Goal: Information Seeking & Learning: Learn about a topic

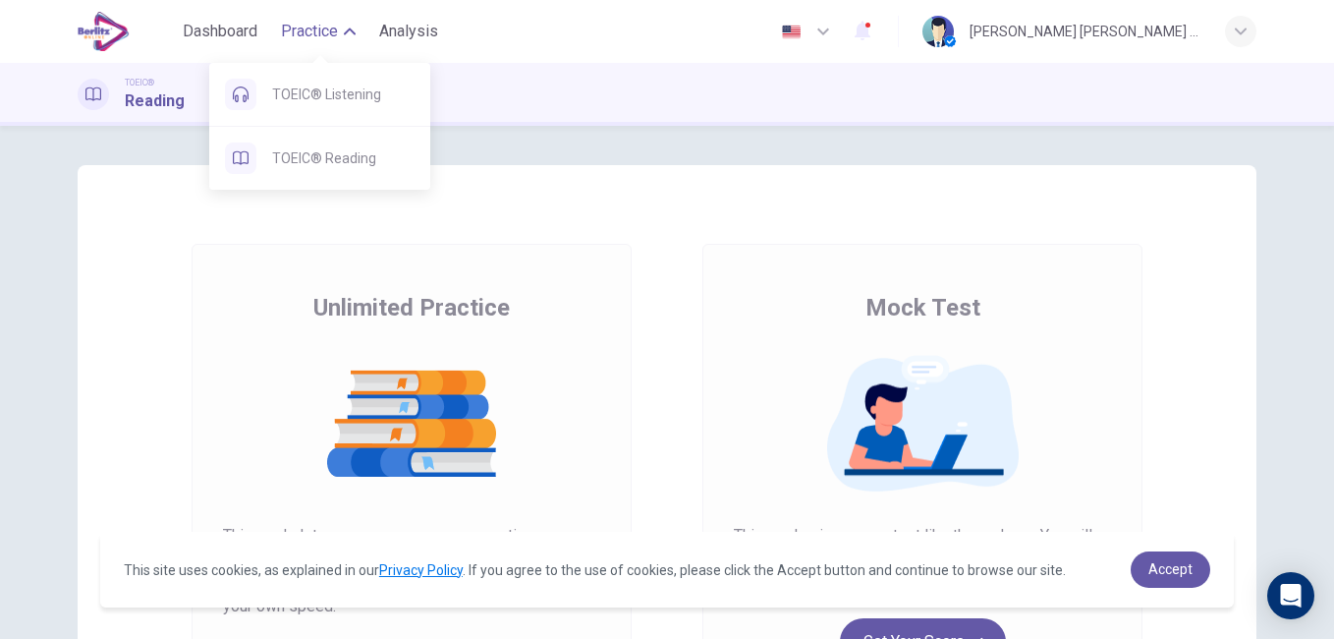
click at [306, 38] on span "Practice" at bounding box center [309, 32] width 57 height 24
click at [295, 89] on span "TOEIC® Listening" at bounding box center [343, 95] width 142 height 24
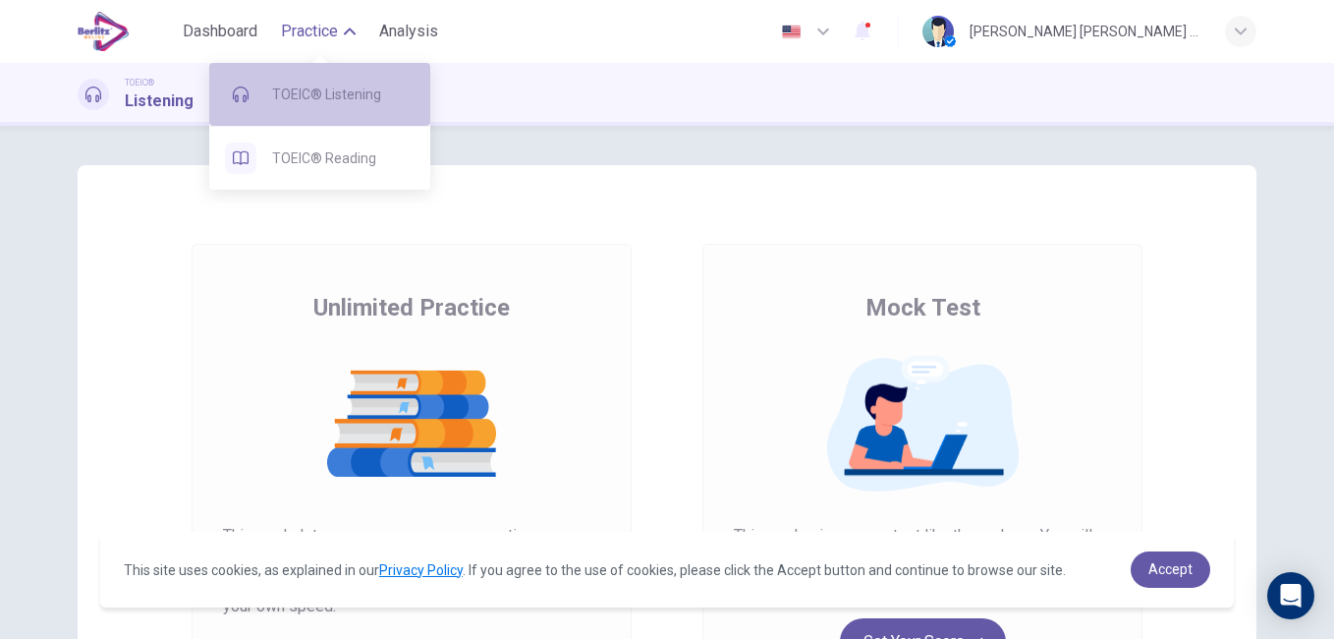
click at [278, 99] on span "TOEIC® Listening" at bounding box center [343, 95] width 142 height 24
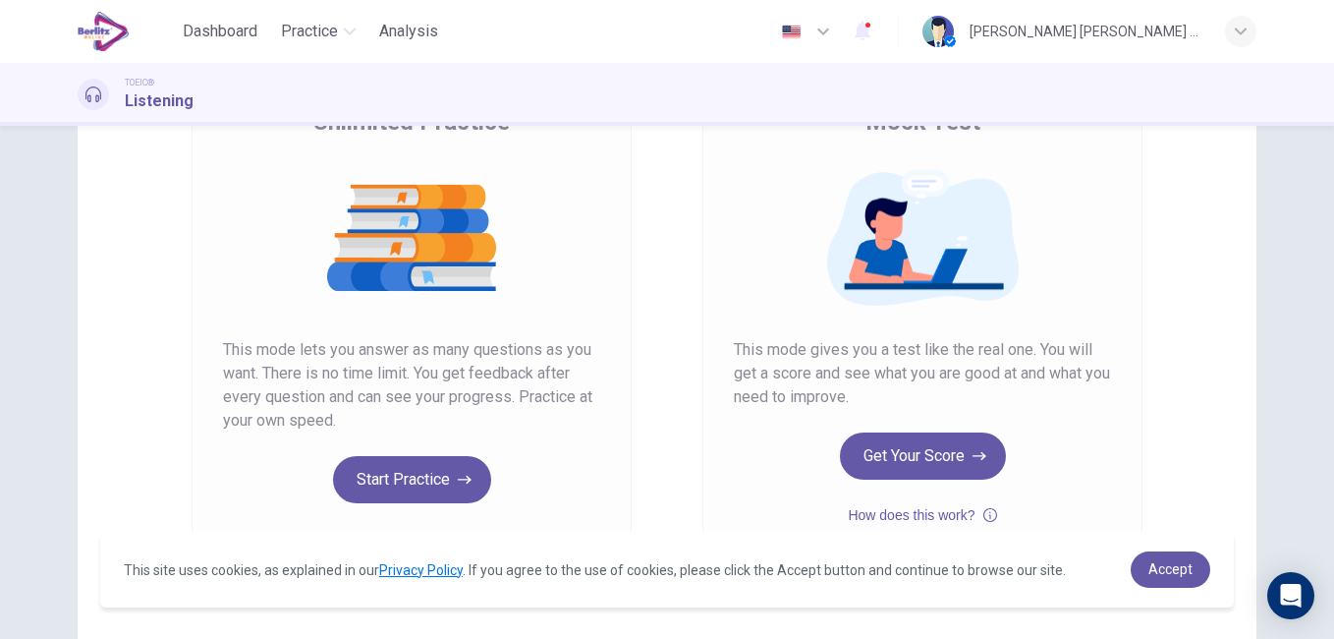
scroll to position [197, 0]
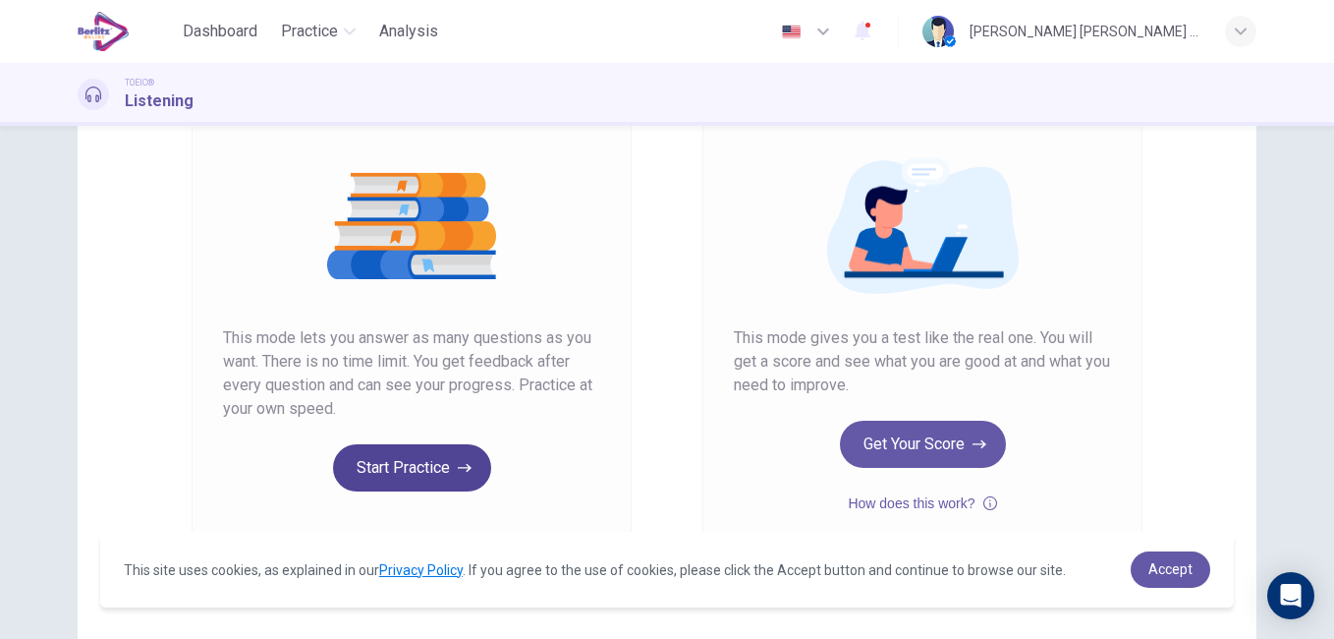
click at [398, 459] on button "Start Practice" at bounding box center [412, 467] width 158 height 47
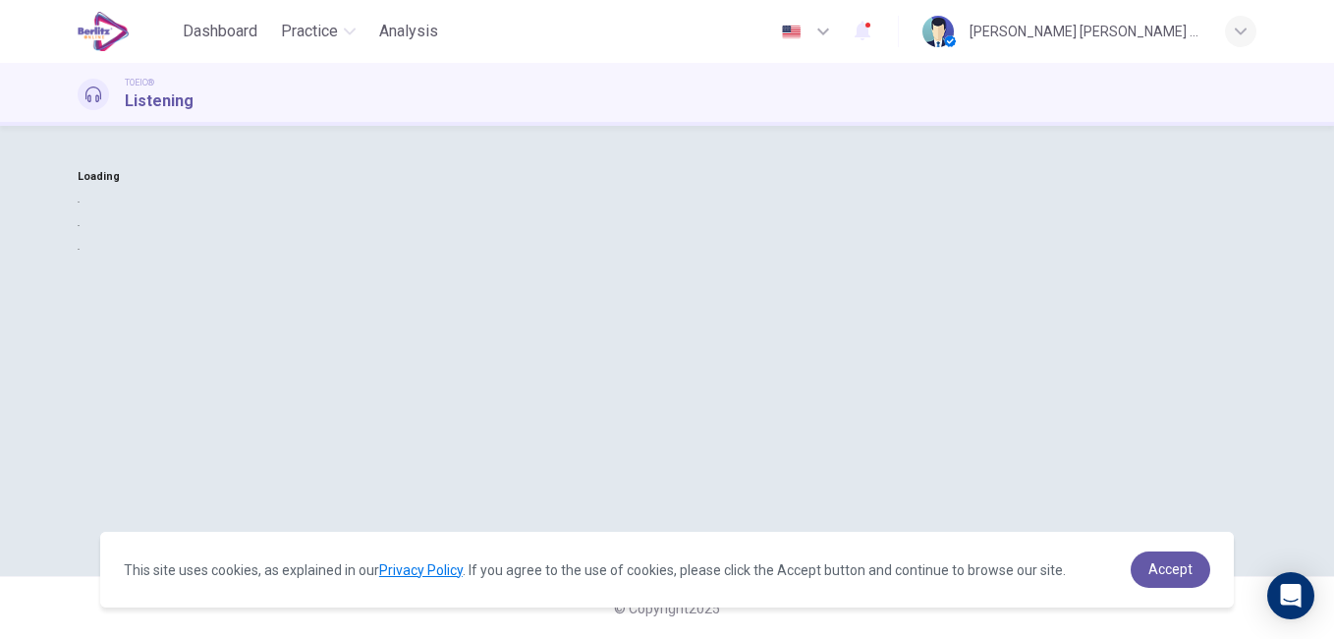
scroll to position [0, 0]
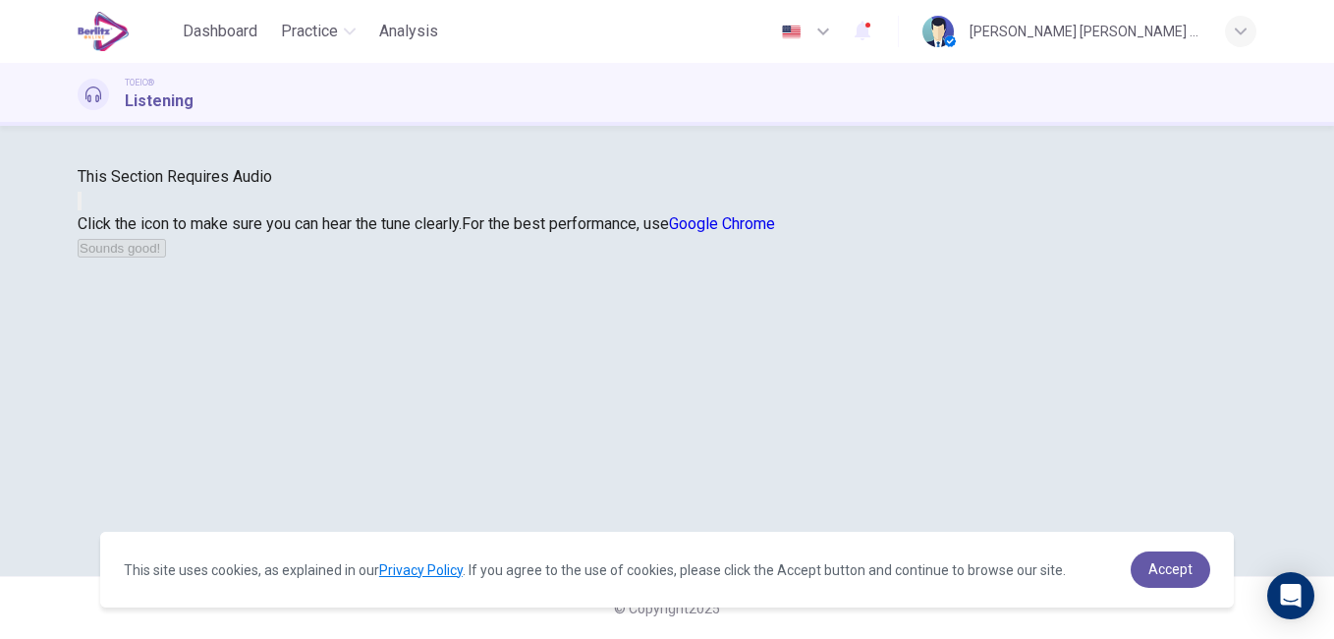
click at [82, 210] on button "button" at bounding box center [80, 201] width 4 height 19
click at [1191, 578] on link "Accept" at bounding box center [1171, 569] width 80 height 36
click at [1167, 572] on span "Accept" at bounding box center [1170, 569] width 44 height 16
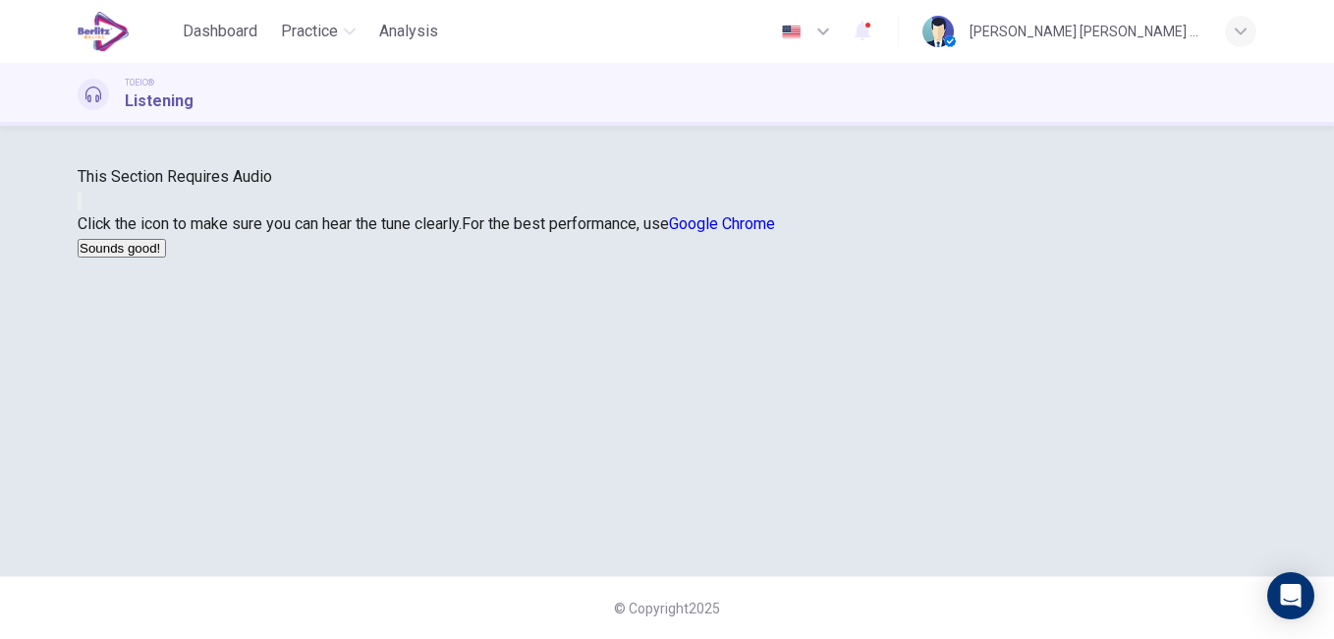
scroll to position [190, 0]
click at [82, 210] on button "button" at bounding box center [80, 201] width 4 height 19
click at [166, 257] on button "Sounds good!" at bounding box center [122, 248] width 88 height 19
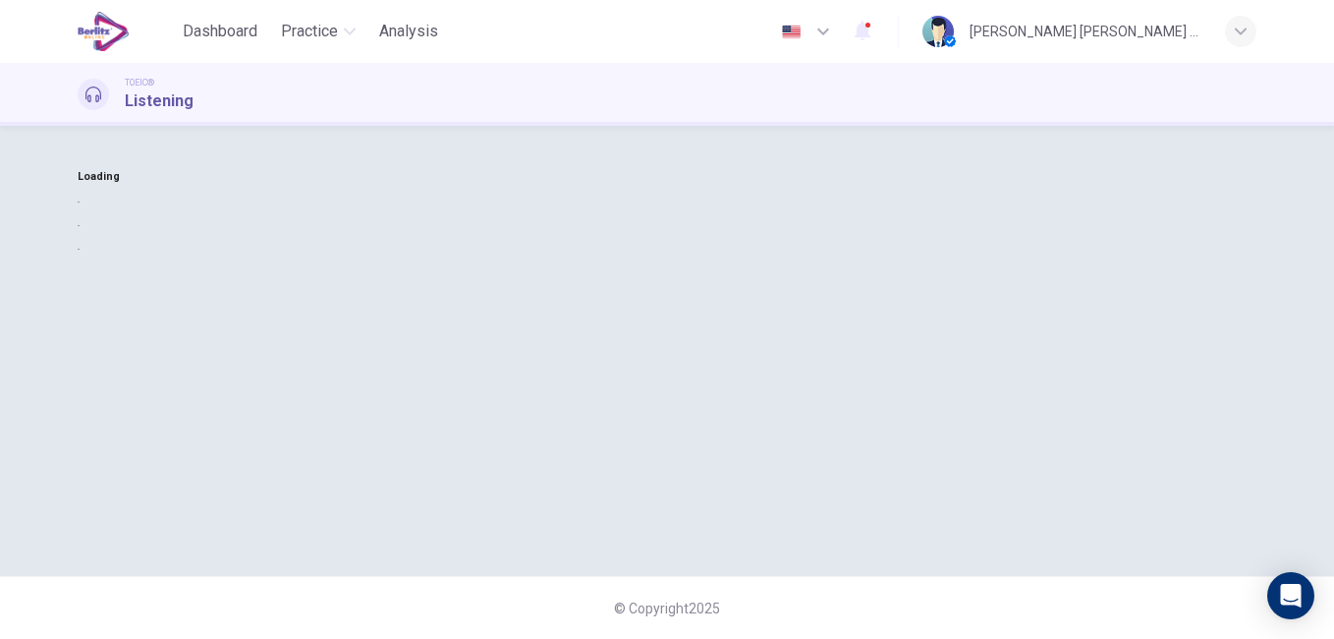
scroll to position [0, 0]
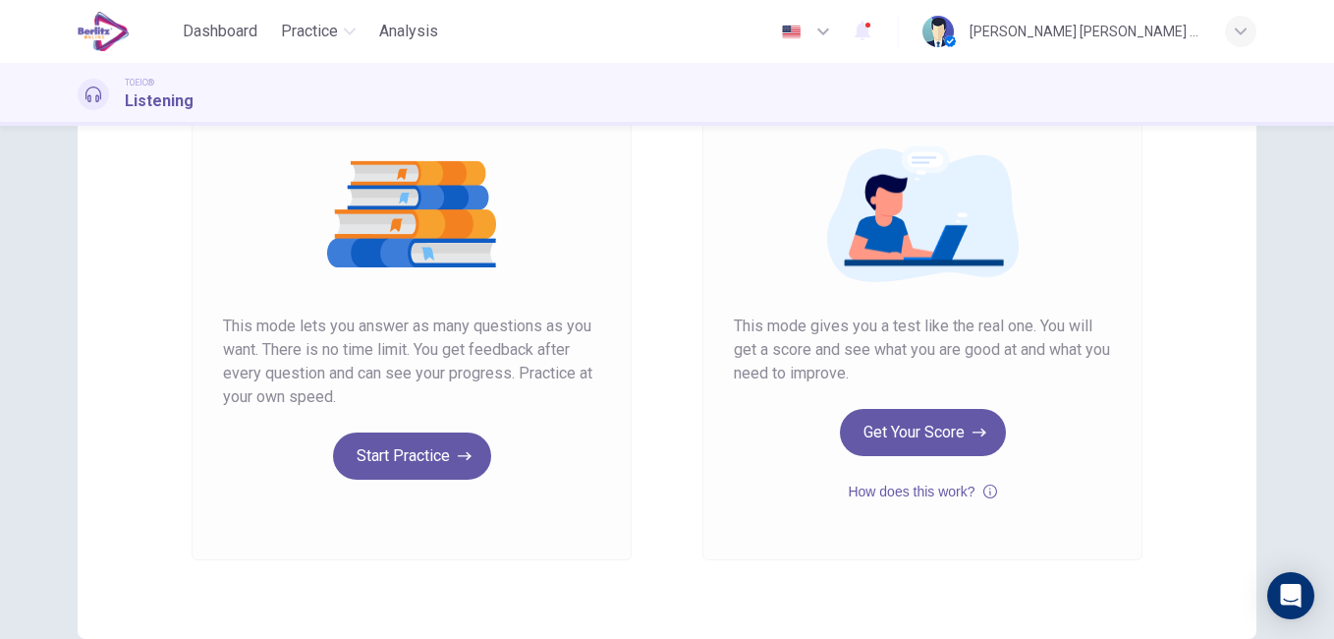
scroll to position [224, 0]
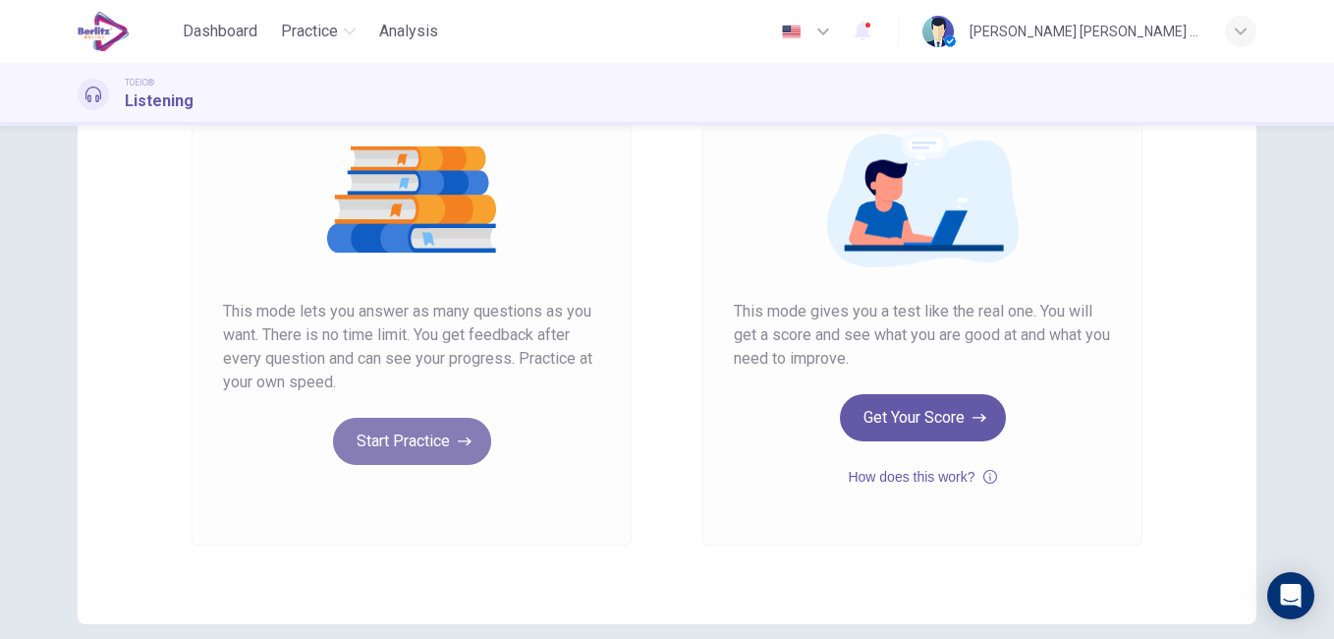
click at [381, 440] on button "Start Practice" at bounding box center [412, 441] width 158 height 47
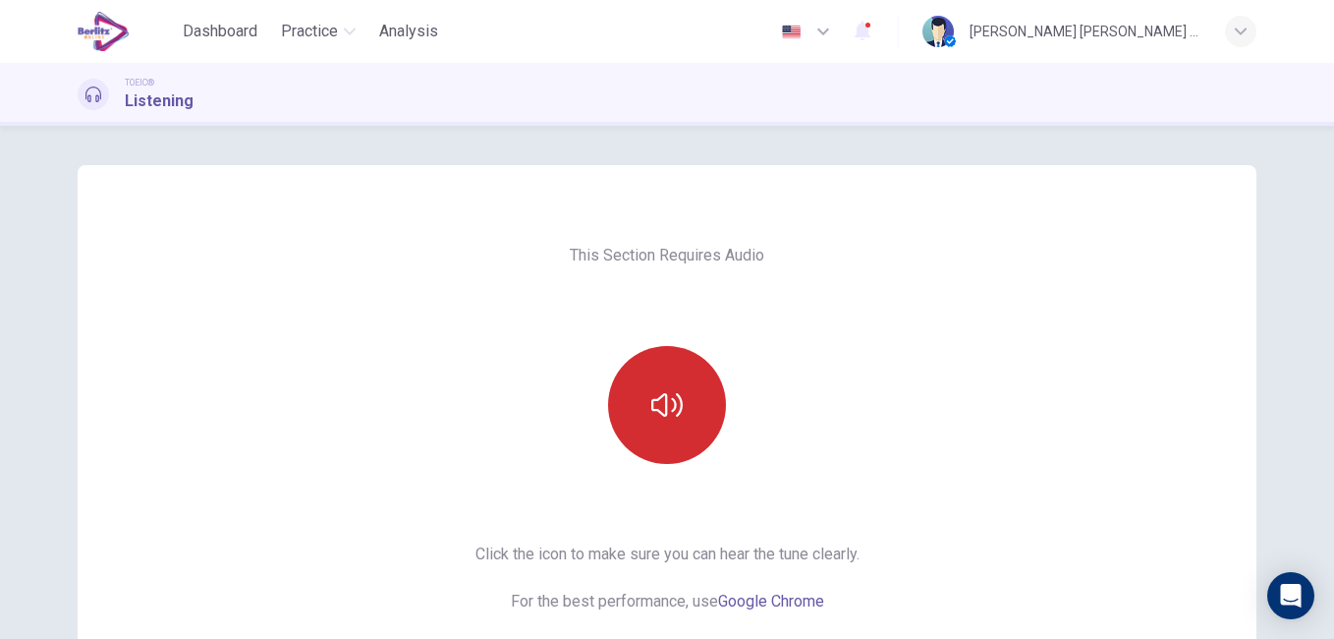
click at [653, 407] on icon "button" at bounding box center [666, 404] width 31 height 31
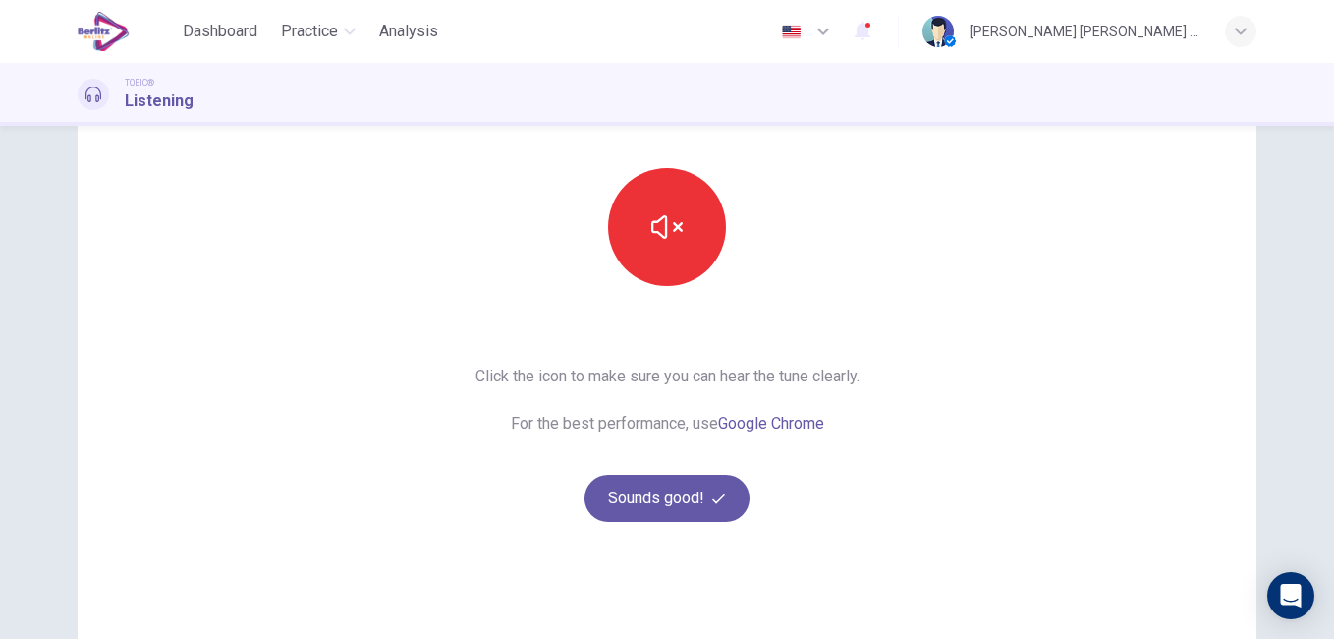
scroll to position [254, 0]
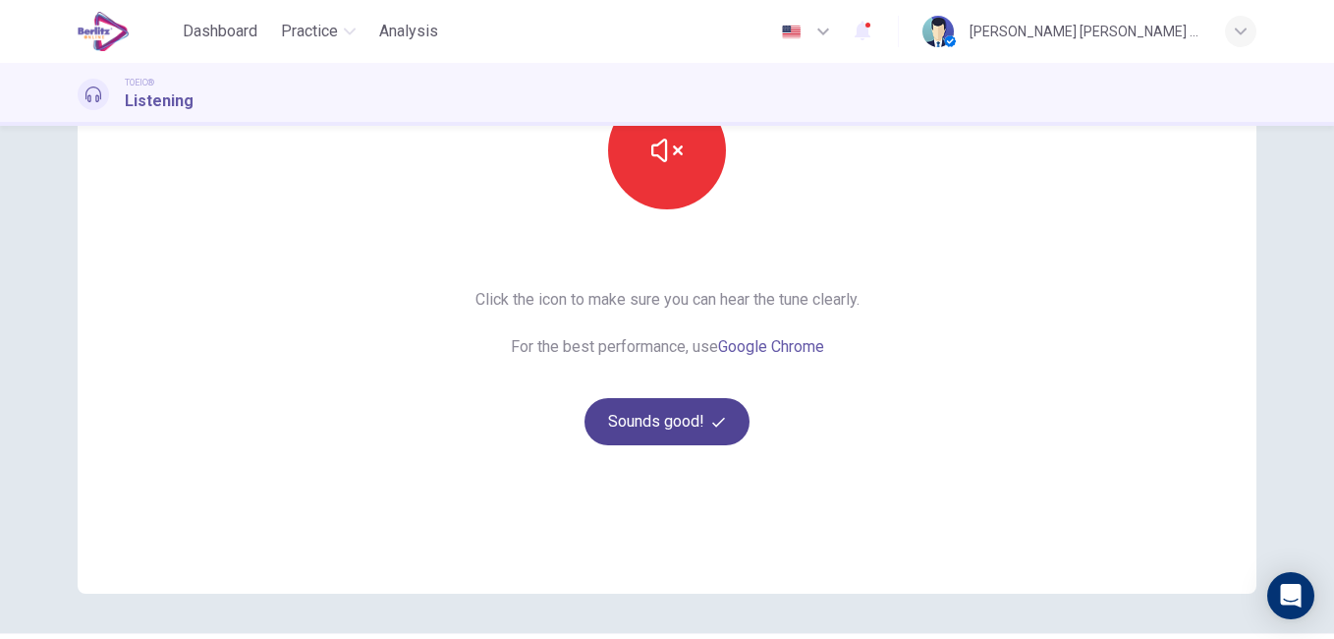
click at [623, 406] on button "Sounds good!" at bounding box center [667, 421] width 165 height 47
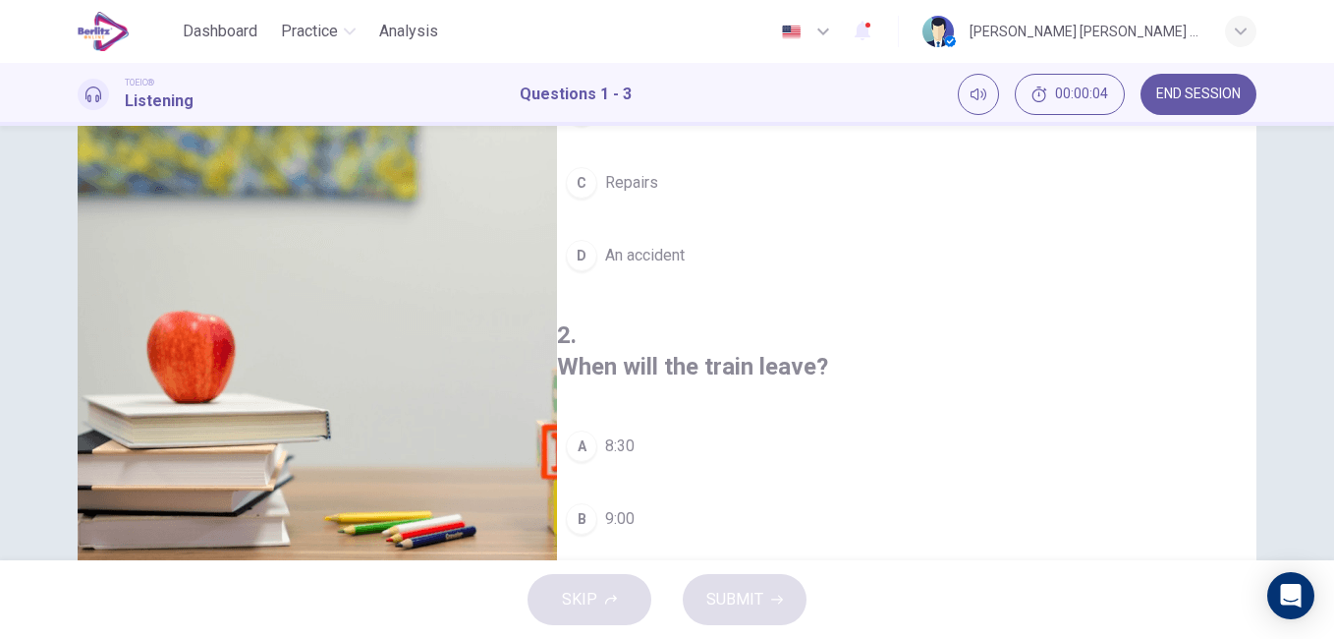
drag, startPoint x: 1233, startPoint y: 292, endPoint x: 1232, endPoint y: 252, distance: 39.3
click at [1232, 252] on div "1 . What has caused the train delay? A Rain B Snow C Repairs D An accident 2 . …" at bounding box center [906, 524] width 699 height 1226
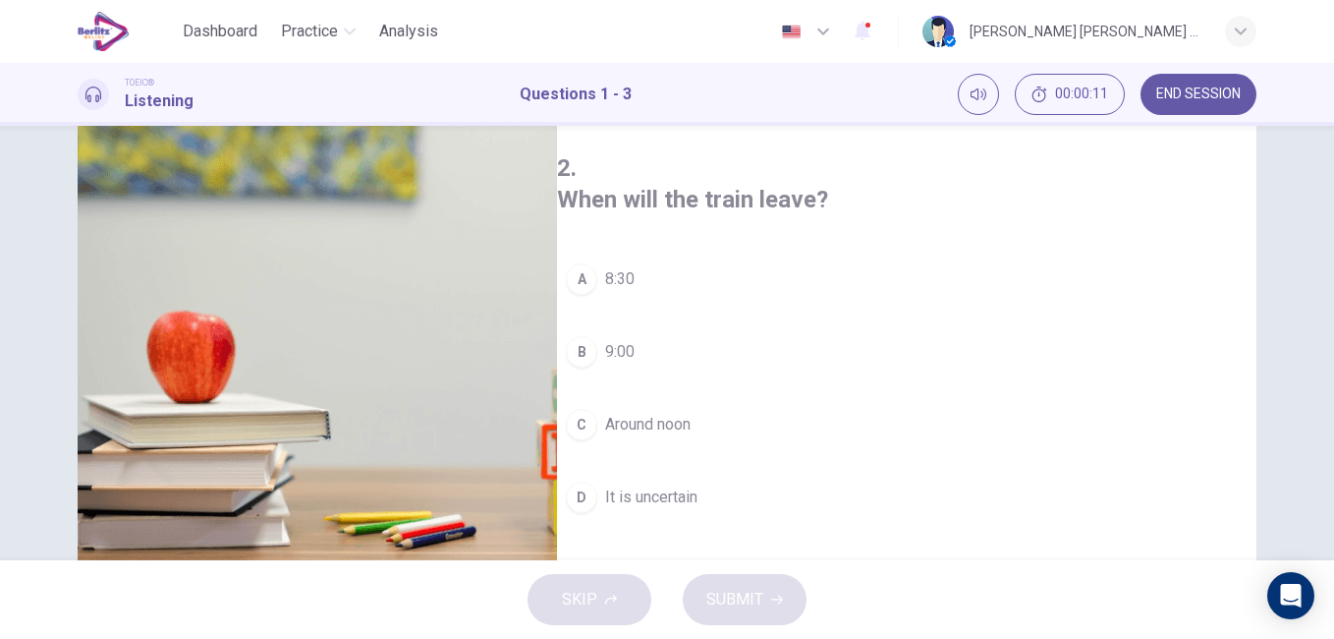
scroll to position [0, 0]
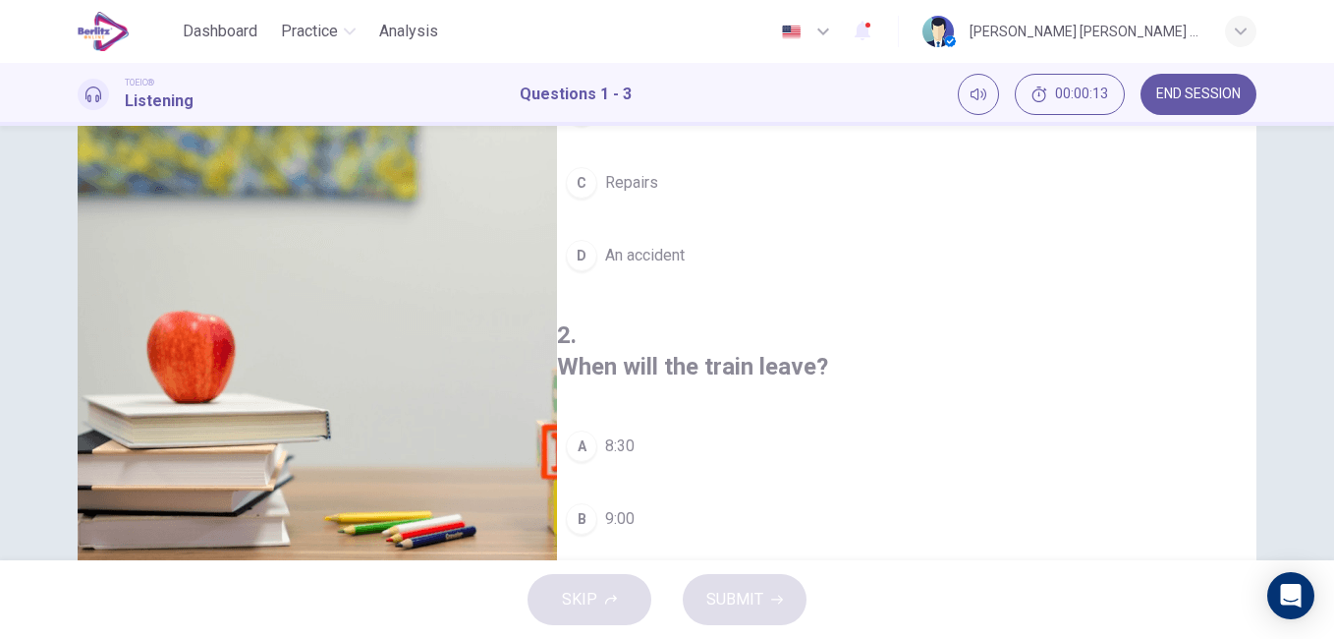
click at [346, 356] on img at bounding box center [317, 354] width 479 height 478
click at [85, 554] on img at bounding box center [317, 354] width 479 height 478
drag, startPoint x: 57, startPoint y: 508, endPoint x: 122, endPoint y: 537, distance: 71.2
click at [59, 508] on div "1 . What has caused the train delay? A Rain B Snow C Repairs D An accident 2 . …" at bounding box center [667, 252] width 1242 height 683
click at [124, 544] on img at bounding box center [317, 354] width 479 height 478
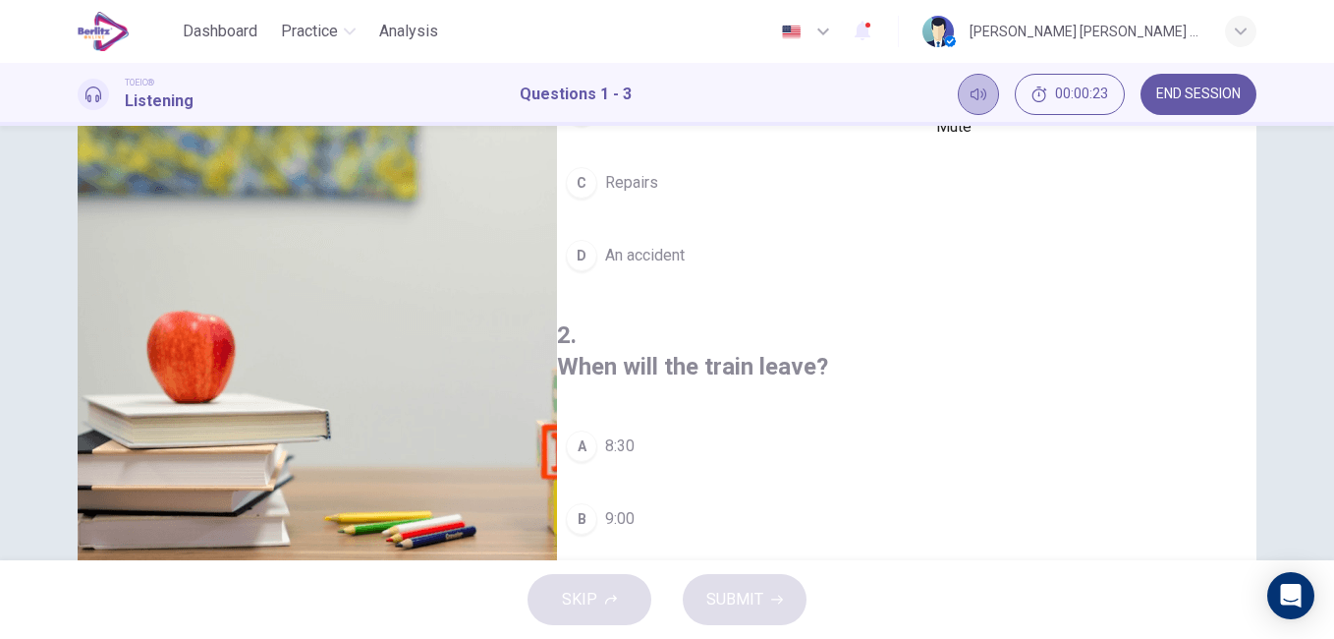
click at [966, 89] on button "Mute" at bounding box center [978, 94] width 41 height 41
click at [983, 103] on button "Unmute" at bounding box center [978, 94] width 41 height 41
click at [439, 263] on img at bounding box center [317, 354] width 479 height 478
click at [295, 283] on img at bounding box center [317, 354] width 479 height 478
click at [292, 285] on img at bounding box center [317, 354] width 479 height 478
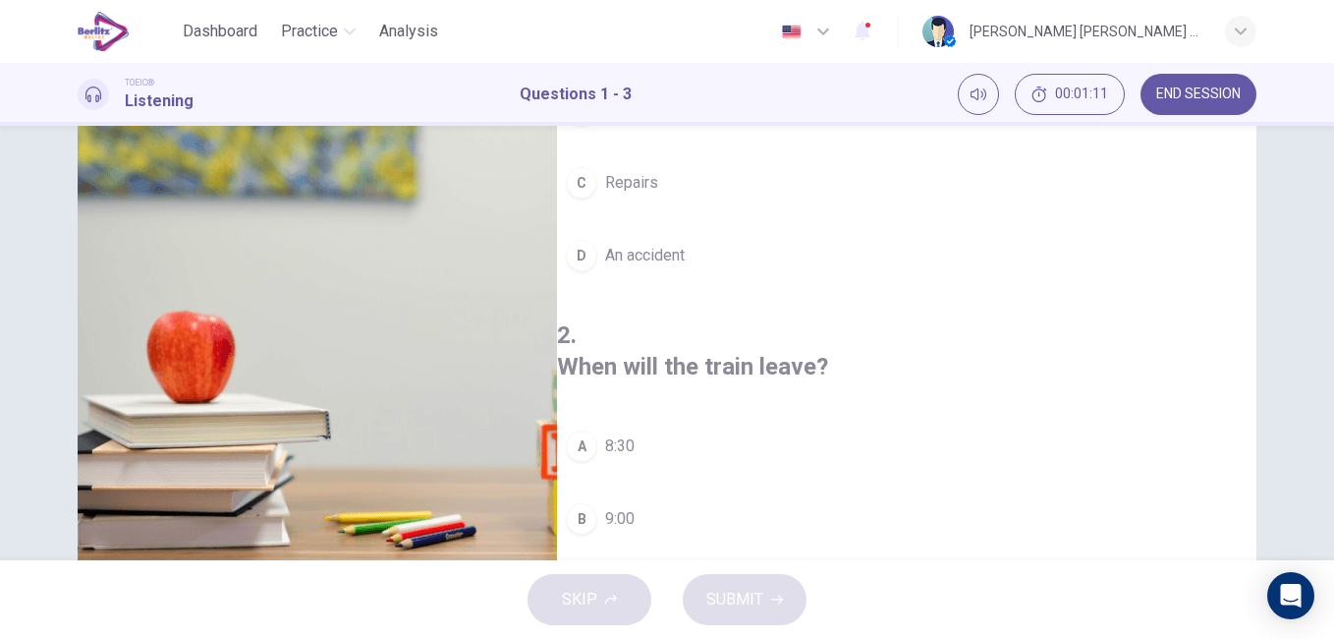
click at [361, 327] on img at bounding box center [317, 354] width 479 height 478
click at [391, 373] on img at bounding box center [317, 354] width 479 height 478
click at [217, 21] on span "Dashboard" at bounding box center [220, 32] width 75 height 24
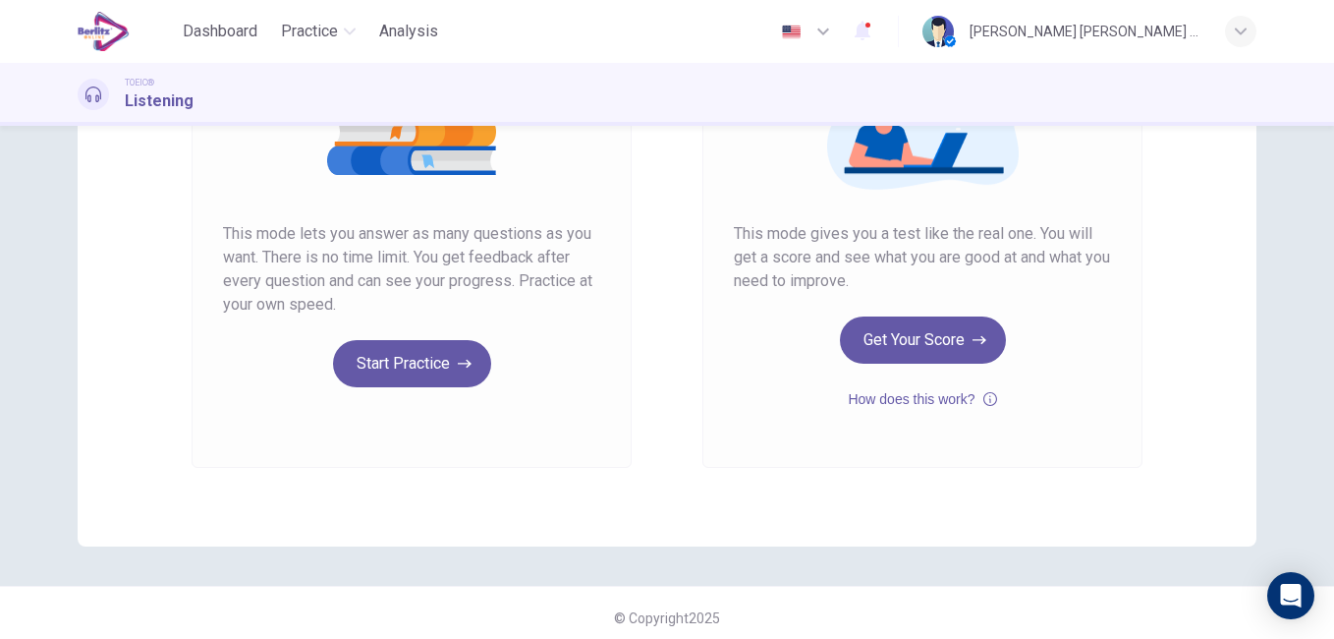
scroll to position [308, 0]
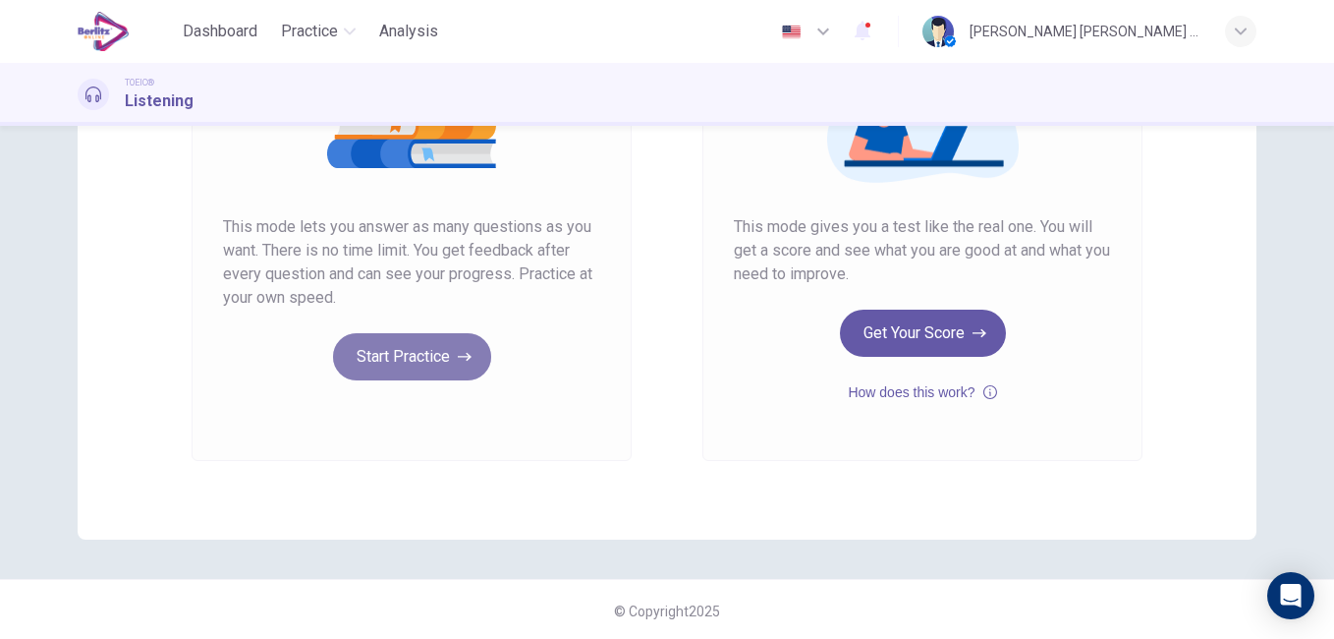
click at [382, 345] on button "Start Practice" at bounding box center [412, 356] width 158 height 47
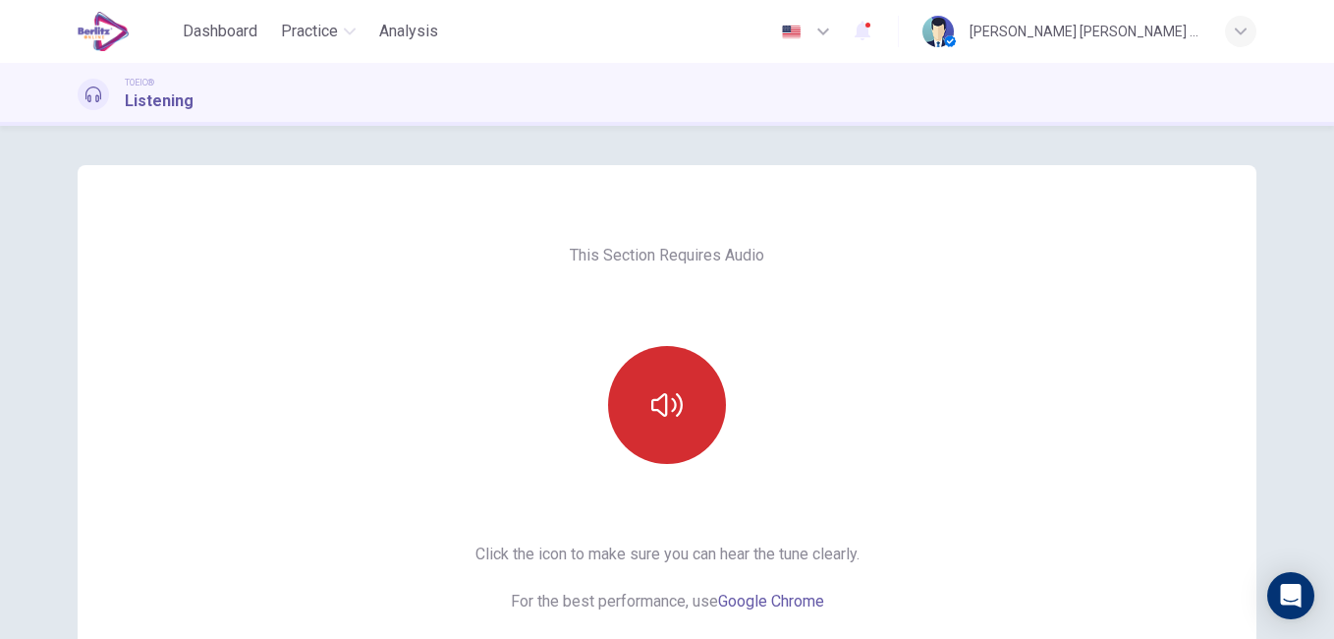
click at [651, 421] on button "button" at bounding box center [667, 405] width 118 height 118
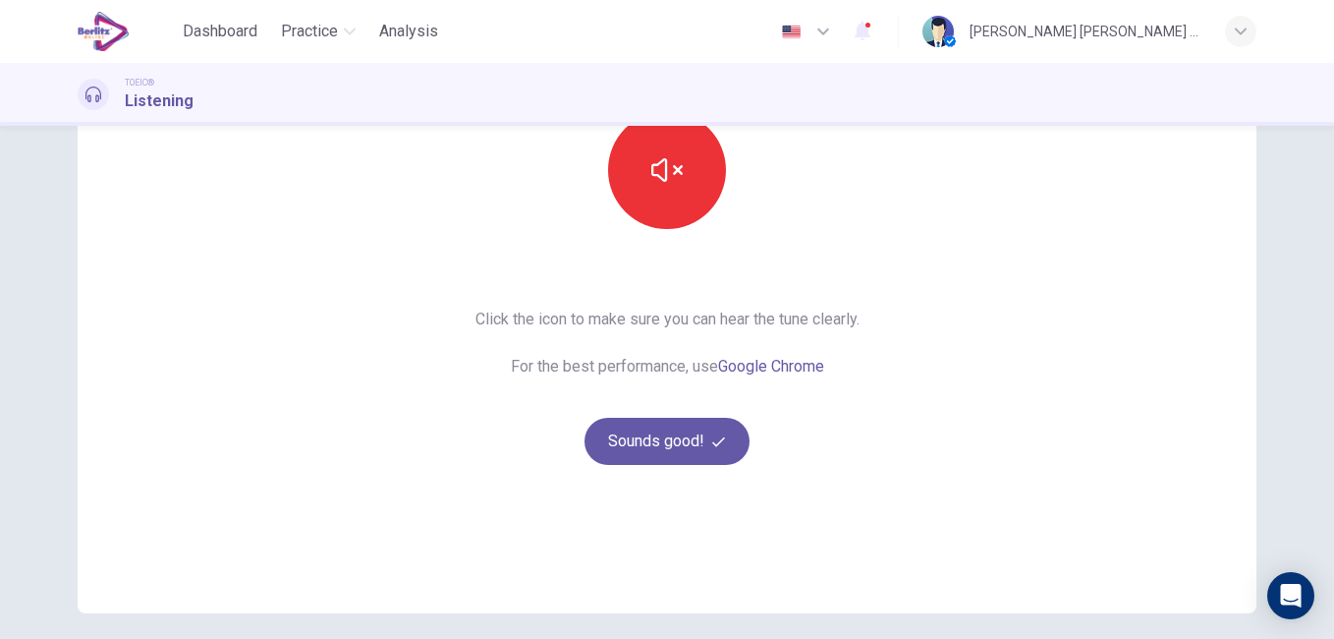
scroll to position [259, 0]
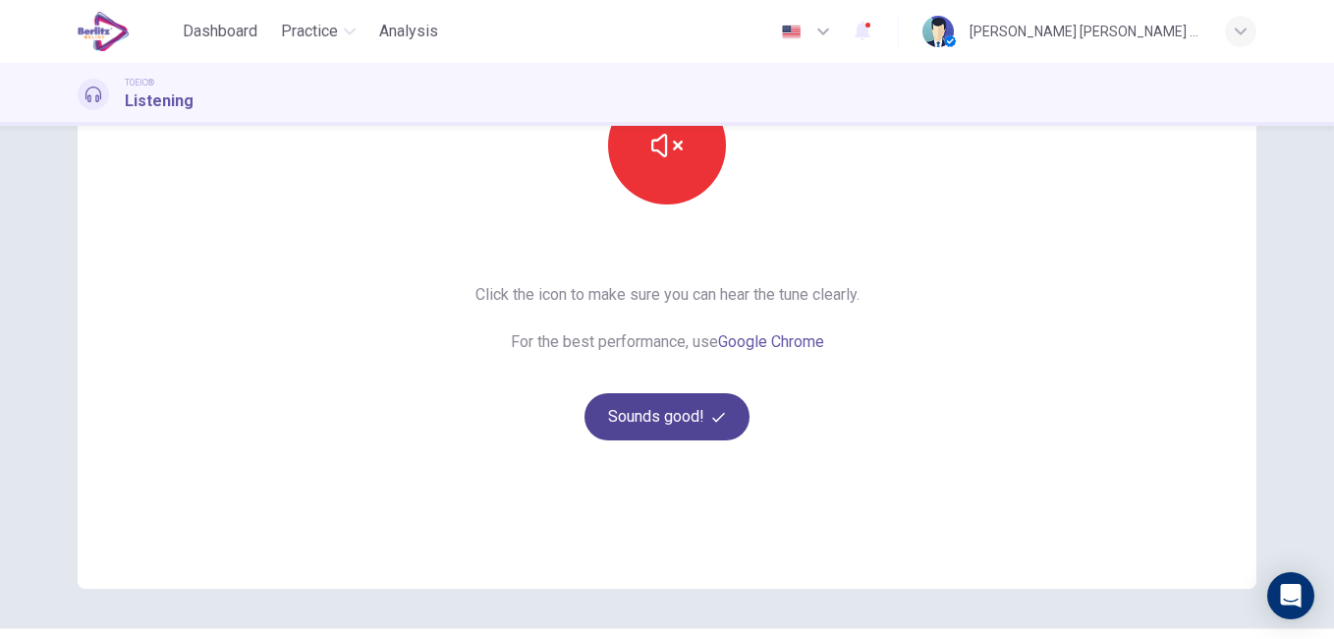
click at [653, 423] on button "Sounds good!" at bounding box center [667, 416] width 165 height 47
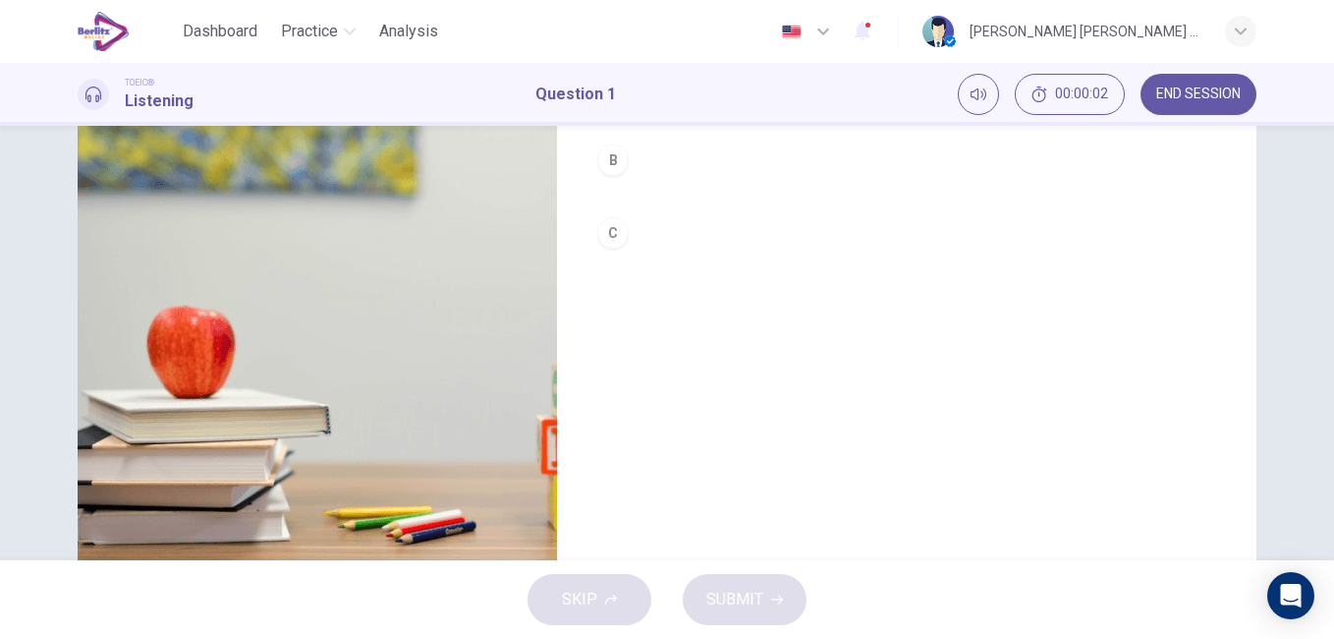
click at [214, 320] on img at bounding box center [317, 349] width 479 height 478
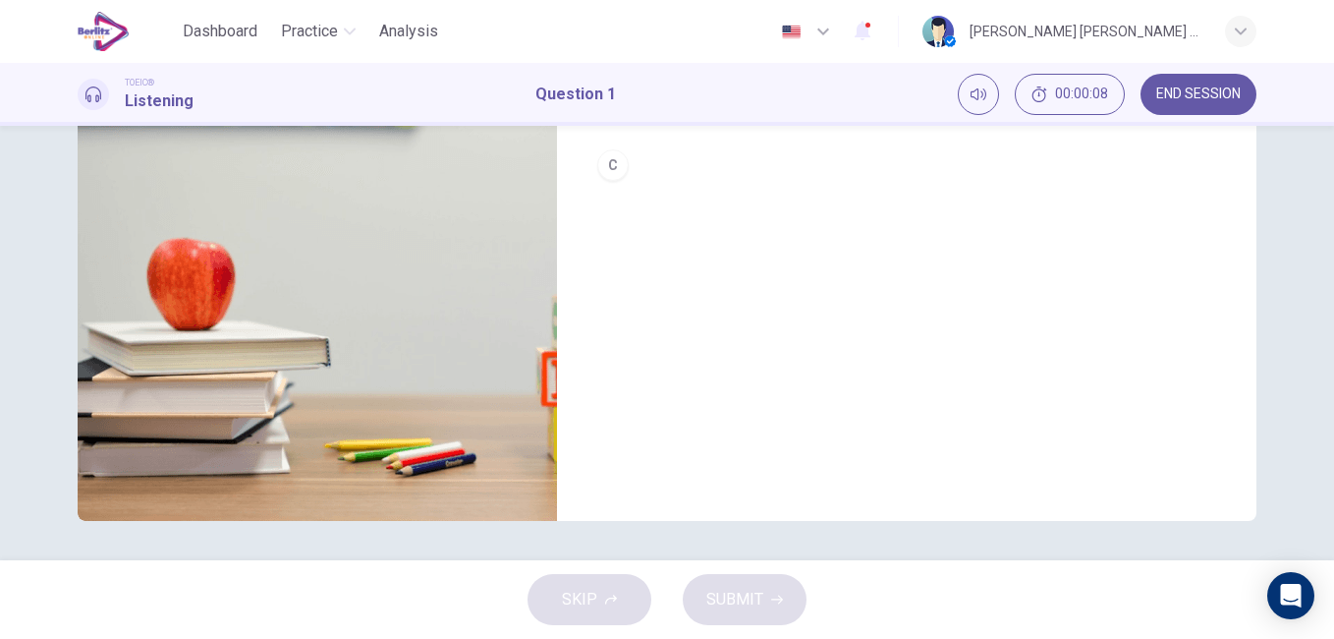
click at [303, 370] on img at bounding box center [317, 281] width 479 height 478
click at [297, 370] on img at bounding box center [317, 281] width 479 height 478
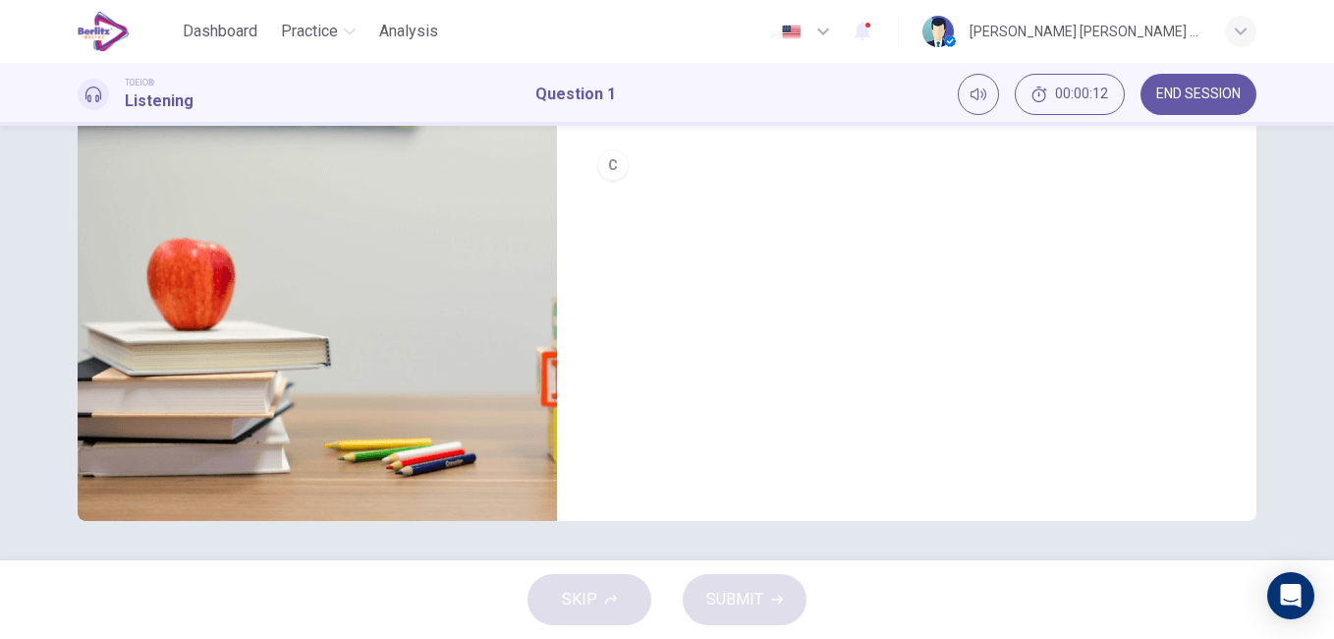
drag, startPoint x: 1322, startPoint y: 437, endPoint x: 1325, endPoint y: 250, distance: 187.7
click at [1325, 250] on div "1. Listen to the audio clip, then mark your answer. Listen to the audio clip, t…" at bounding box center [667, 343] width 1334 height 434
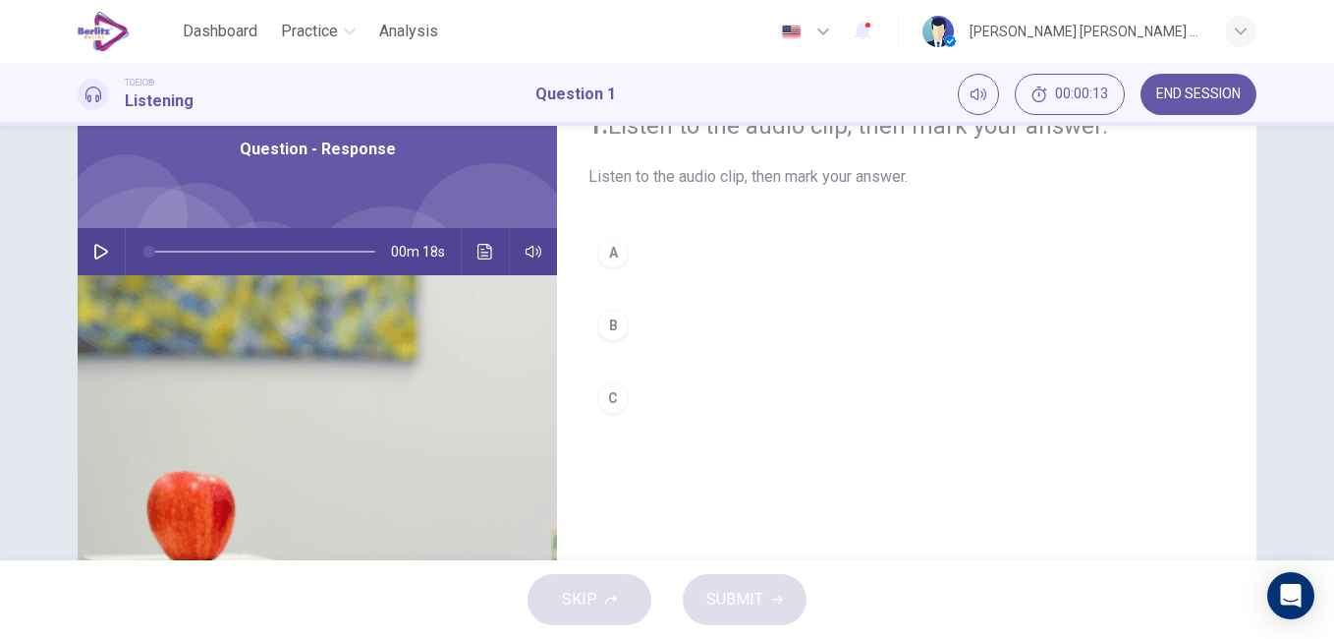
scroll to position [0, 0]
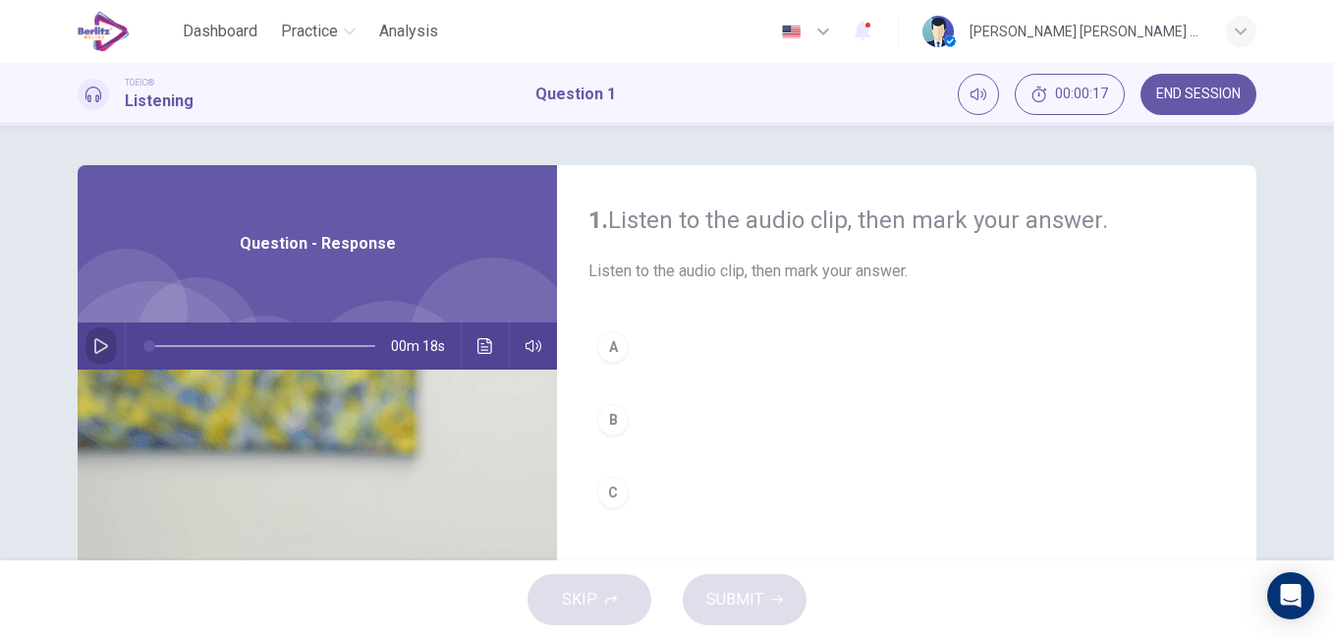
click at [95, 348] on icon "button" at bounding box center [101, 346] width 16 height 16
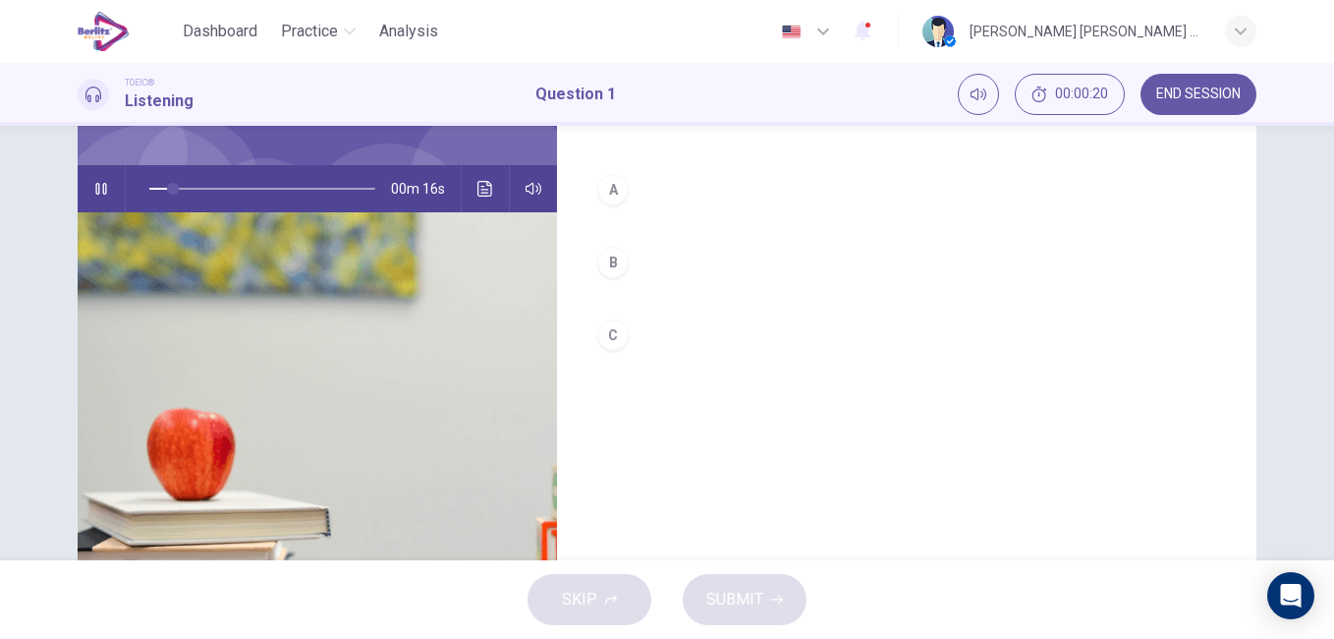
scroll to position [181, 0]
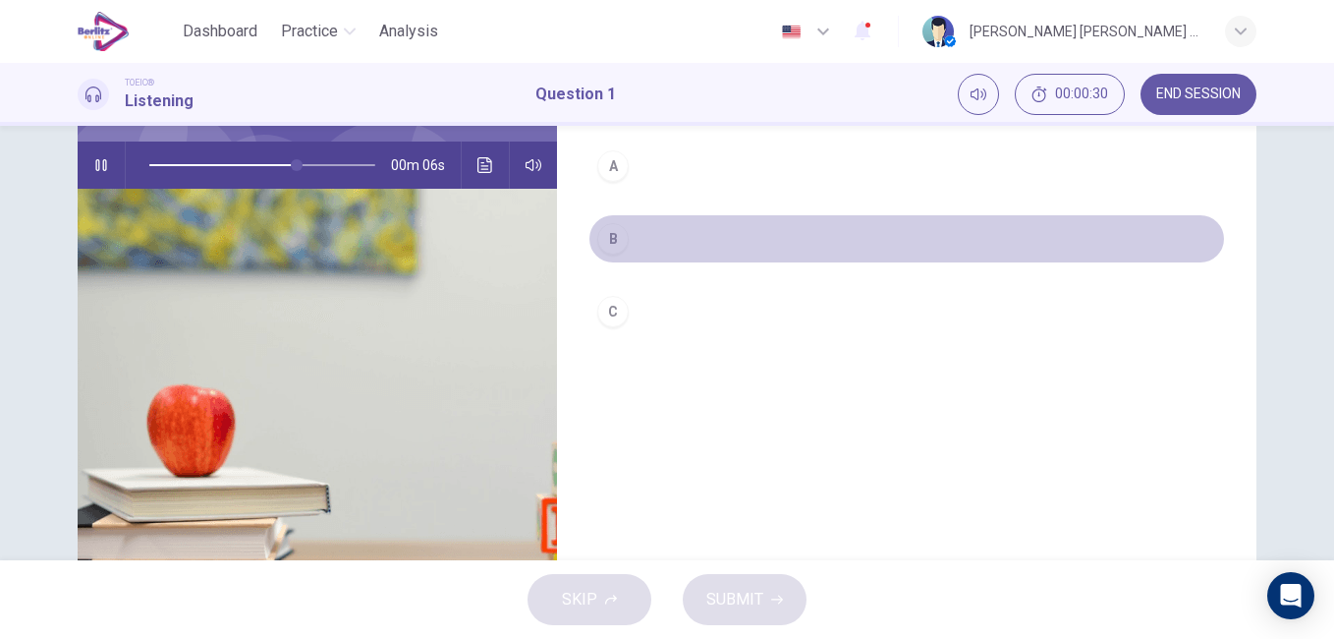
click at [609, 238] on div "B" at bounding box center [612, 238] width 31 height 31
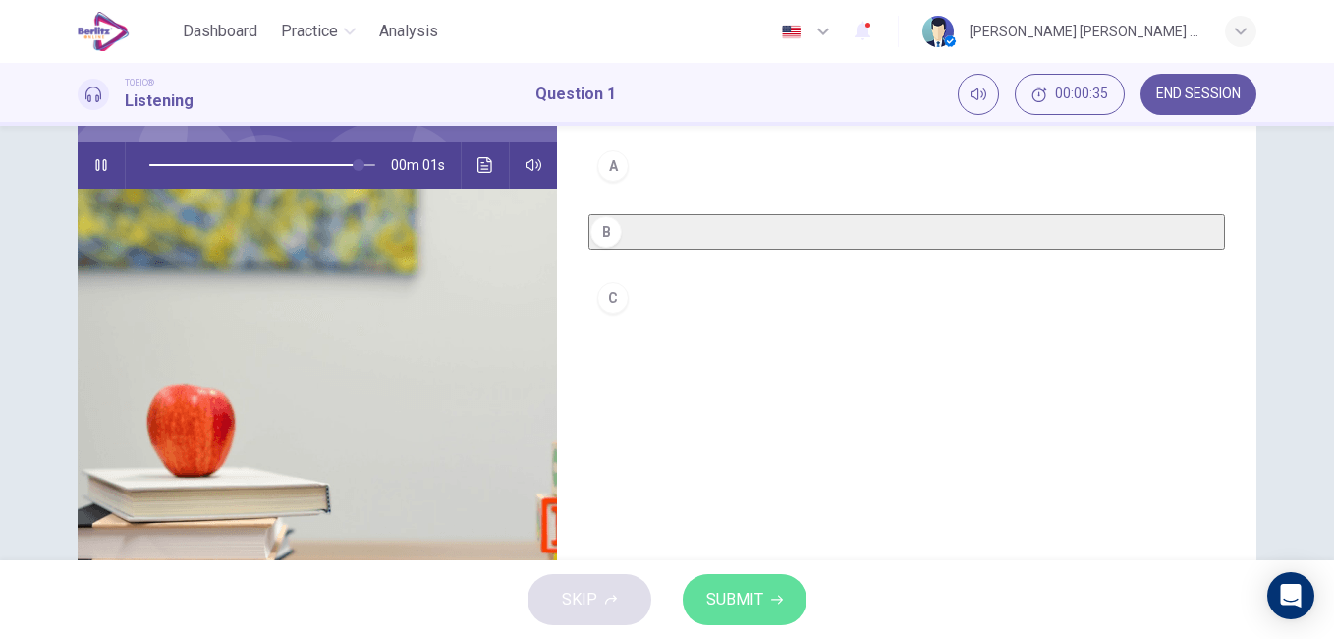
click at [724, 595] on span "SUBMIT" at bounding box center [734, 599] width 57 height 28
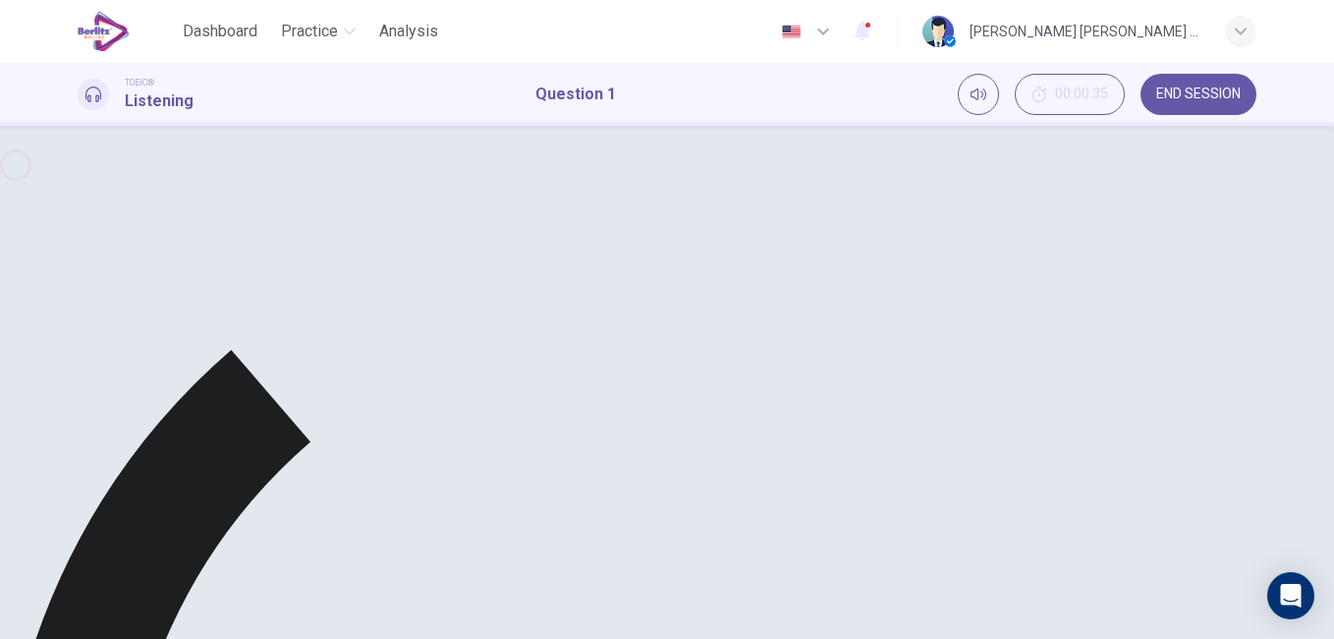
type input "*"
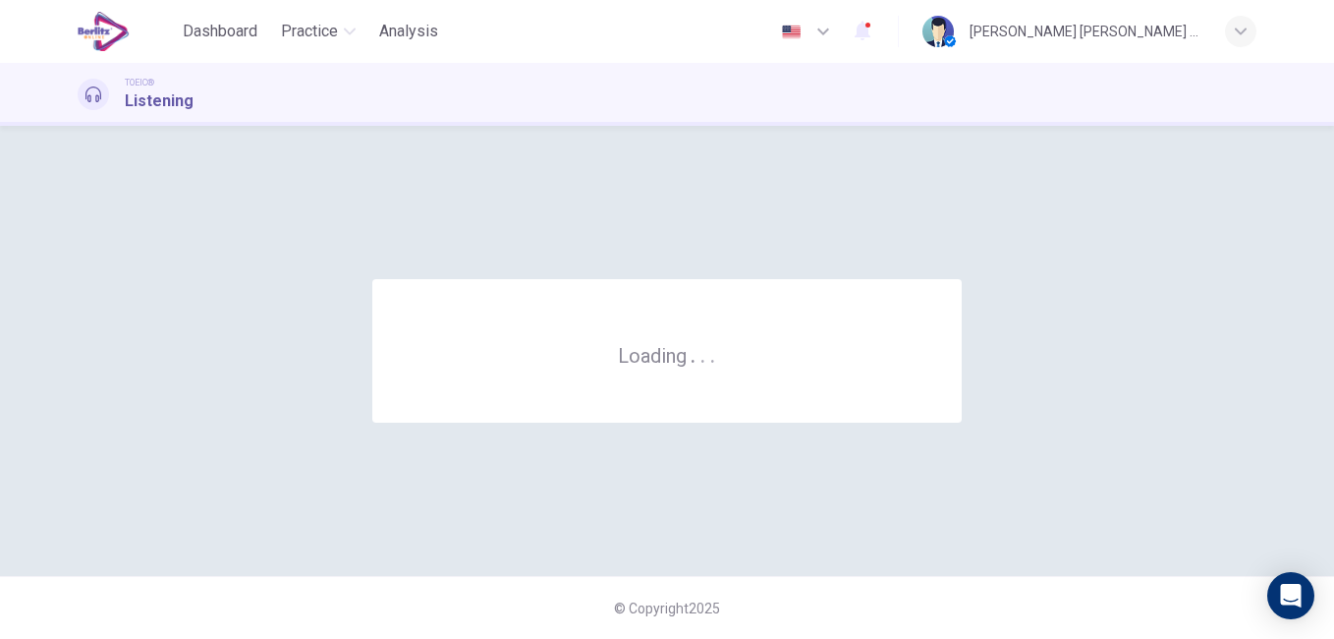
scroll to position [0, 0]
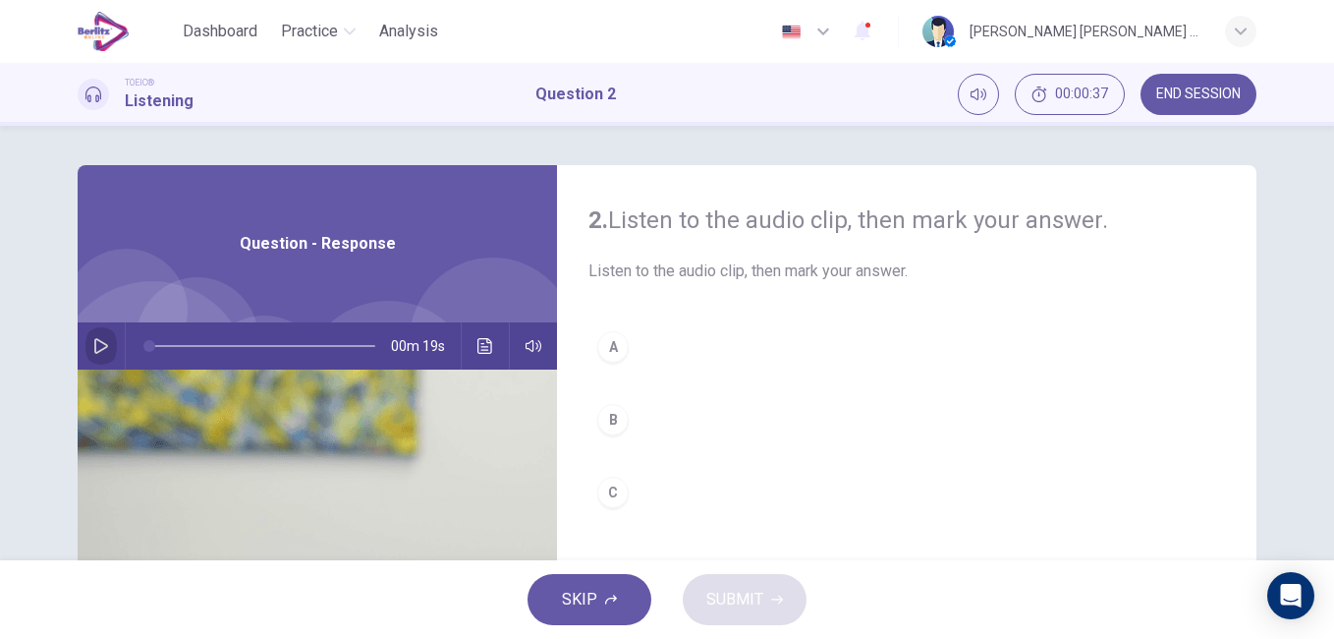
click at [87, 344] on button "button" at bounding box center [100, 345] width 31 height 47
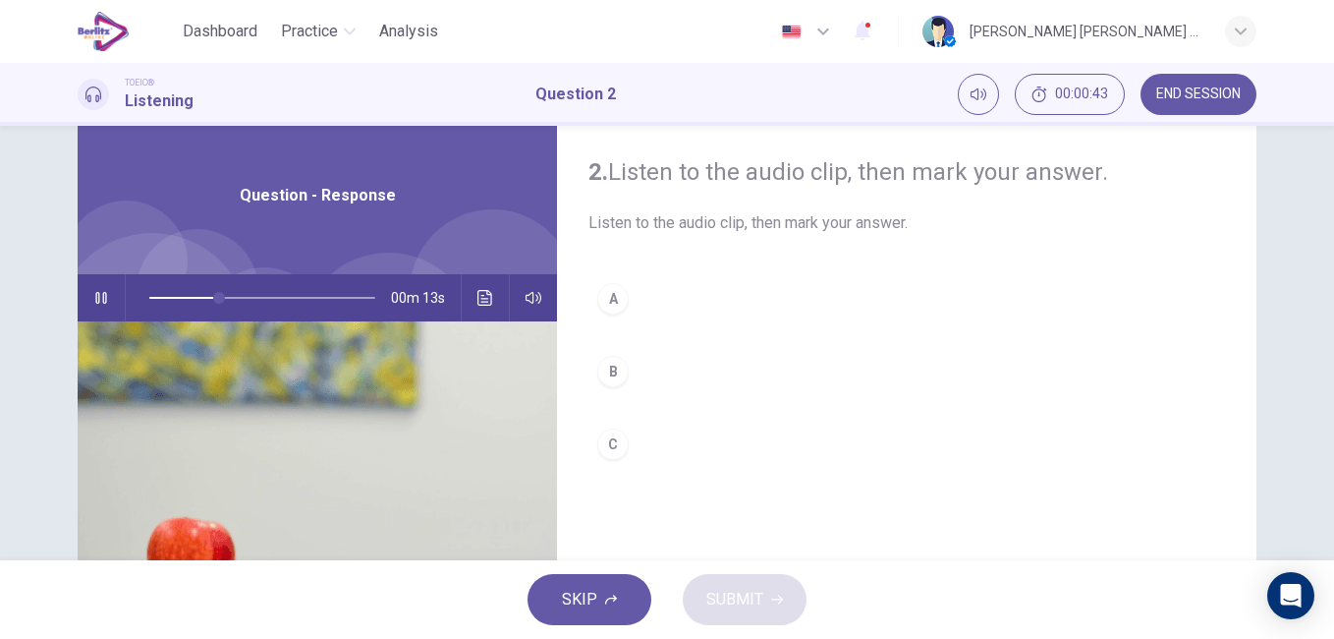
scroll to position [44, 0]
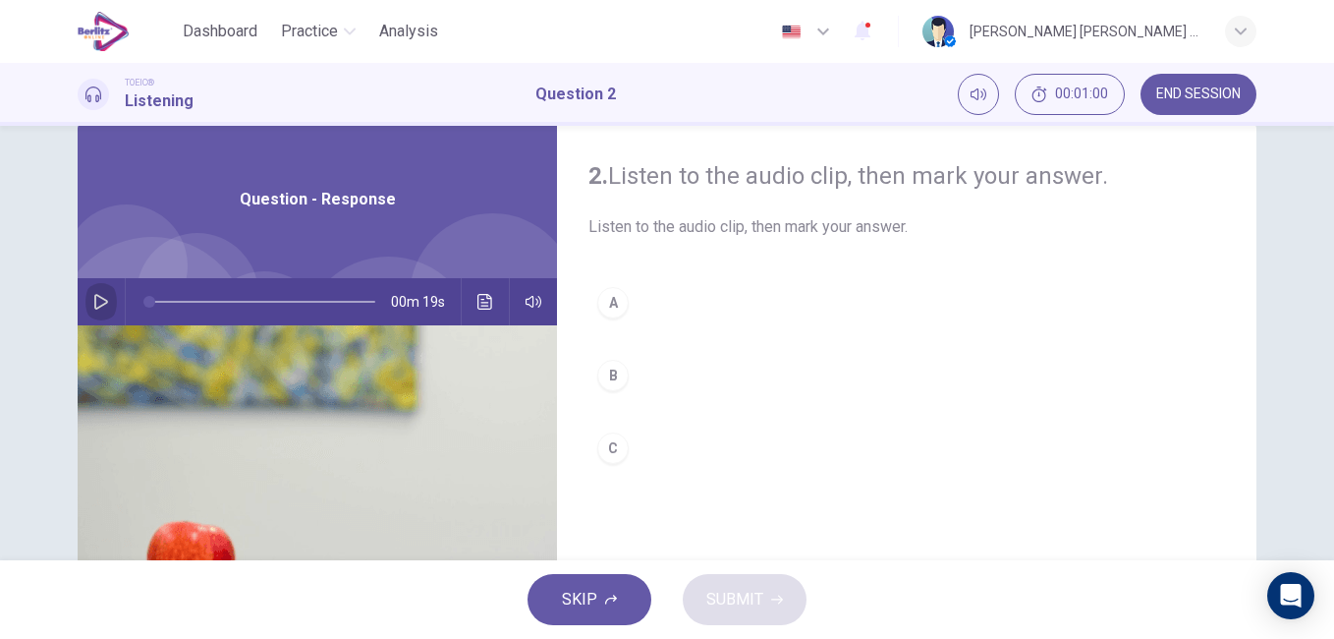
click at [95, 302] on icon "button" at bounding box center [101, 302] width 16 height 16
type input "*"
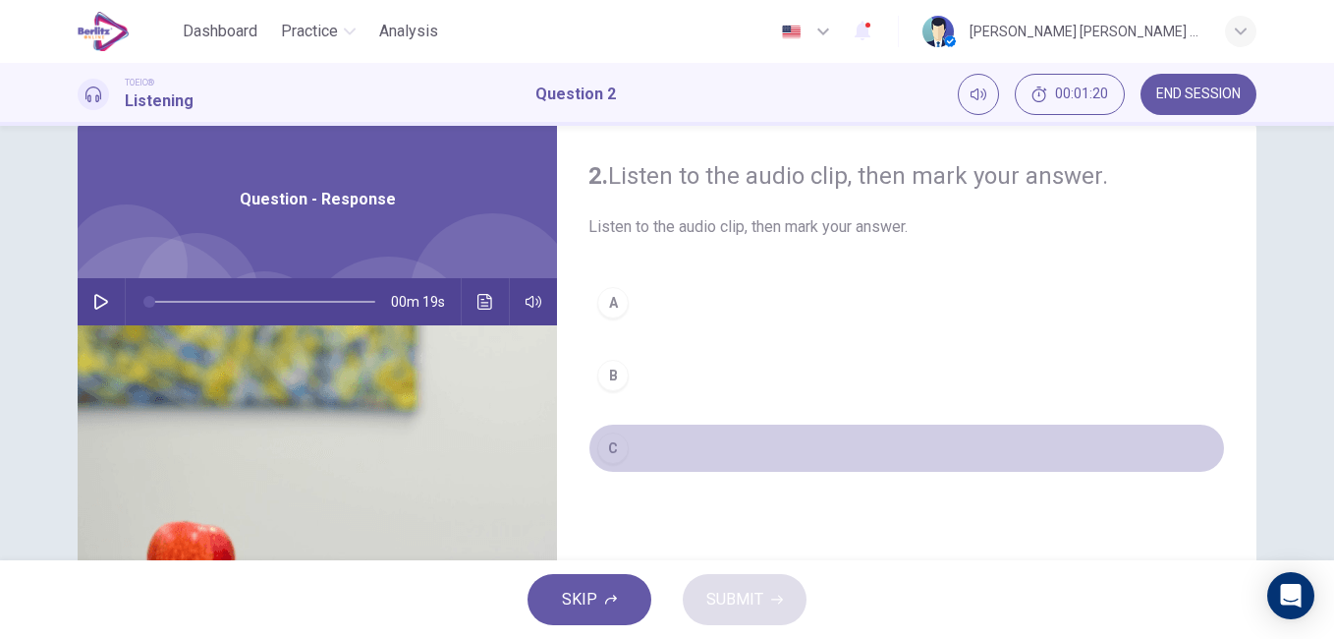
click at [608, 447] on div "C" at bounding box center [612, 447] width 31 height 31
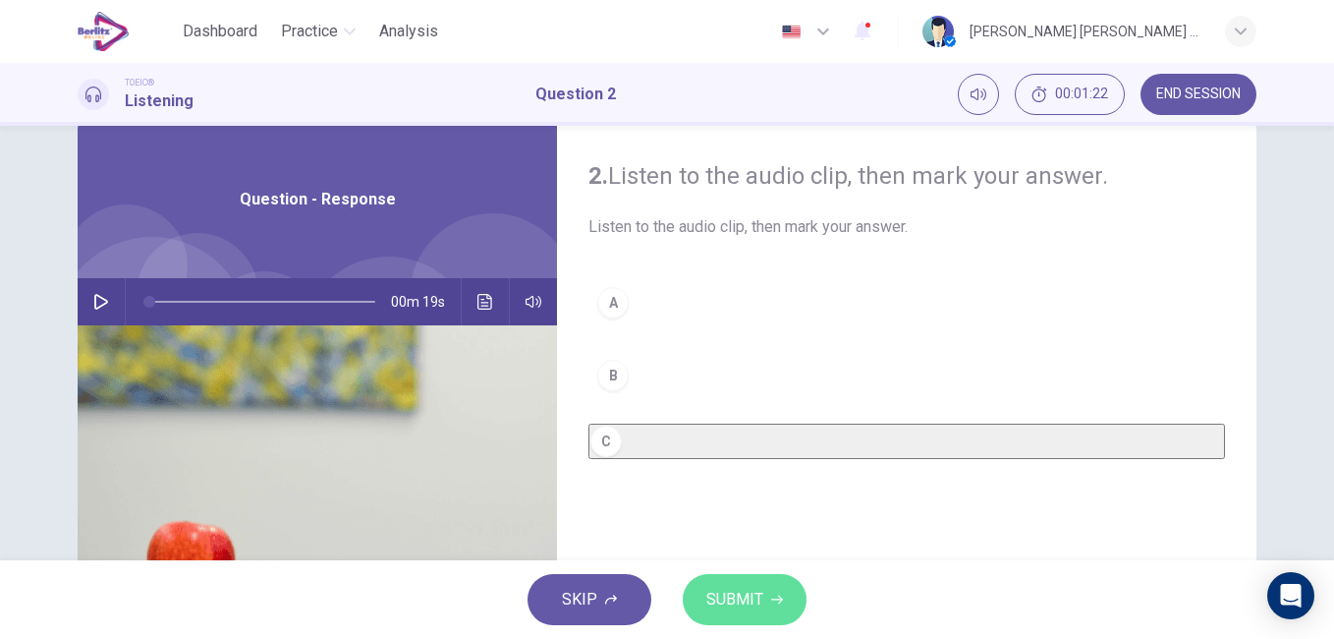
click at [722, 602] on span "SUBMIT" at bounding box center [734, 599] width 57 height 28
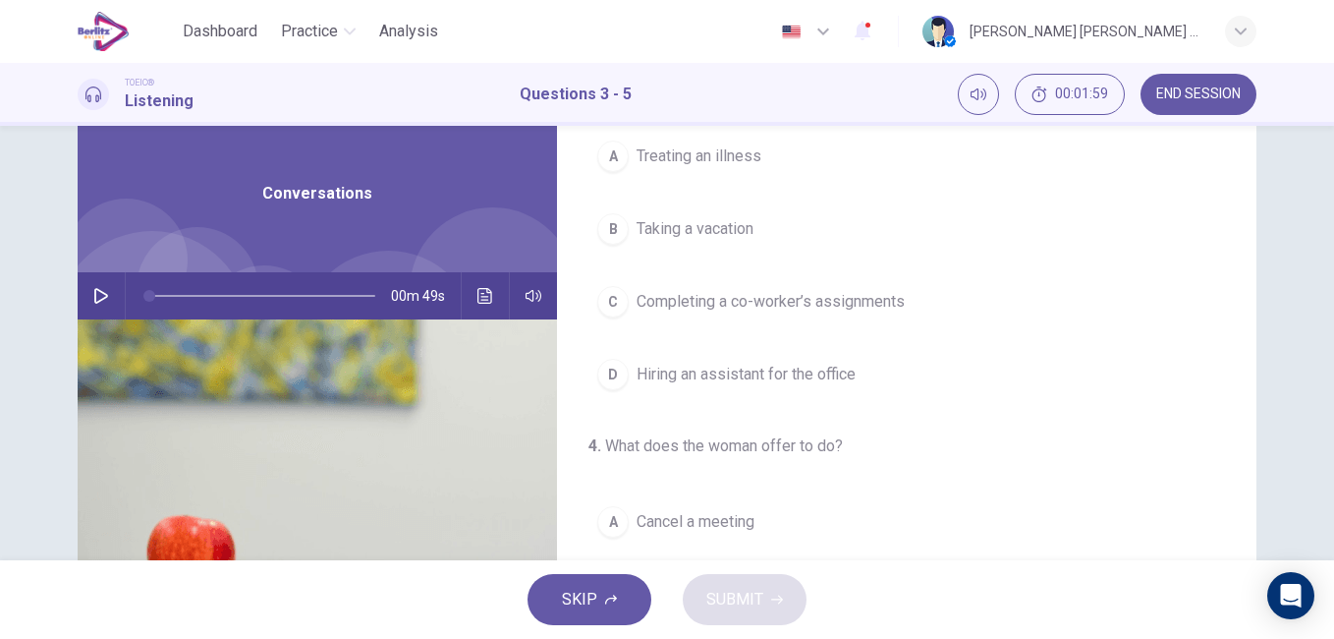
scroll to position [0, 0]
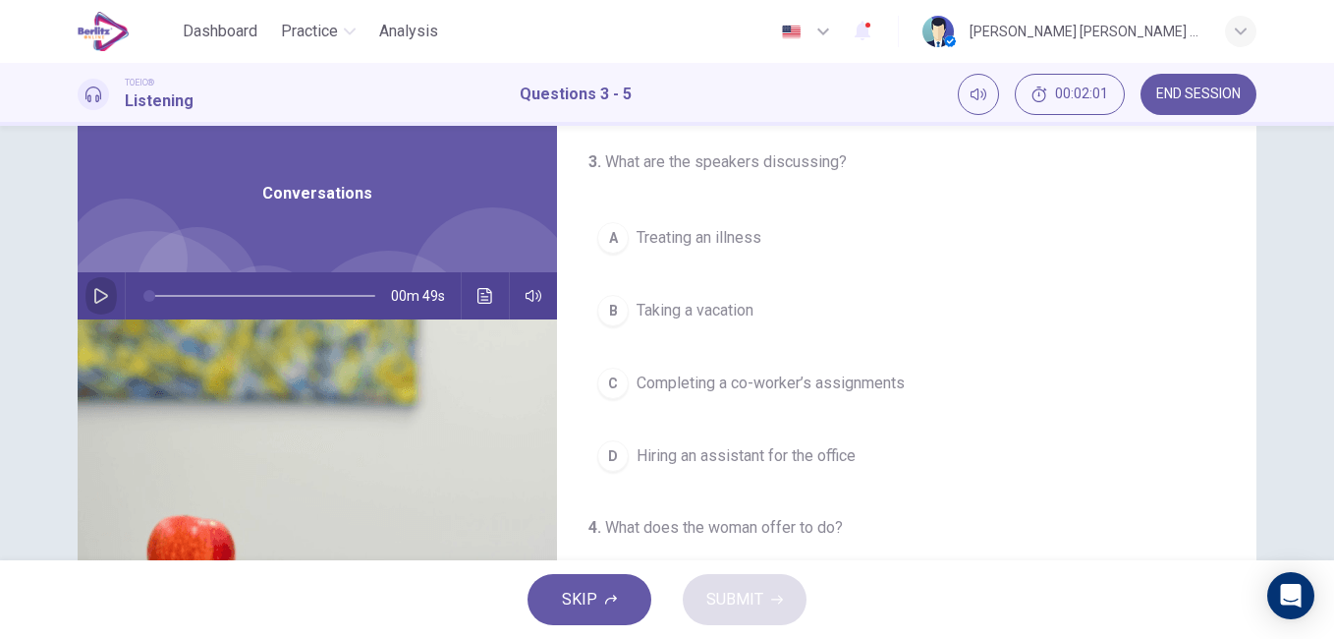
click at [95, 297] on icon "button" at bounding box center [101, 296] width 16 height 16
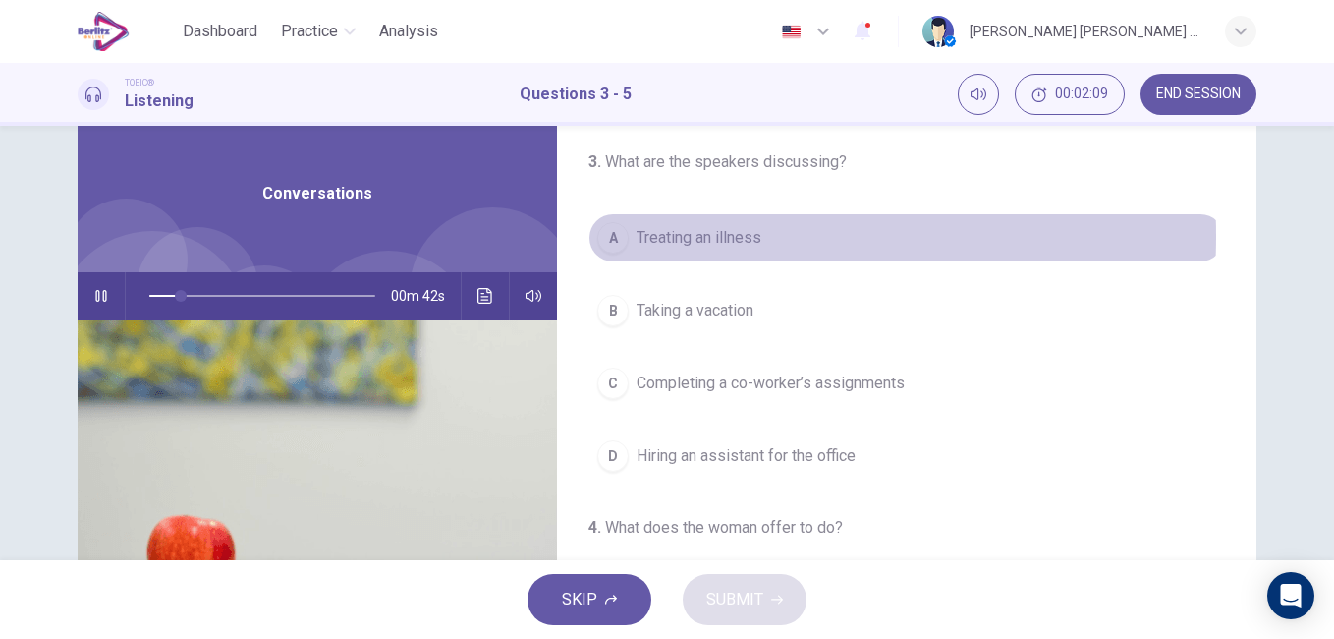
click at [673, 236] on span "Treating an illness" at bounding box center [699, 238] width 125 height 24
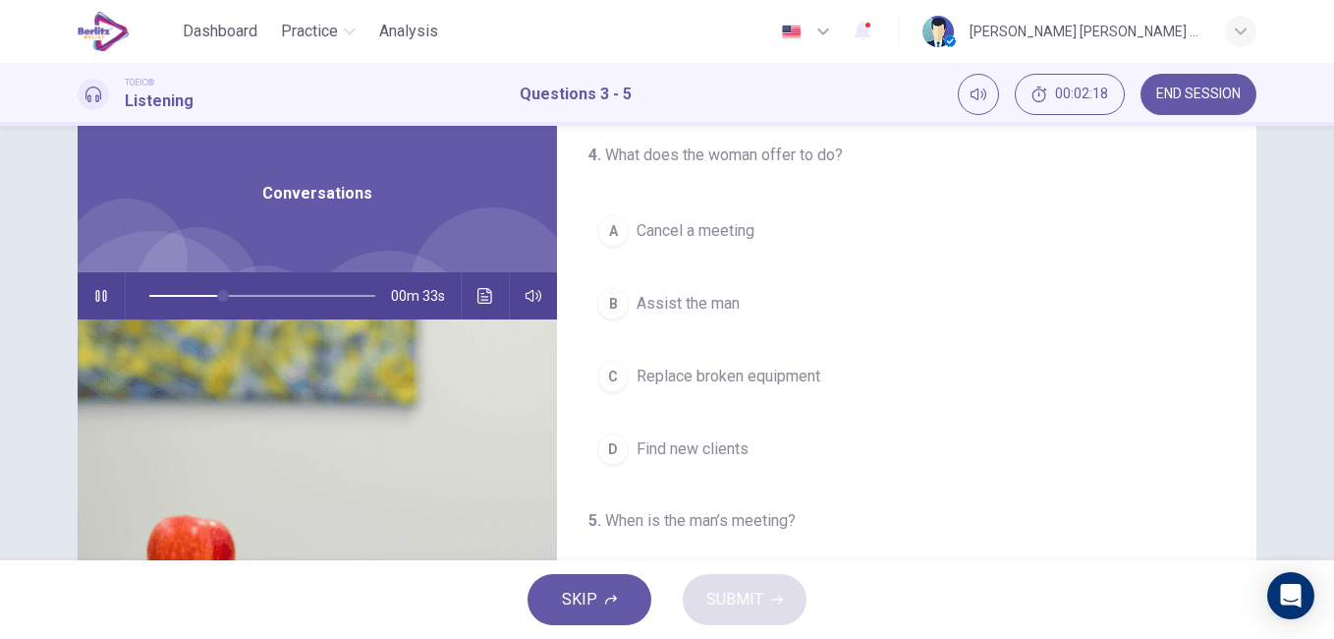
scroll to position [365, 0]
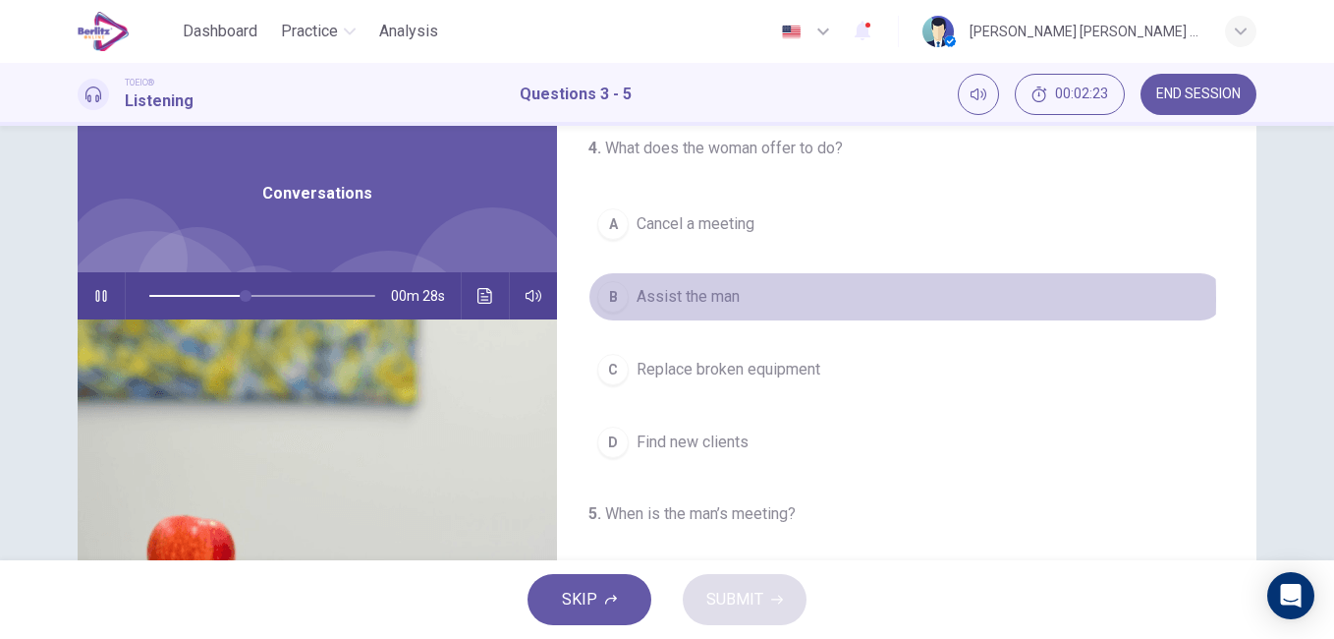
click at [677, 308] on span "Assist the man" at bounding box center [688, 297] width 103 height 24
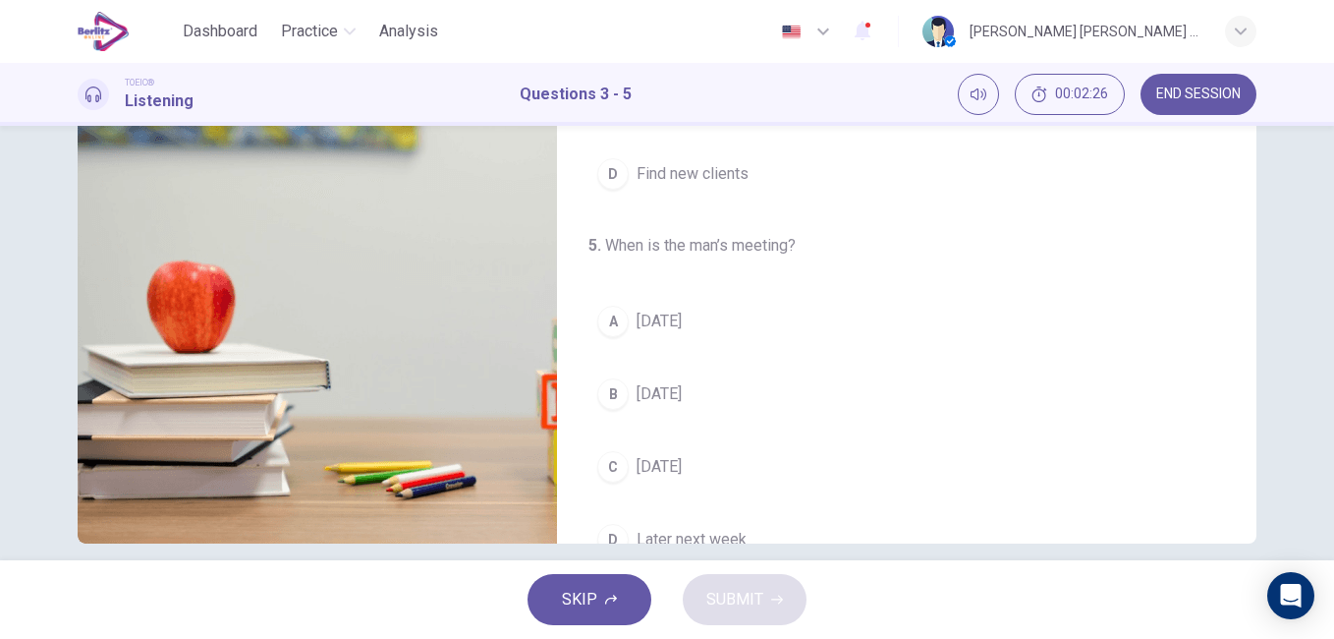
scroll to position [327, 0]
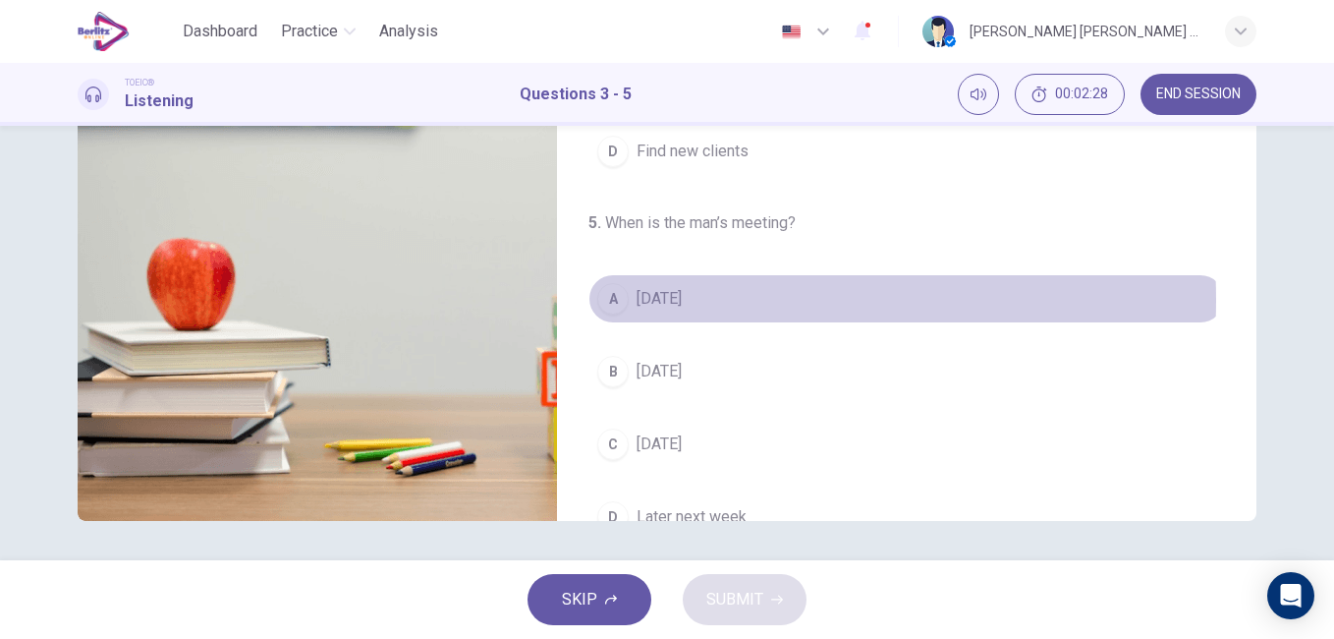
click at [704, 323] on button "A Tomorrow" at bounding box center [906, 298] width 637 height 49
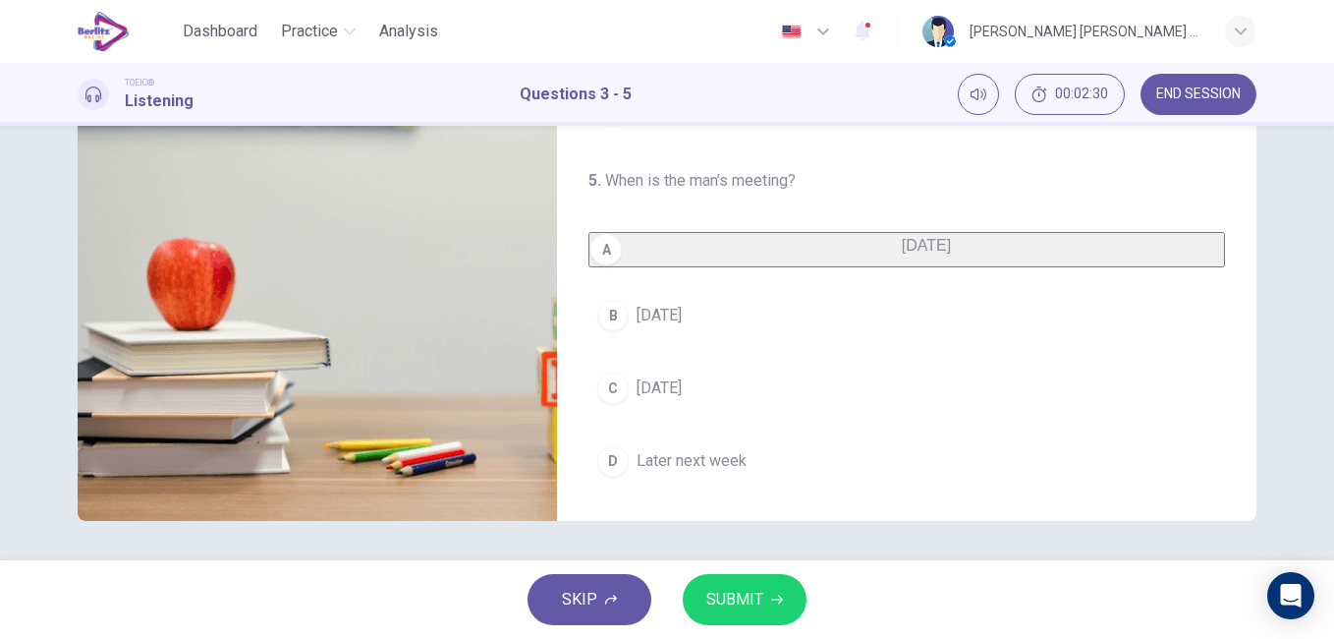
scroll to position [449, 0]
click at [723, 602] on span "SUBMIT" at bounding box center [734, 599] width 57 height 28
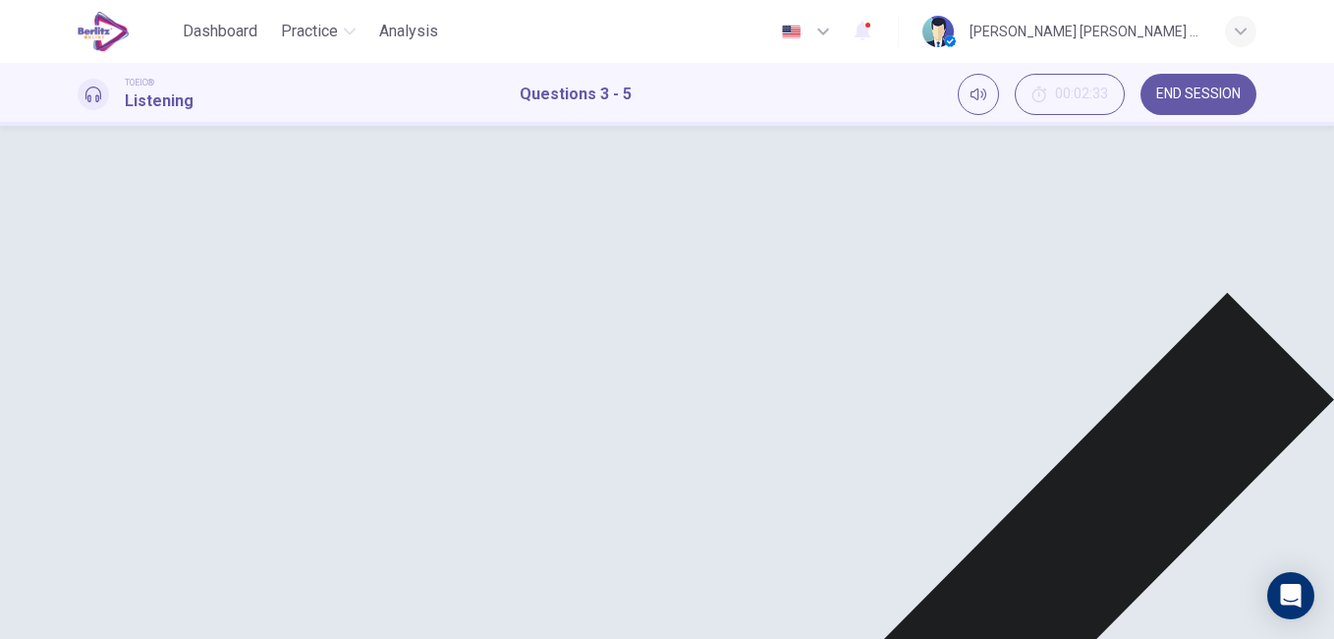
type input "*"
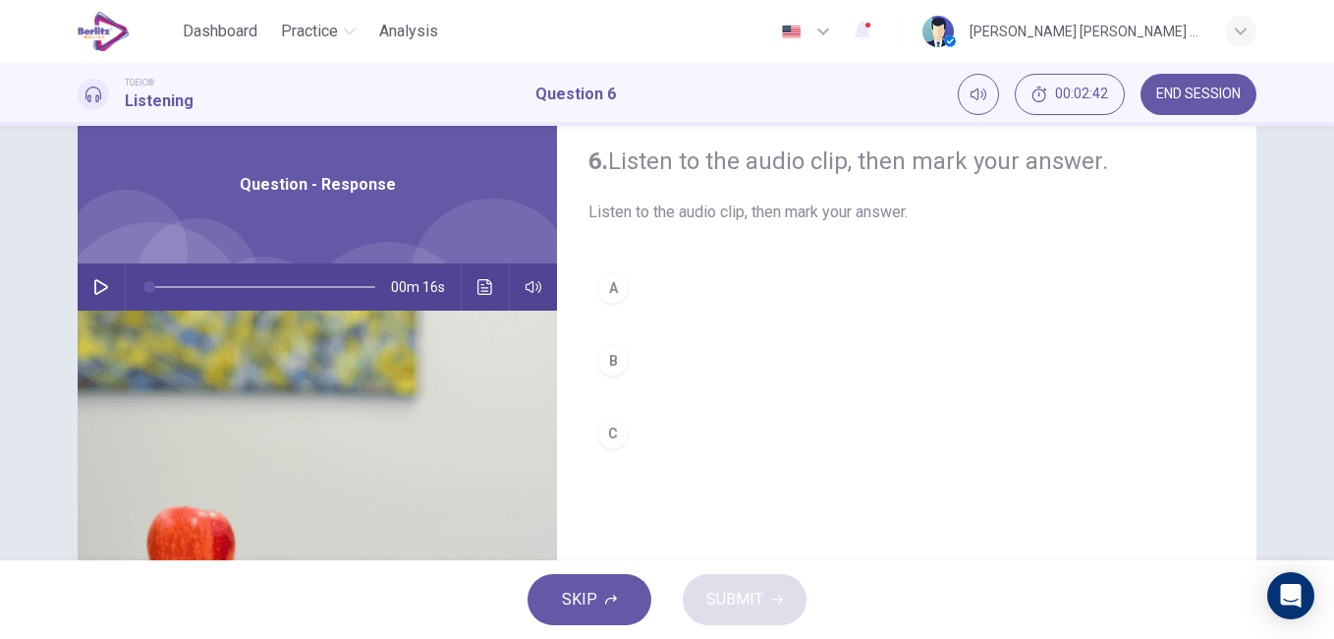
scroll to position [57, 0]
click at [104, 285] on button "button" at bounding box center [100, 288] width 31 height 47
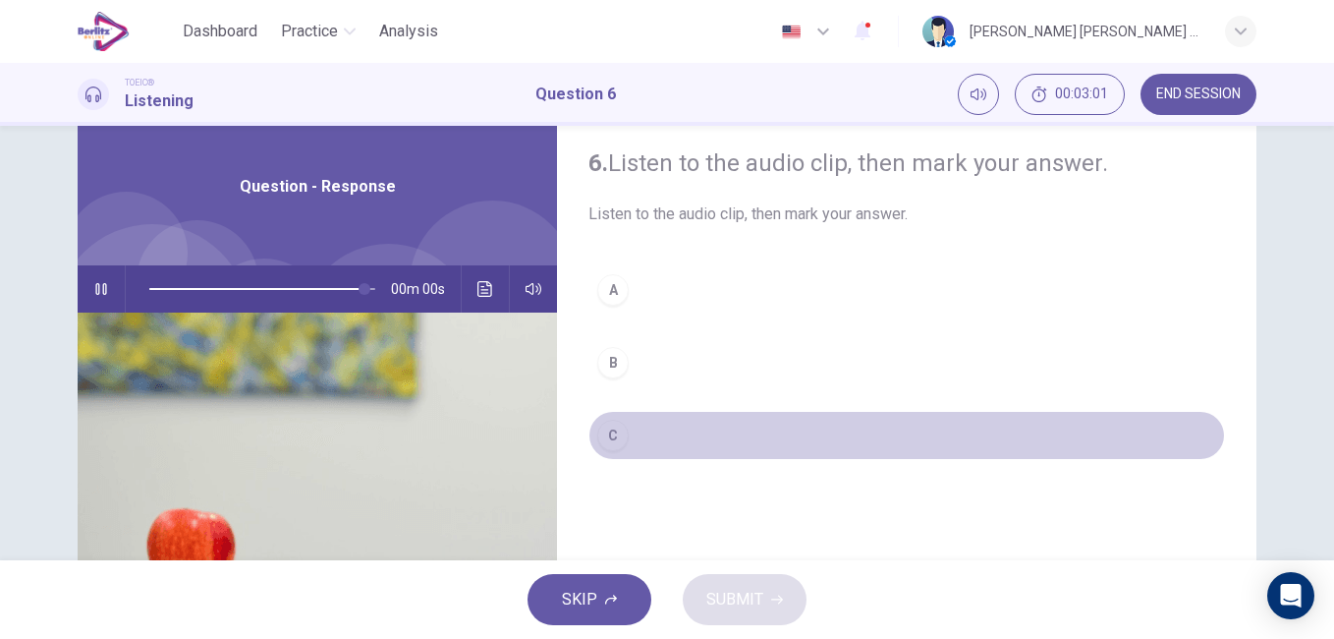
click at [666, 438] on button "C" at bounding box center [906, 435] width 637 height 49
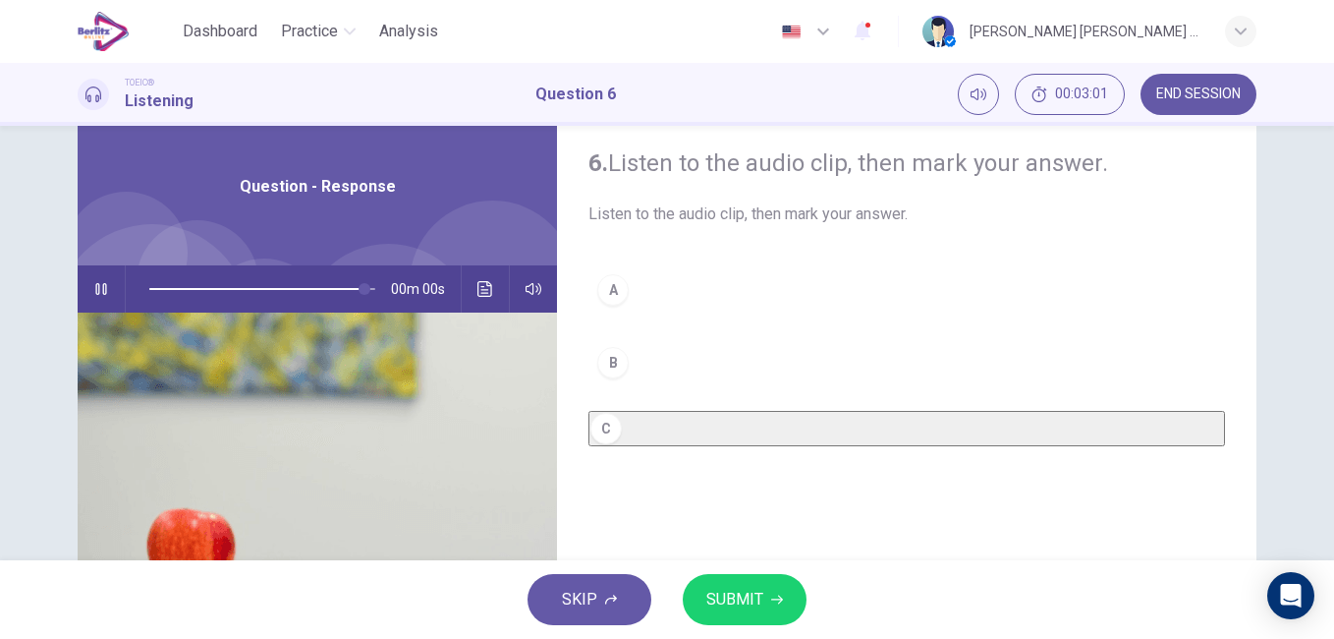
type input "*"
click at [756, 589] on span "SUBMIT" at bounding box center [734, 599] width 57 height 28
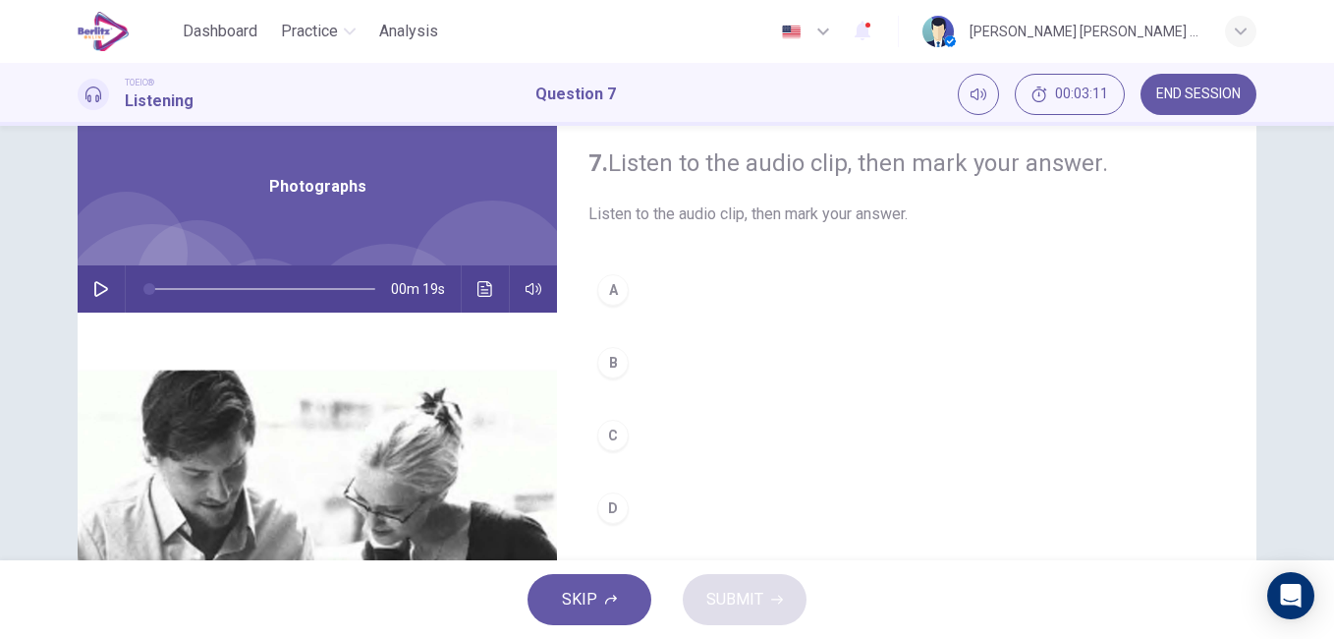
scroll to position [63, 0]
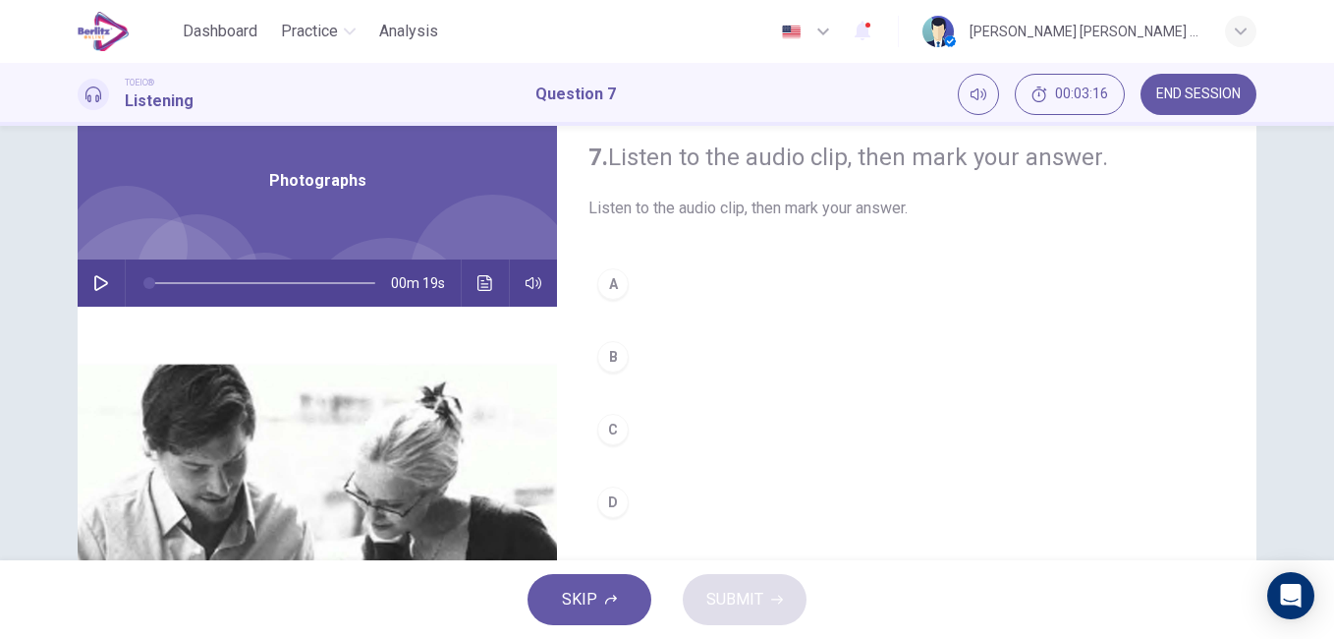
drag, startPoint x: 2, startPoint y: 418, endPoint x: 84, endPoint y: 355, distance: 103.6
click at [18, 438] on div "7. Listen to the audio clip, then mark your answer. Listen to the audio clip, t…" at bounding box center [667, 343] width 1334 height 434
click at [94, 278] on icon "button" at bounding box center [101, 283] width 14 height 16
drag, startPoint x: 1322, startPoint y: 353, endPoint x: 1319, endPoint y: 375, distance: 22.8
click at [1319, 375] on div "7. Listen to the audio clip, then mark your answer. Listen to the audio clip, t…" at bounding box center [667, 343] width 1334 height 434
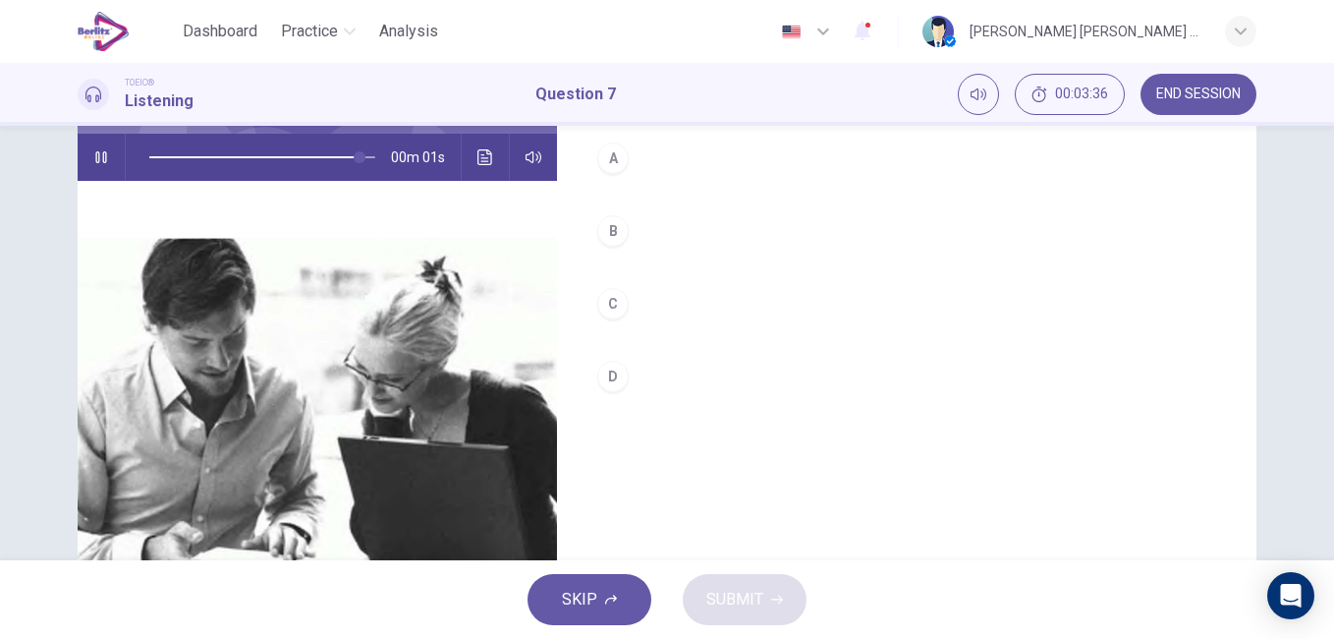
scroll to position [130, 0]
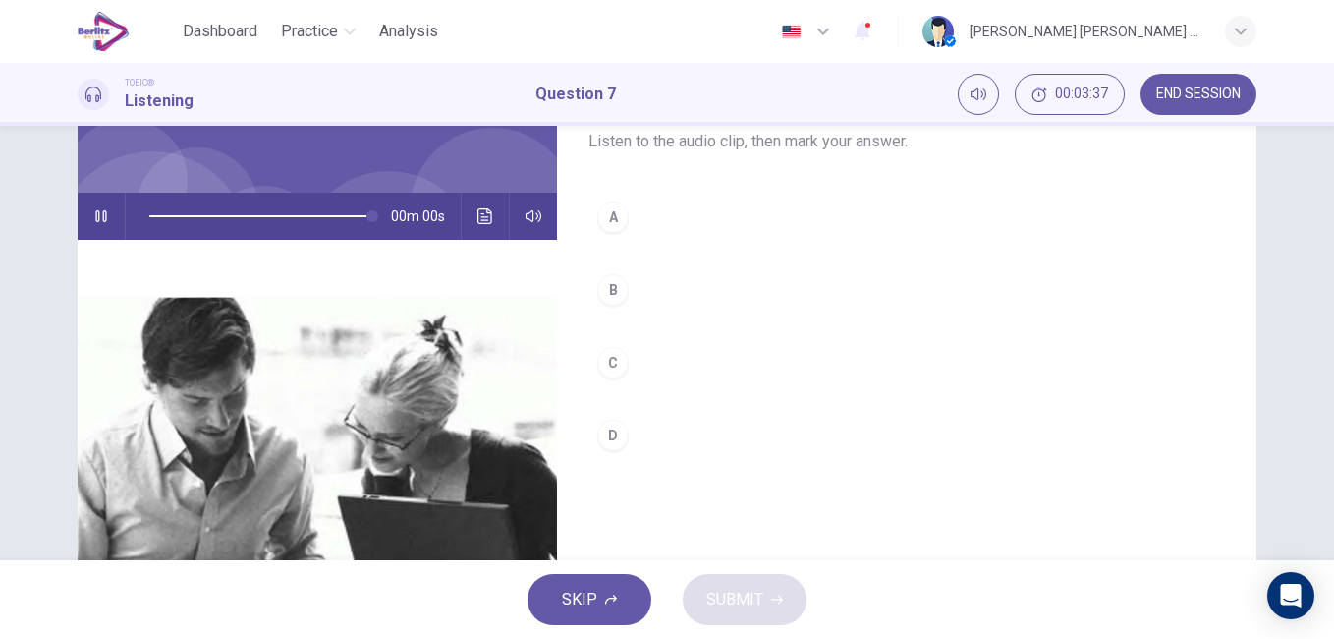
type input "*"
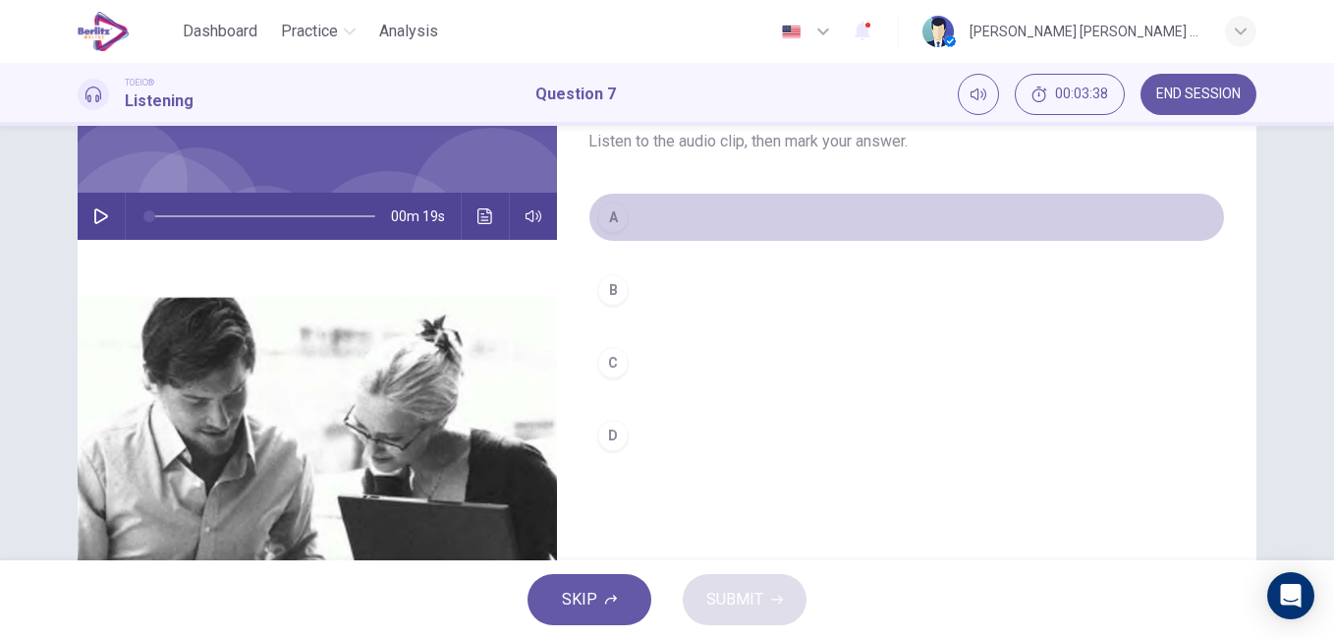
click at [738, 193] on button "A" at bounding box center [906, 217] width 637 height 49
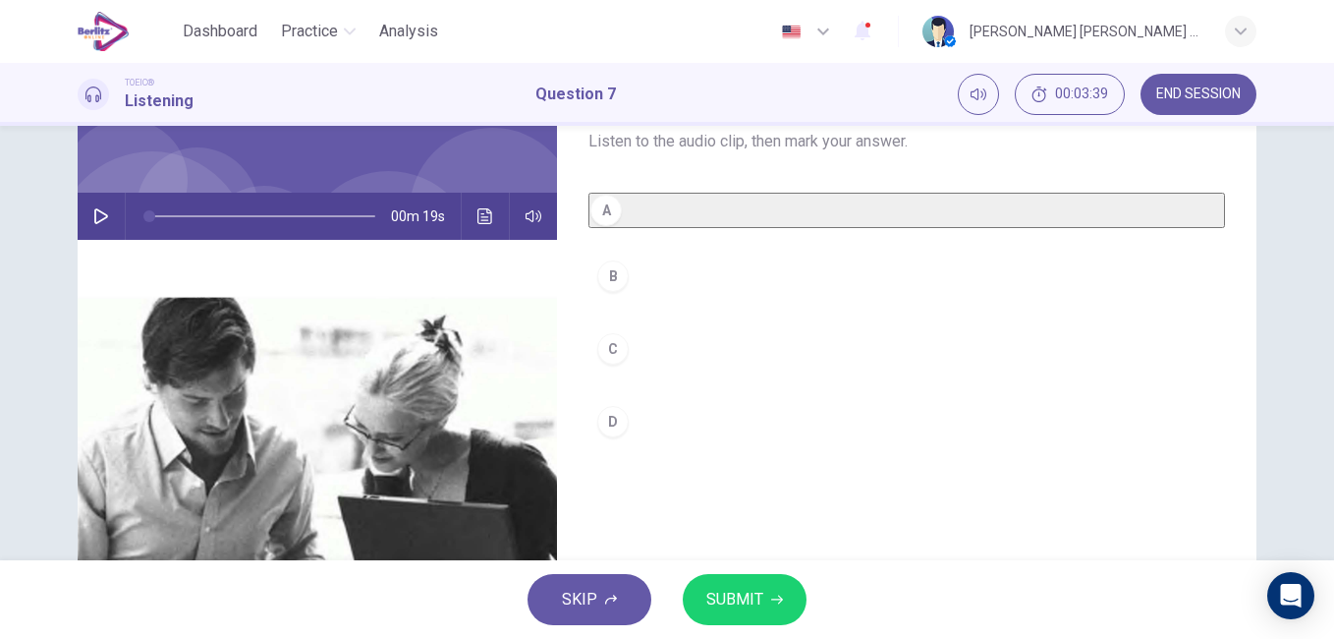
click at [749, 585] on button "SUBMIT" at bounding box center [745, 599] width 124 height 51
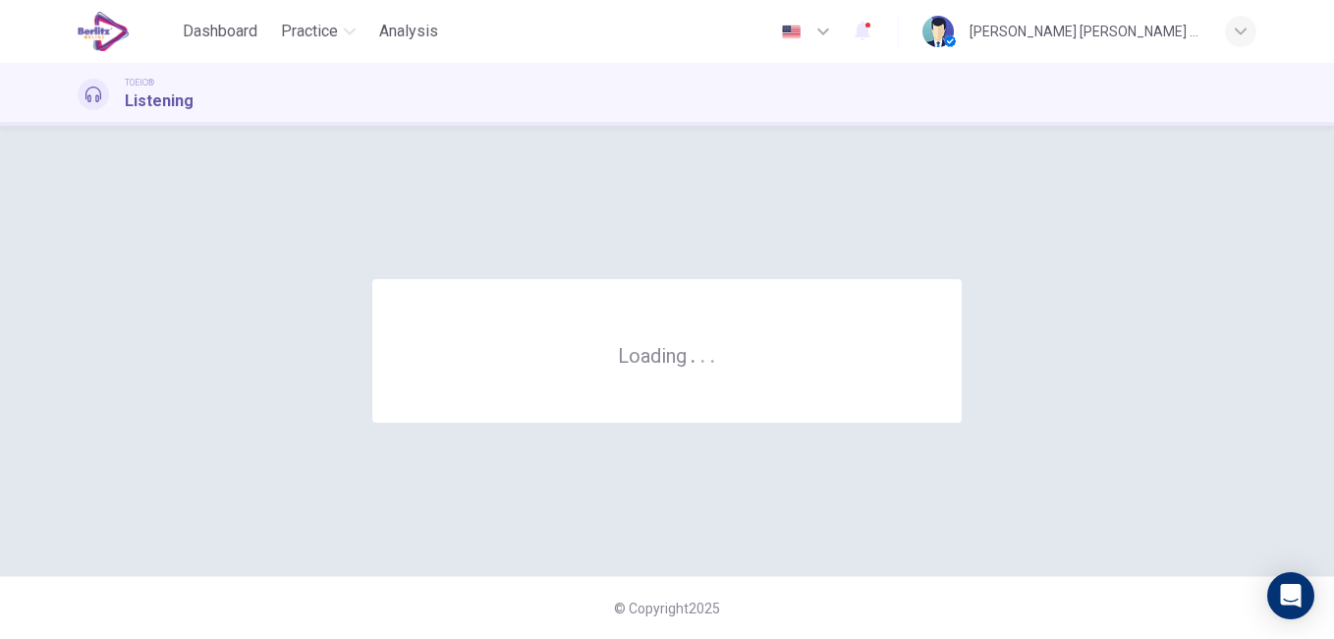
scroll to position [0, 0]
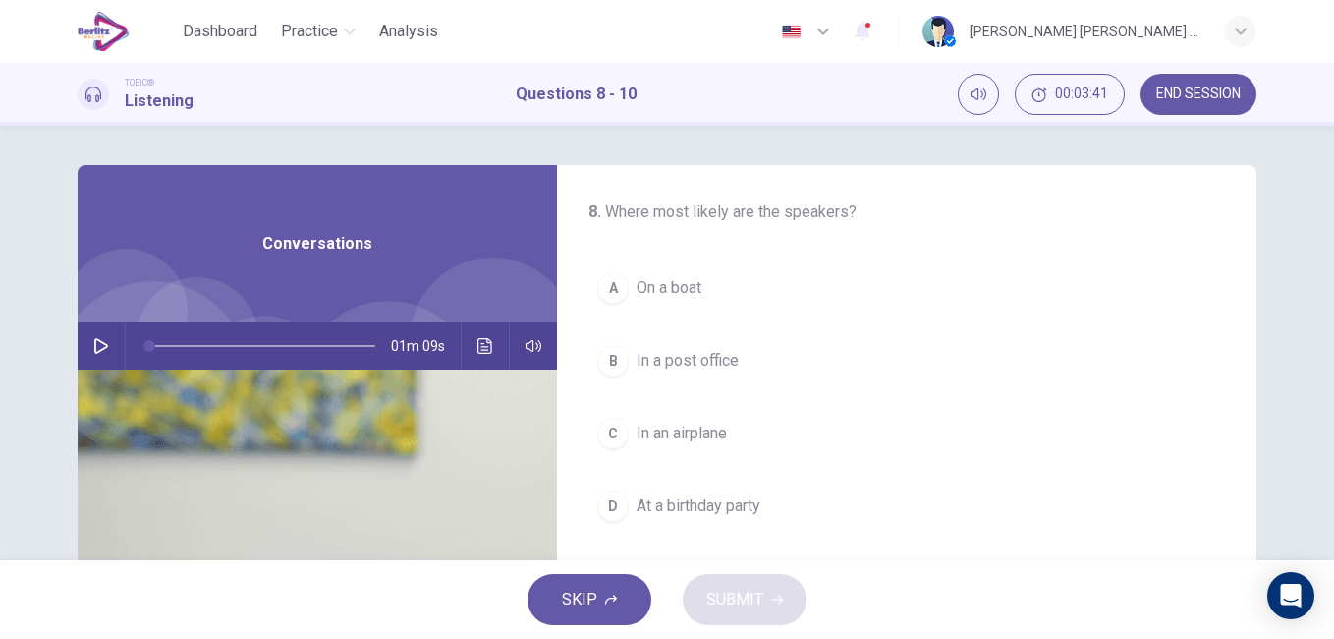
drag, startPoint x: 1323, startPoint y: 361, endPoint x: 1307, endPoint y: 442, distance: 83.2
click at [1307, 442] on div "8 . Where most likely are the speakers? A On a boat B In a post office C In an …" at bounding box center [667, 343] width 1334 height 434
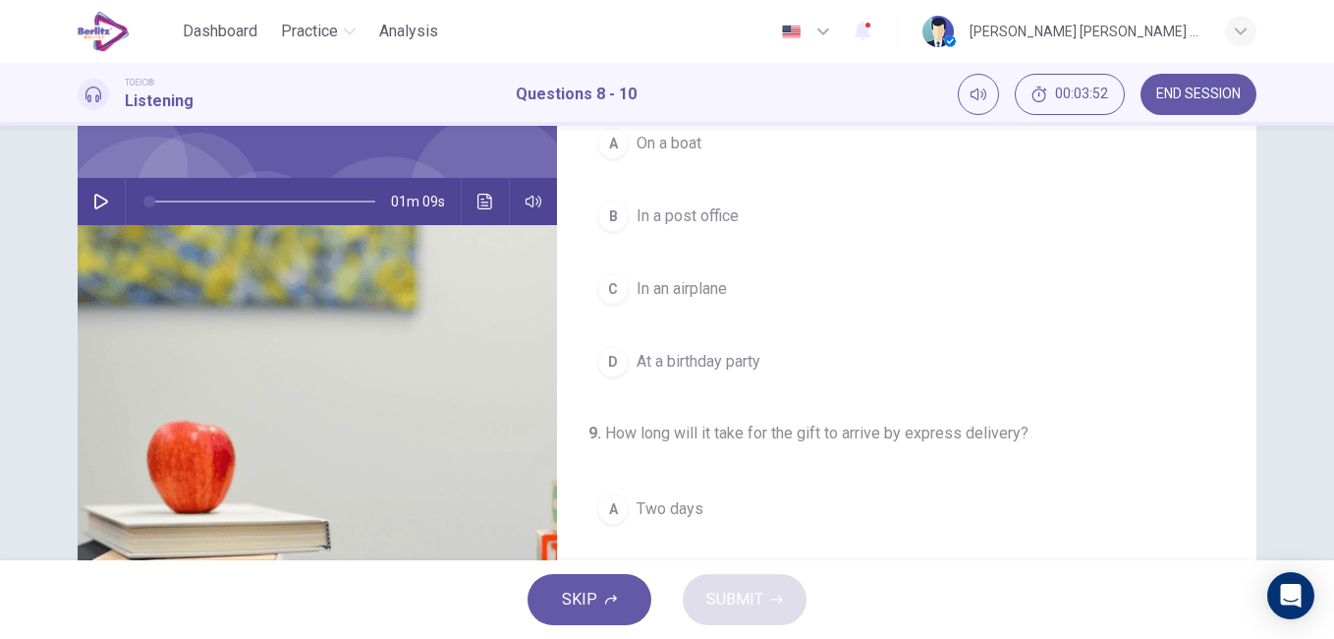
scroll to position [74, 0]
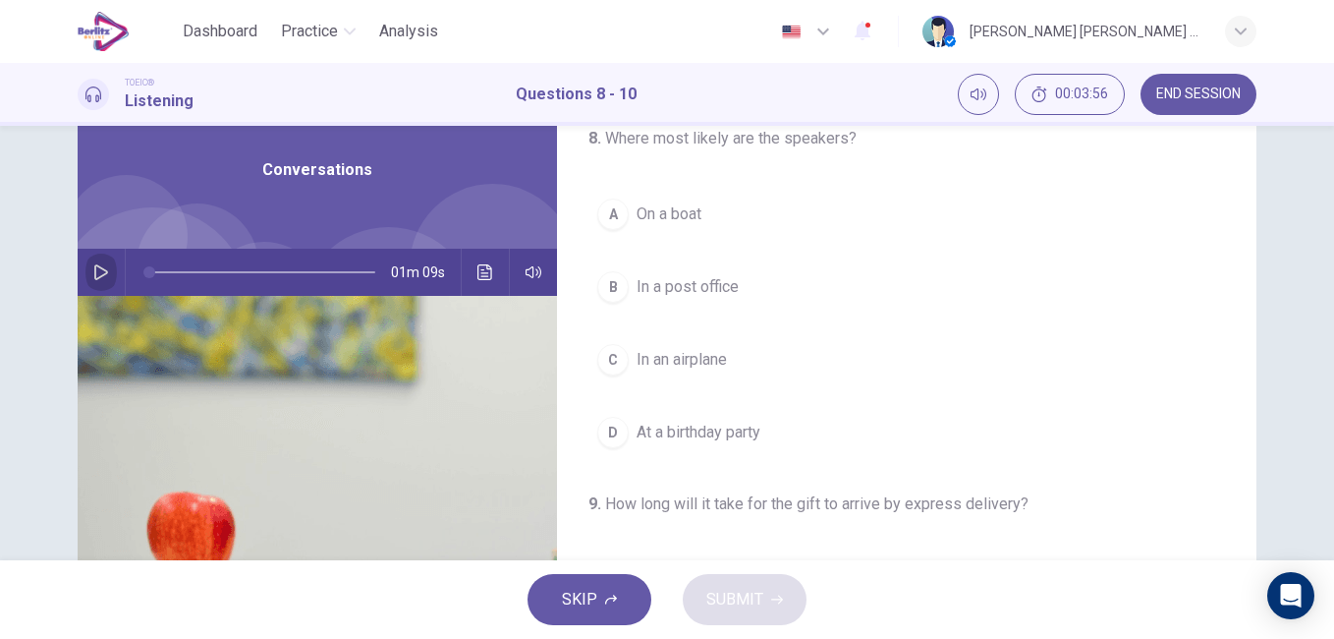
click at [86, 276] on button "button" at bounding box center [100, 272] width 31 height 47
click at [679, 437] on span "At a birthday party" at bounding box center [699, 432] width 124 height 24
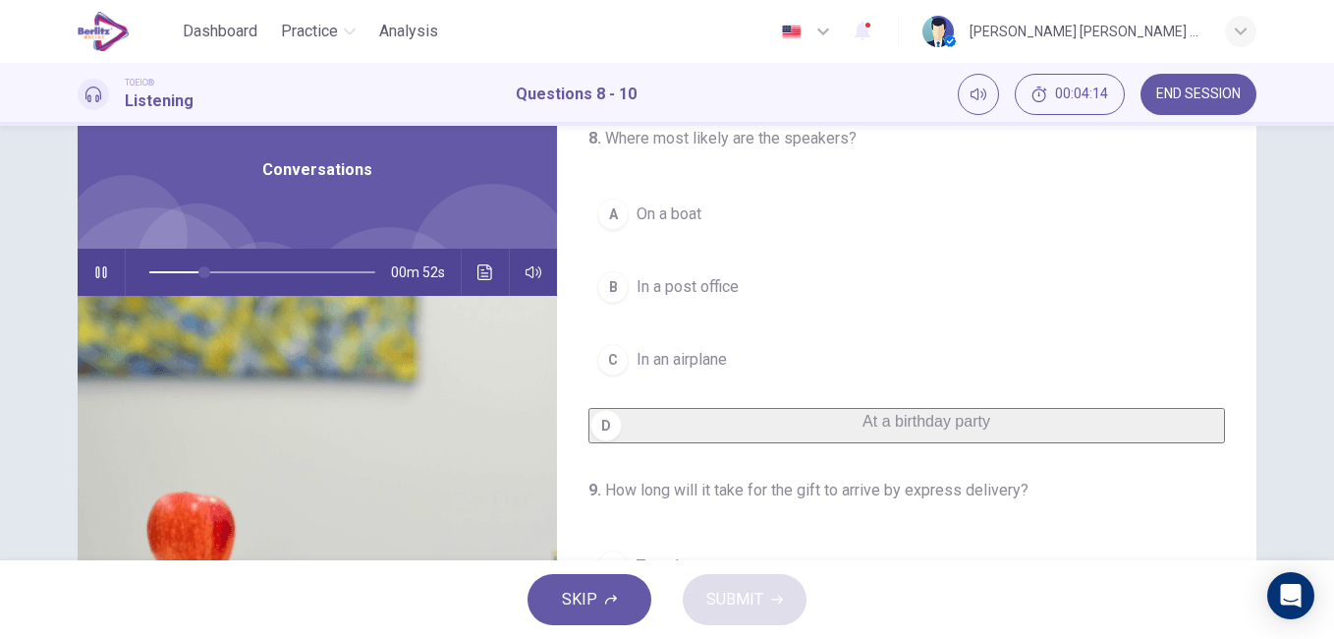
drag, startPoint x: 1323, startPoint y: 395, endPoint x: 1320, endPoint y: 473, distance: 78.6
click at [1320, 473] on div "8 . Where most likely are the speakers? A On a boat B In a post office C In an …" at bounding box center [667, 343] width 1334 height 434
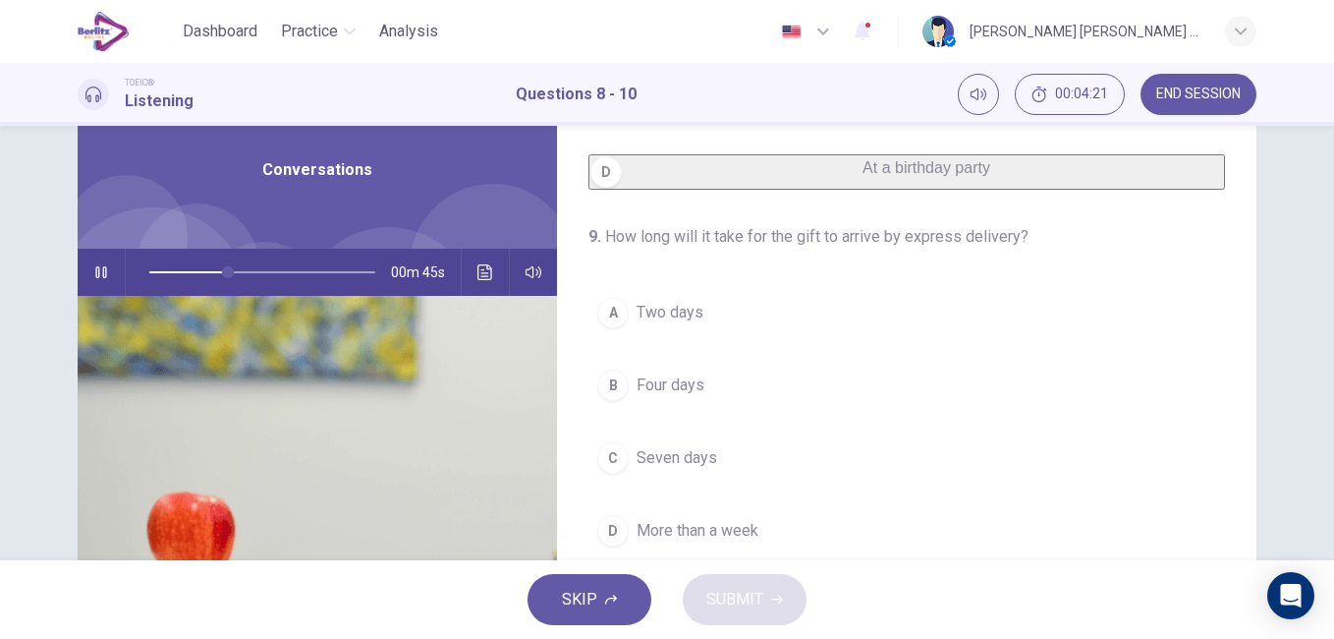
scroll to position [258, 0]
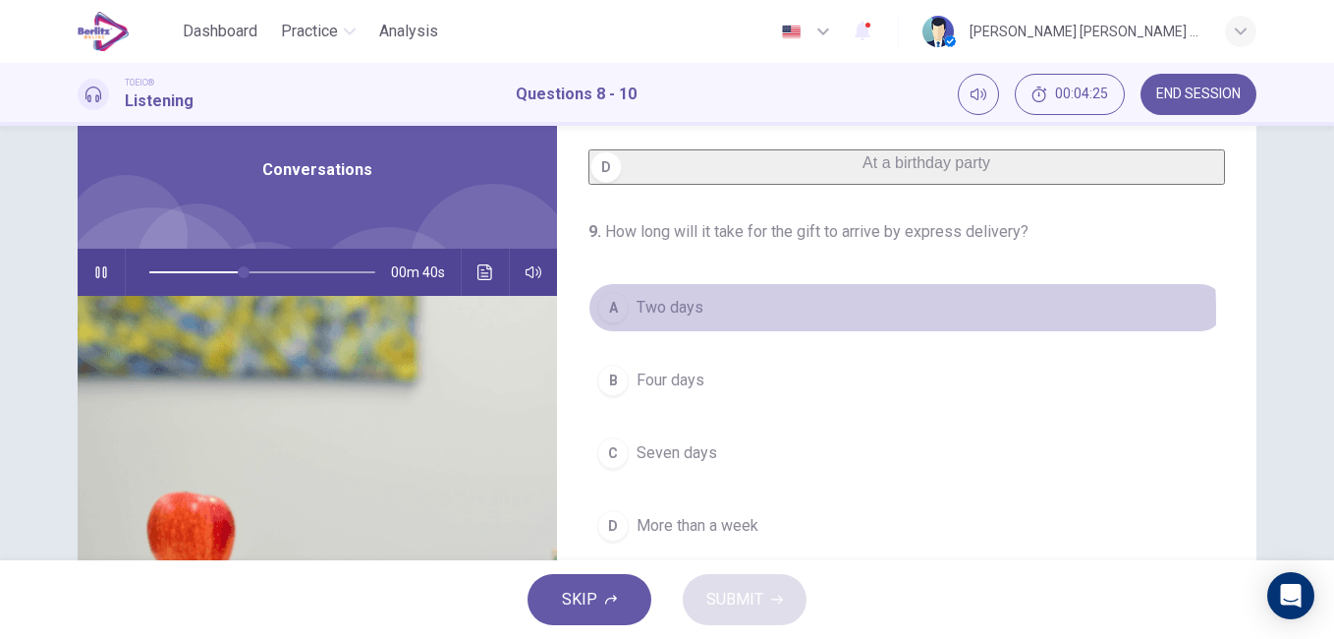
click at [655, 319] on span "Two days" at bounding box center [670, 308] width 67 height 24
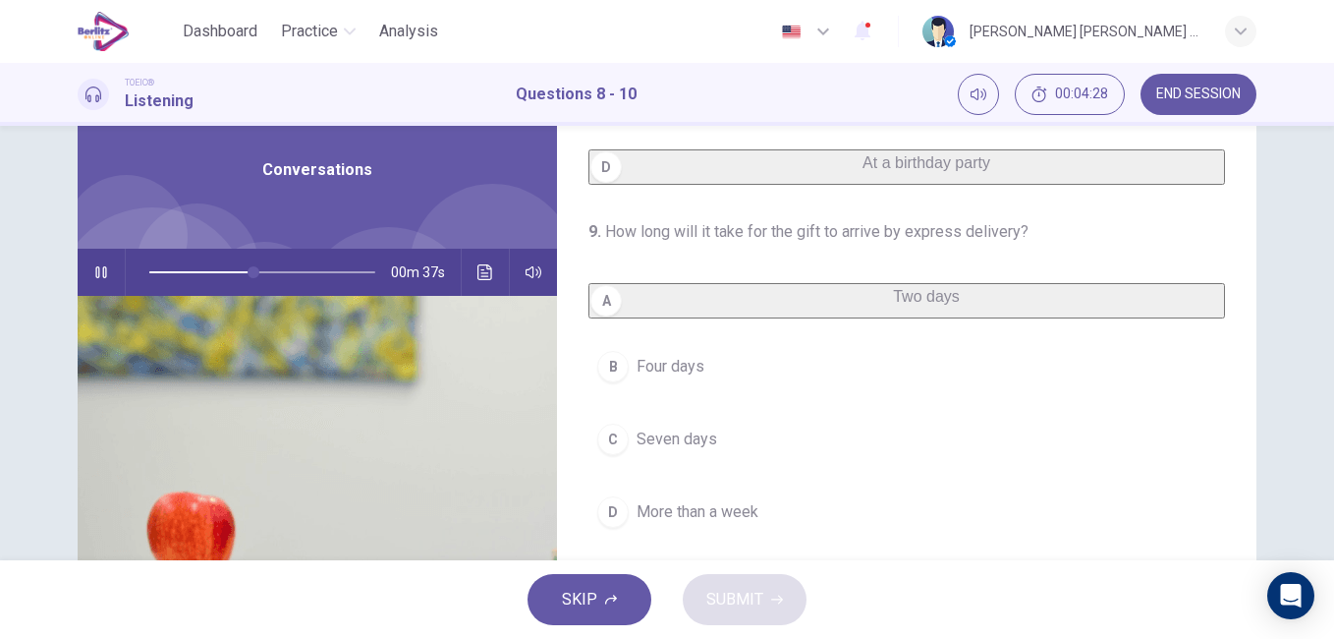
drag, startPoint x: 1241, startPoint y: 452, endPoint x: 1256, endPoint y: 400, distance: 54.4
click at [1256, 400] on div "8 . Where most likely are the speakers? A On a boat B In a post office C In an …" at bounding box center [667, 432] width 1242 height 683
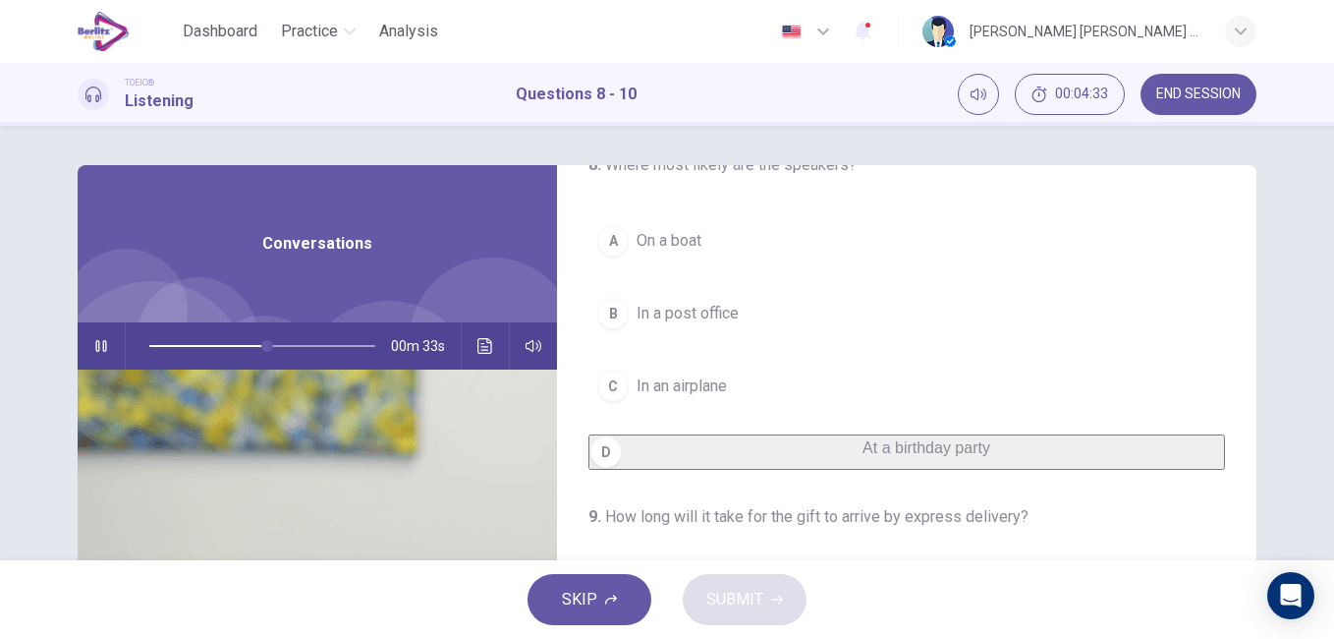
scroll to position [9, 0]
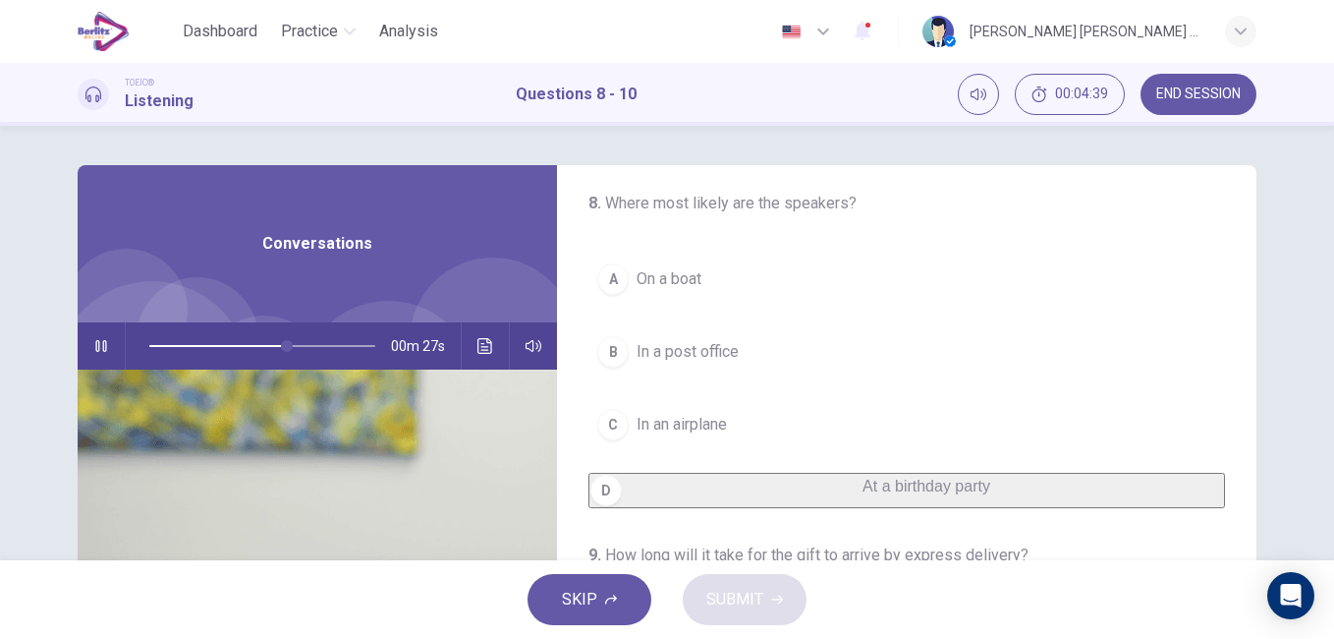
click at [687, 342] on span "In a post office" at bounding box center [688, 352] width 102 height 24
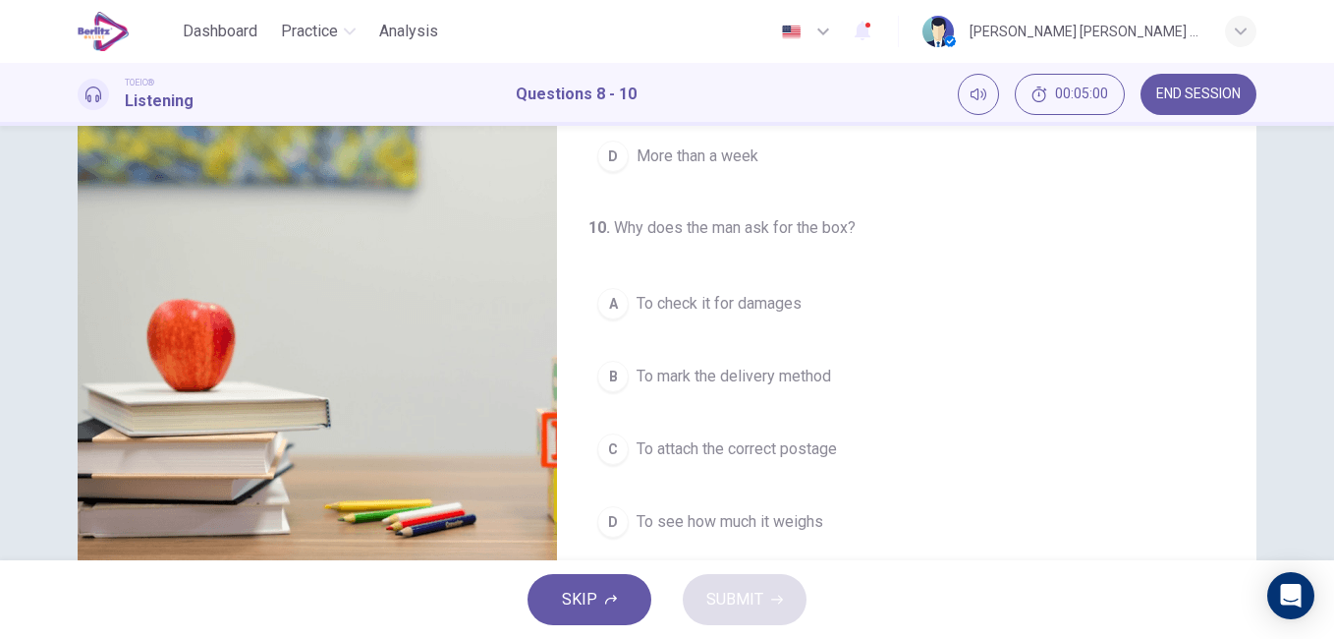
scroll to position [449, 0]
type input "*"
click at [714, 452] on span "To attach the correct postage" at bounding box center [737, 449] width 200 height 24
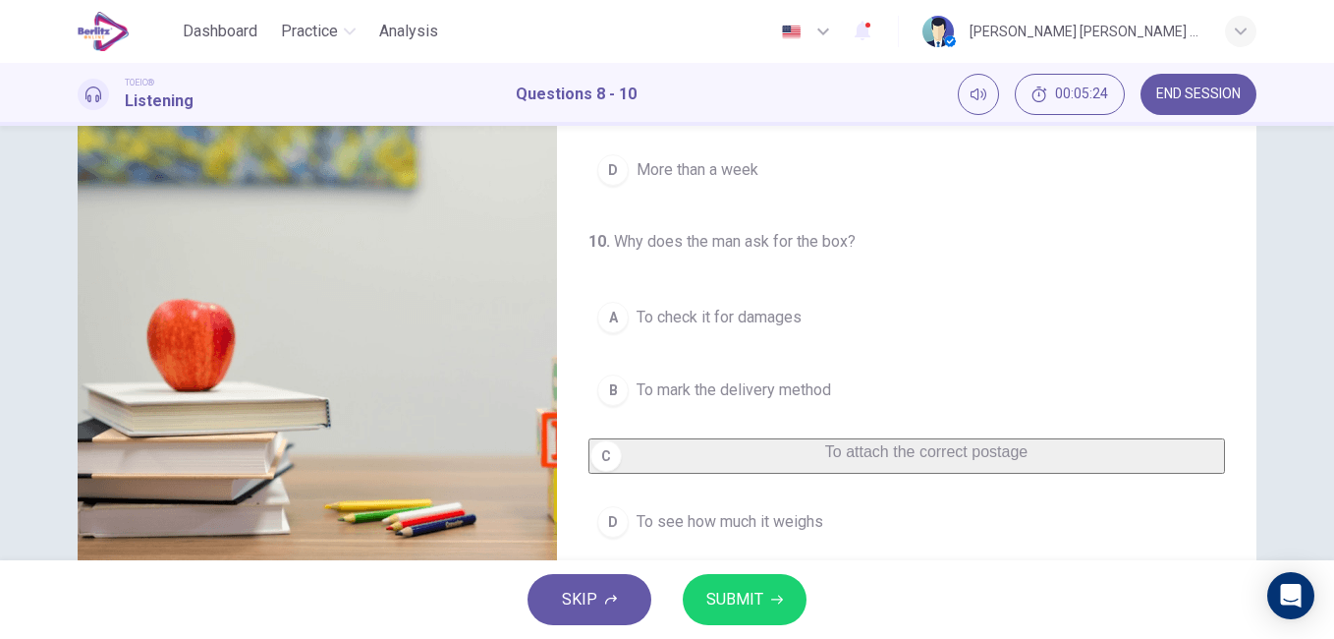
click at [747, 596] on span "SUBMIT" at bounding box center [734, 599] width 57 height 28
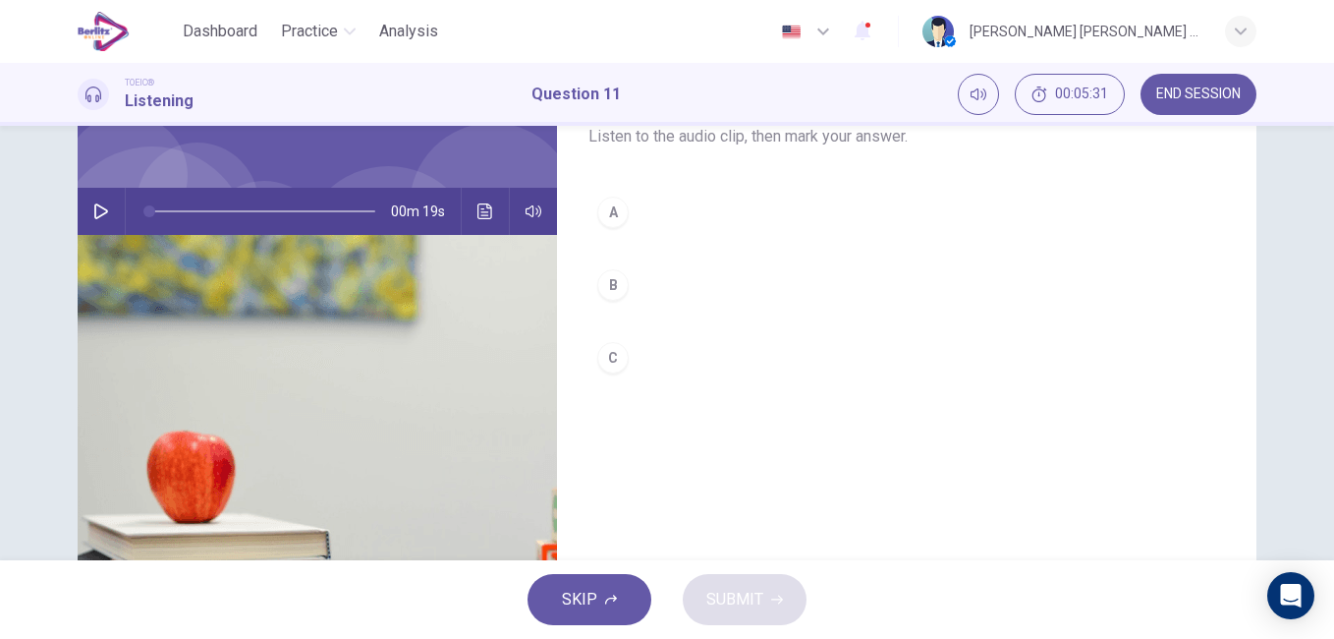
scroll to position [72, 0]
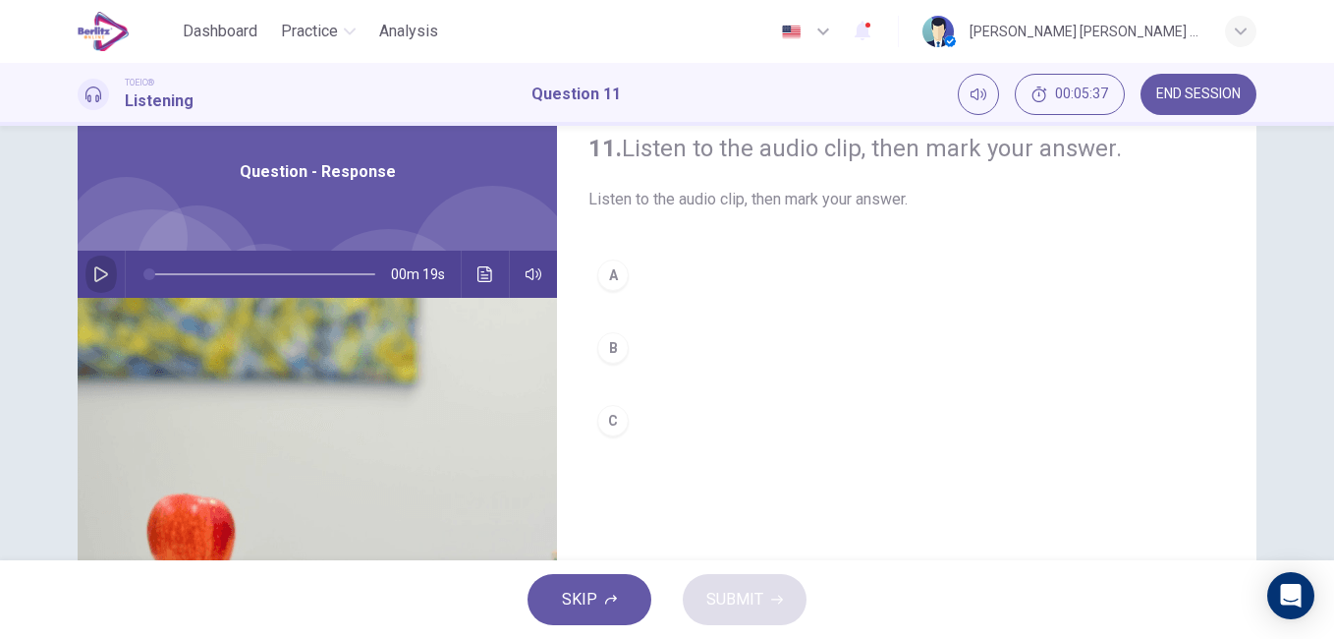
click at [93, 274] on icon "button" at bounding box center [101, 274] width 16 height 16
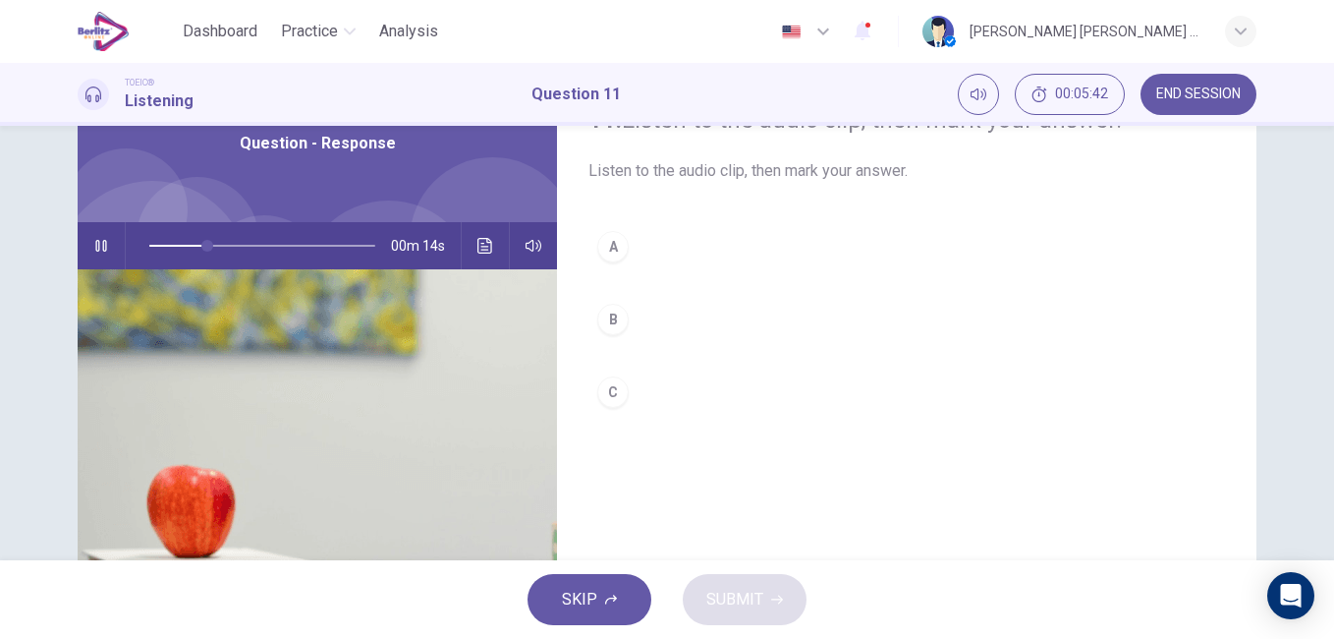
scroll to position [69, 0]
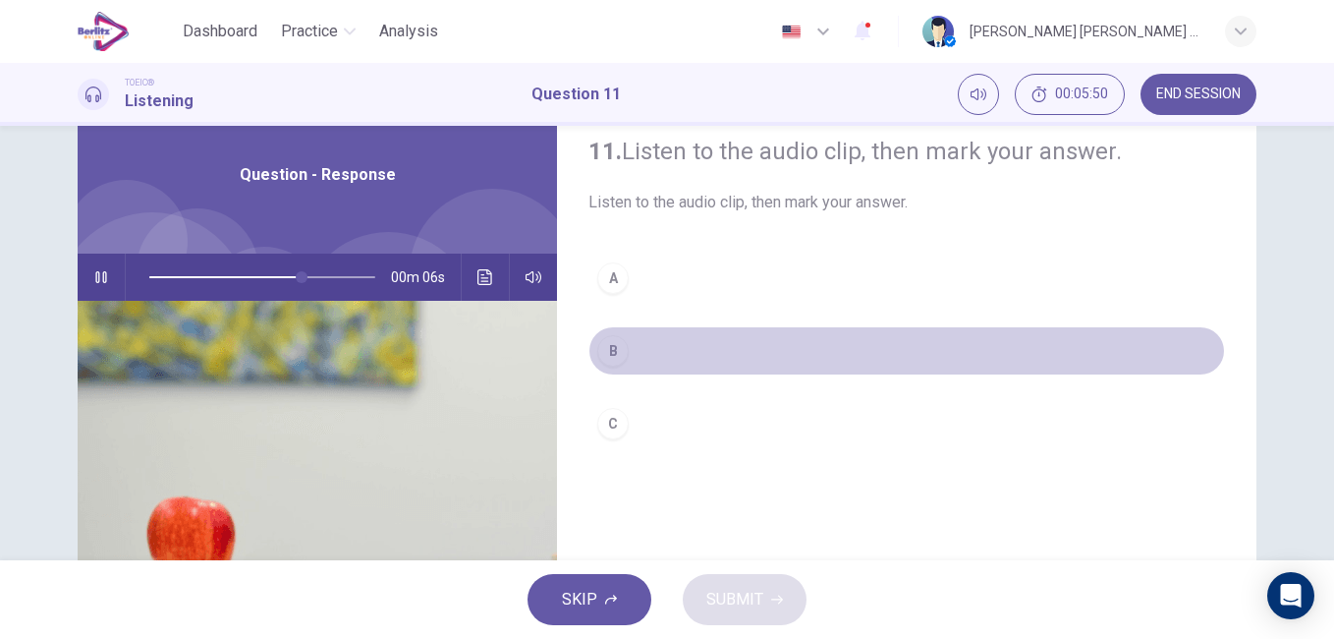
click at [619, 349] on div "B" at bounding box center [612, 350] width 31 height 31
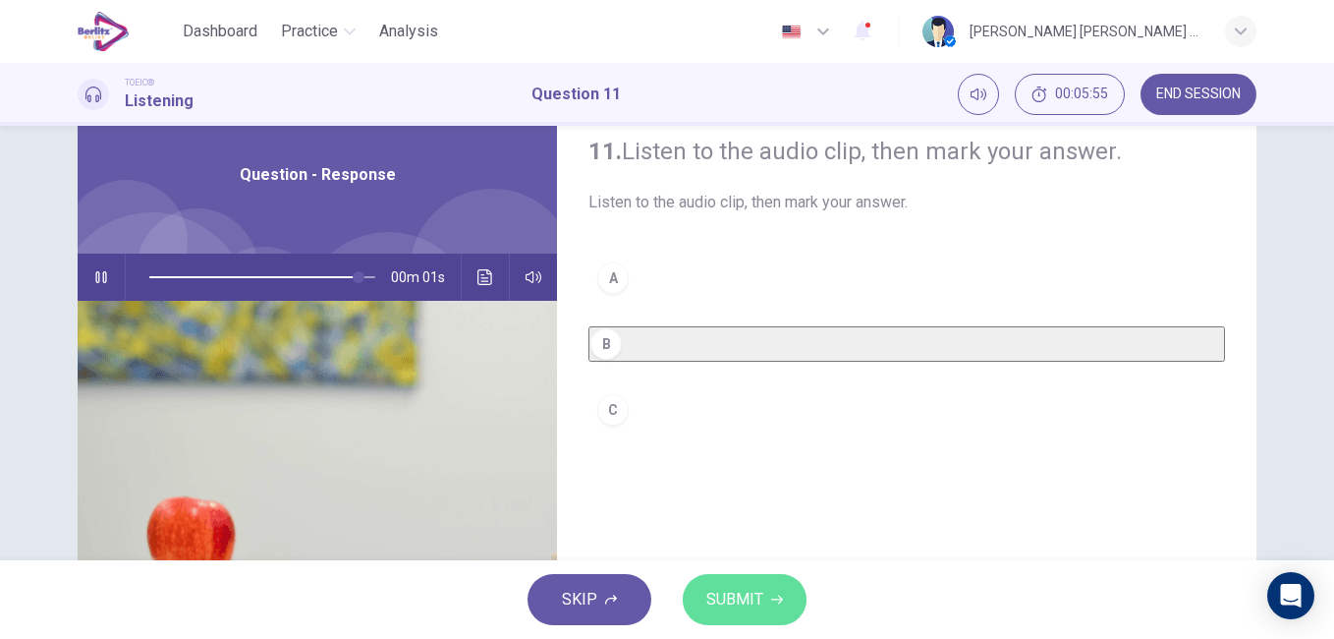
click at [733, 591] on span "SUBMIT" at bounding box center [734, 599] width 57 height 28
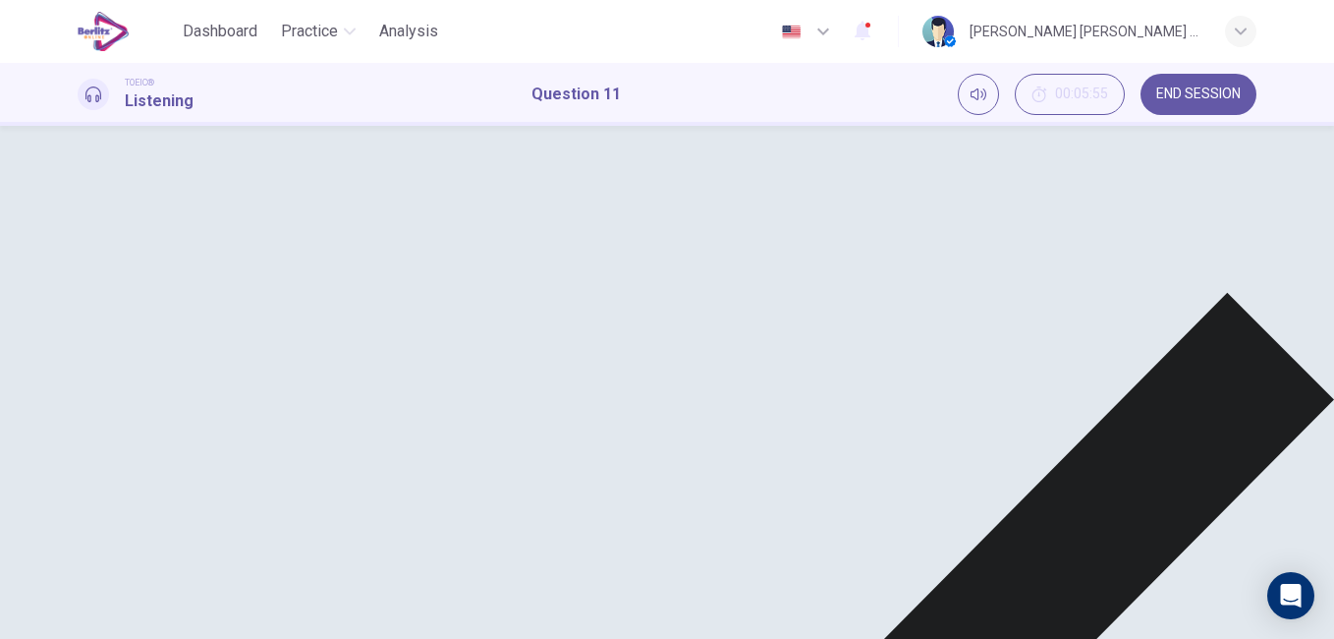
type input "*"
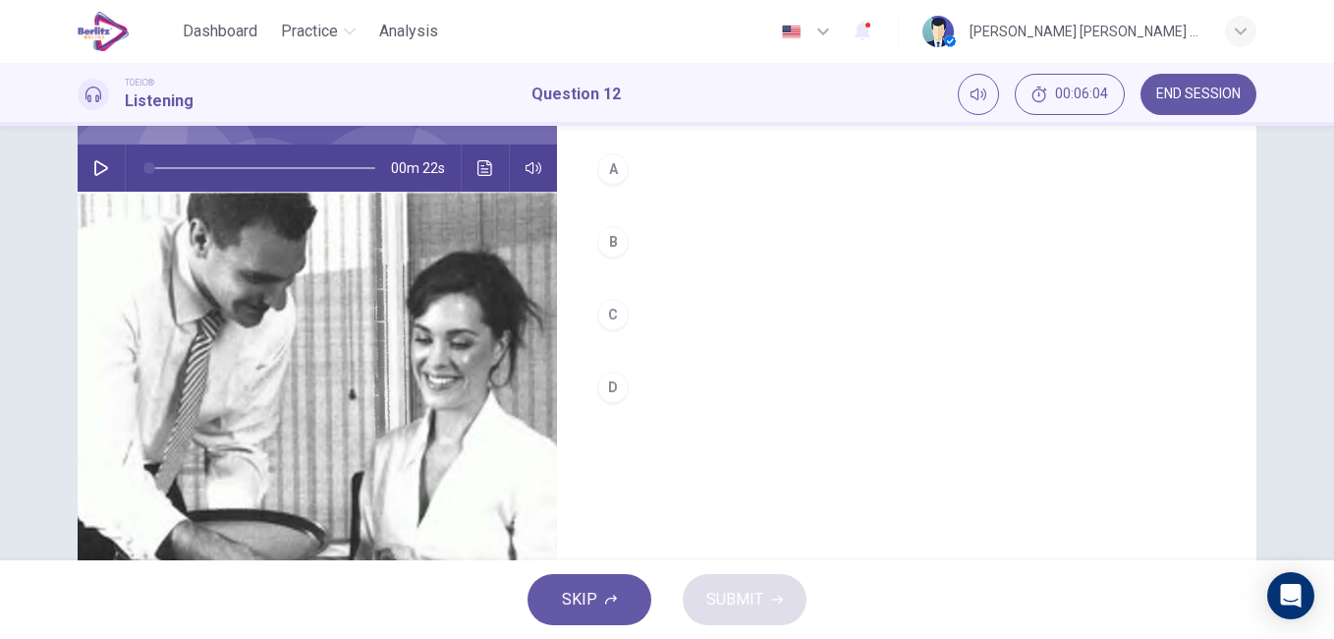
scroll to position [174, 0]
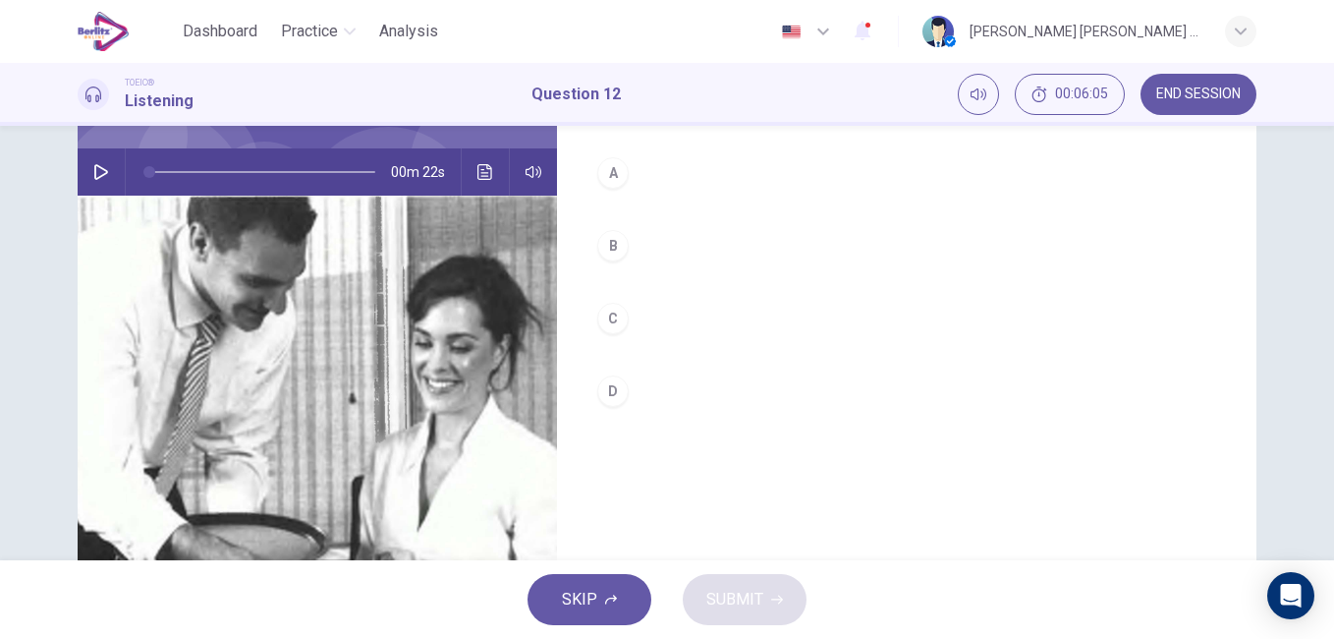
drag, startPoint x: 118, startPoint y: 136, endPoint x: 103, endPoint y: 176, distance: 42.9
click at [104, 172] on div "Dashboard Practice Analysis English ** ​ Rosalba Ana Maria Romo Ramos TOEIC® Li…" at bounding box center [667, 319] width 1334 height 639
click at [107, 176] on button "button" at bounding box center [100, 171] width 31 height 47
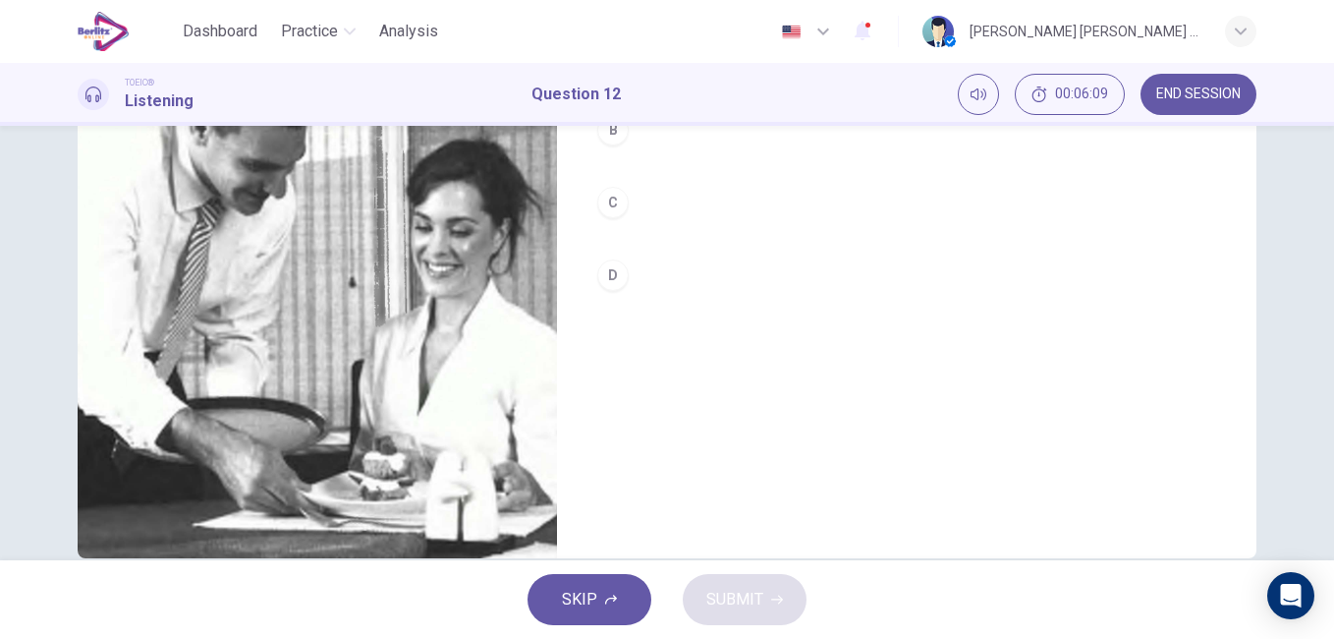
scroll to position [294, 0]
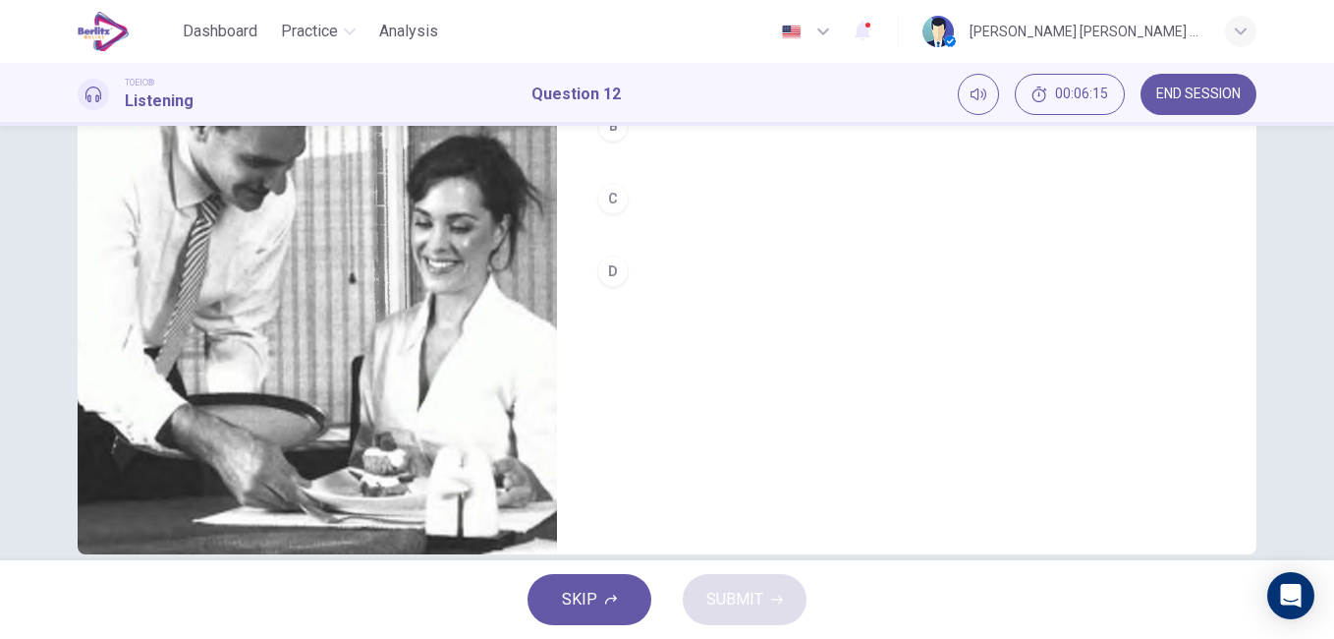
type input "**"
click at [643, 193] on button "C" at bounding box center [906, 198] width 637 height 49
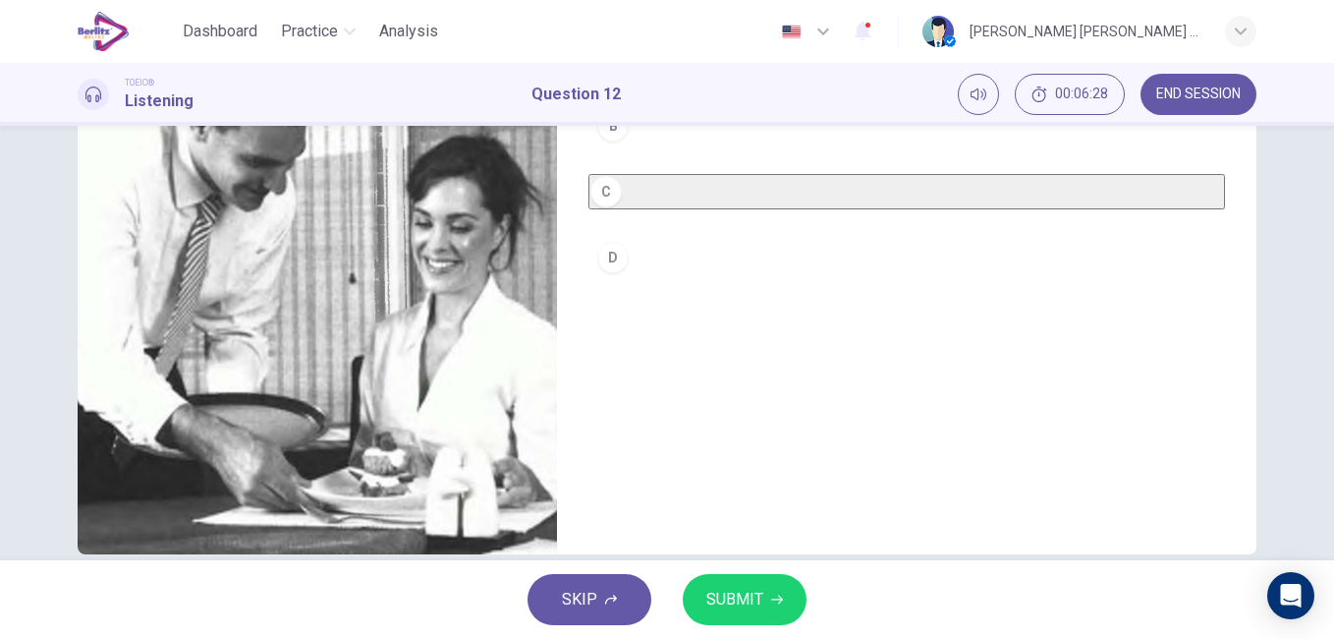
type input "*"
click at [731, 589] on span "SUBMIT" at bounding box center [734, 599] width 57 height 28
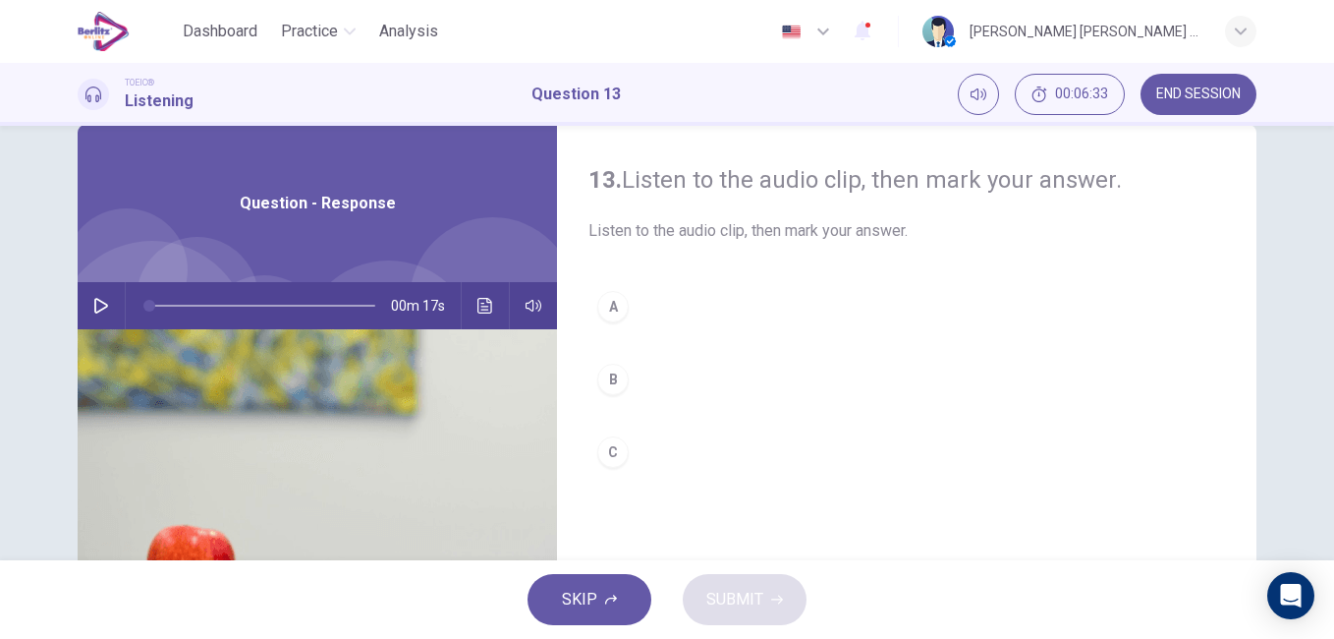
scroll to position [28, 0]
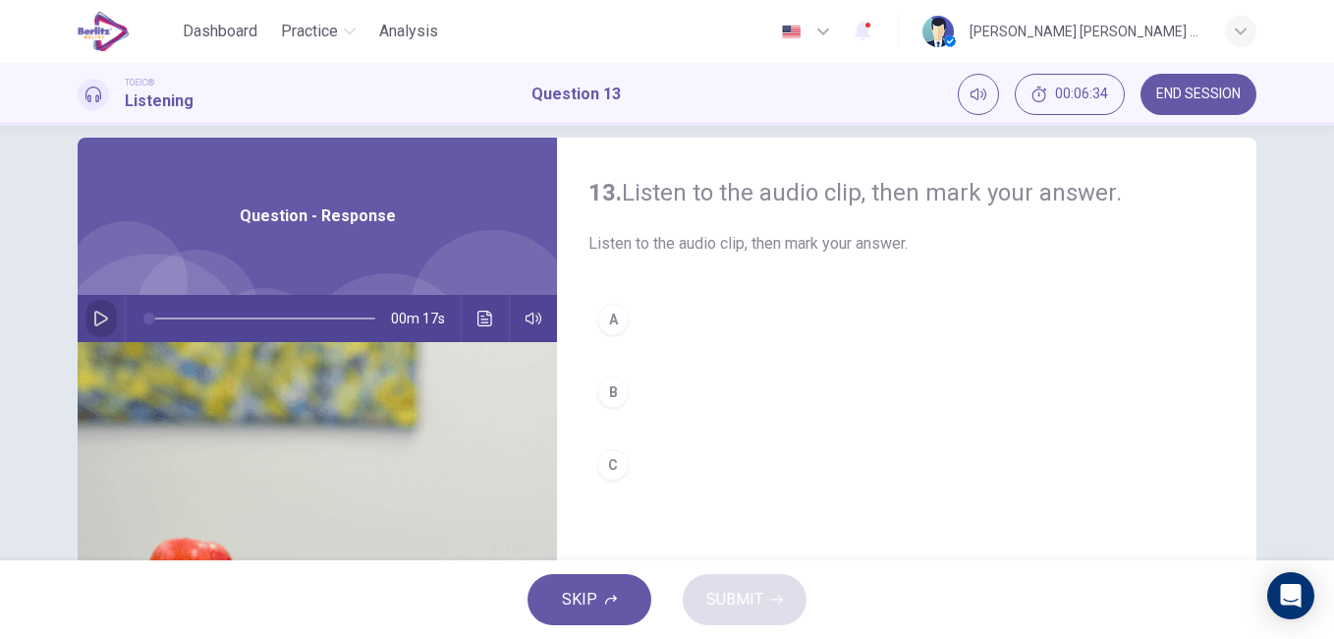
click at [100, 318] on icon "button" at bounding box center [101, 318] width 16 height 16
drag, startPoint x: 1321, startPoint y: 351, endPoint x: 1337, endPoint y: 412, distance: 62.9
click at [1333, 412] on html "This site uses cookies, as explained in our Privacy Policy . If you agree to th…" at bounding box center [667, 319] width 1334 height 639
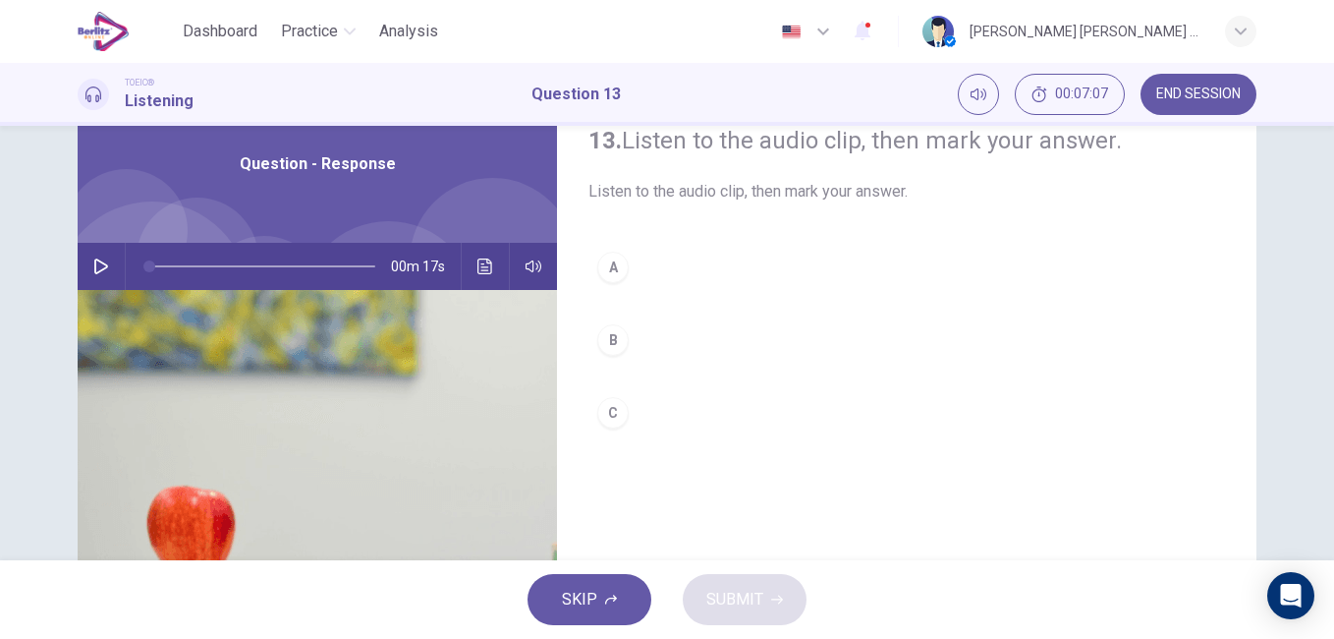
scroll to position [88, 0]
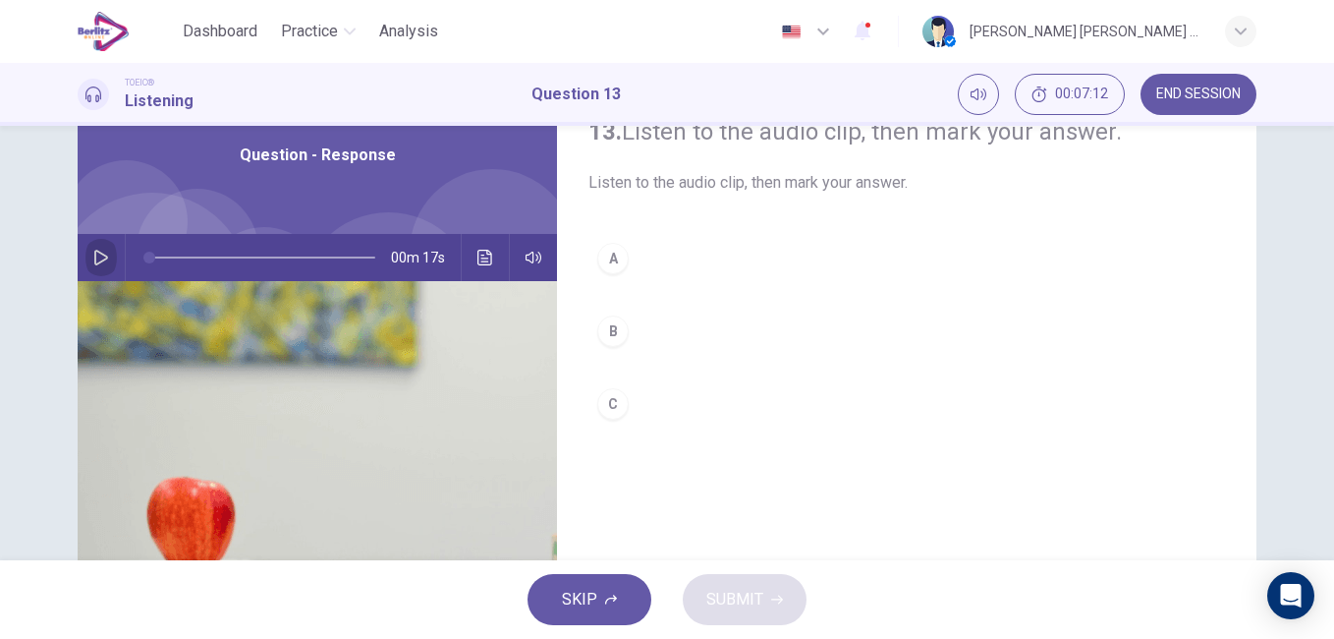
click at [94, 251] on icon "button" at bounding box center [101, 258] width 14 height 16
click at [93, 254] on icon "button" at bounding box center [101, 258] width 16 height 16
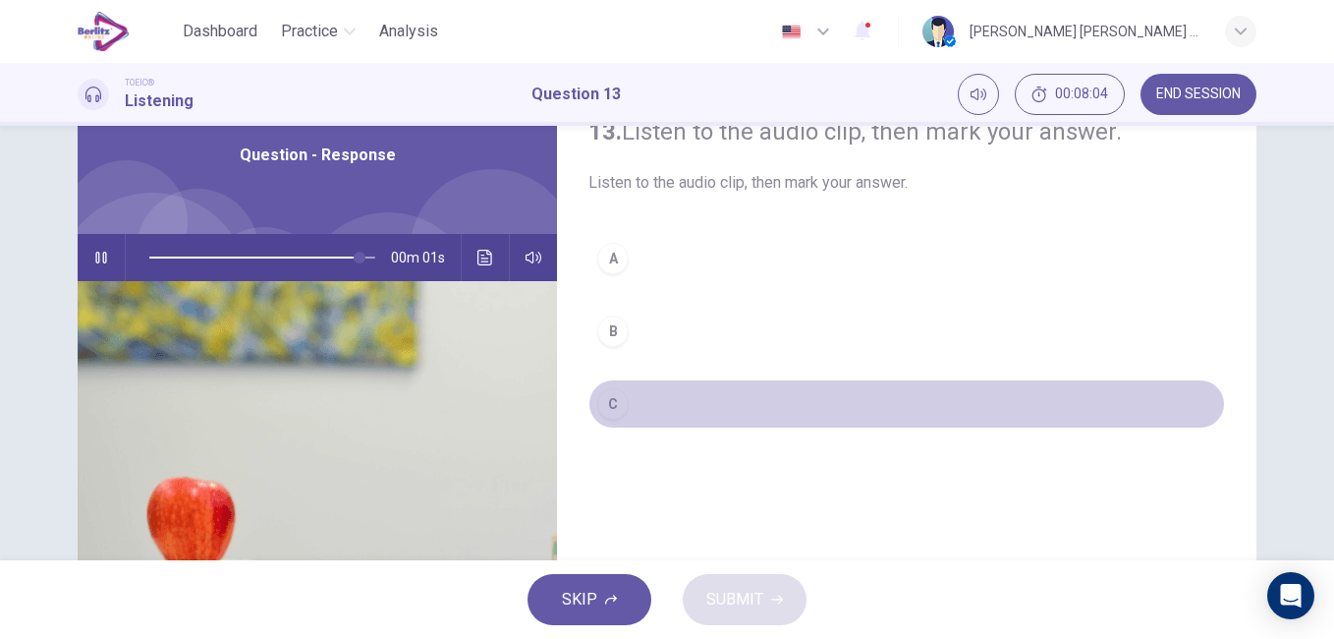
click at [608, 407] on div "C" at bounding box center [612, 403] width 31 height 31
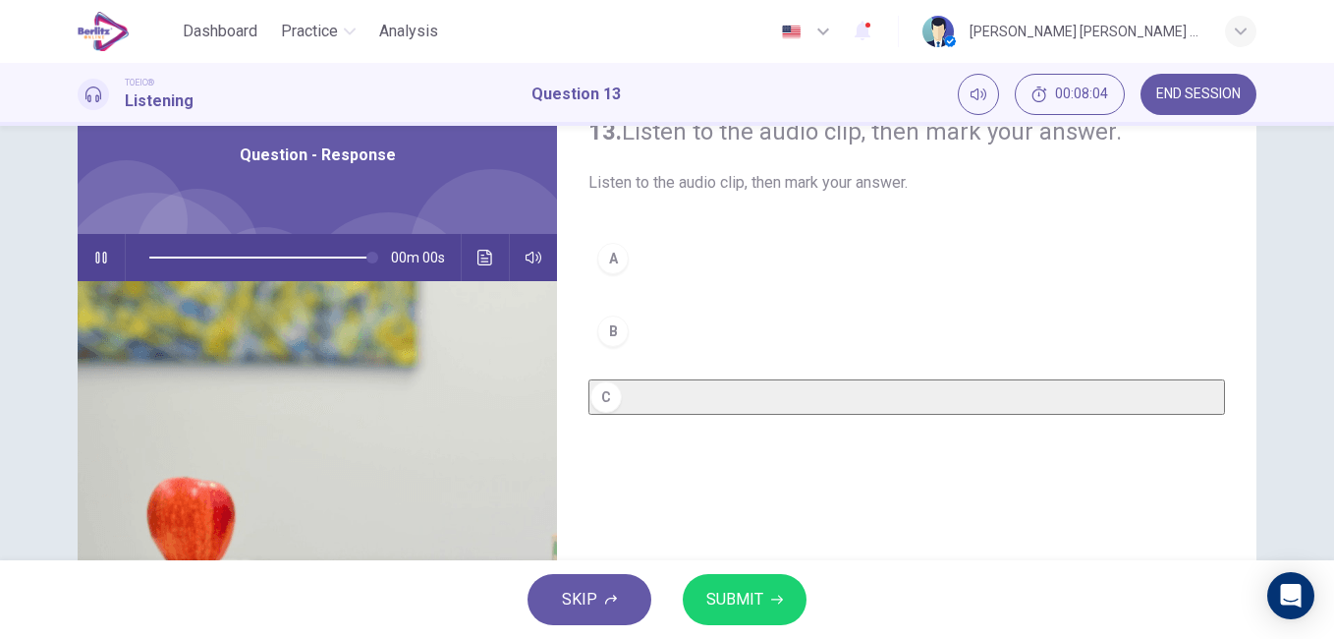
type input "*"
click at [744, 587] on span "SUBMIT" at bounding box center [734, 599] width 57 height 28
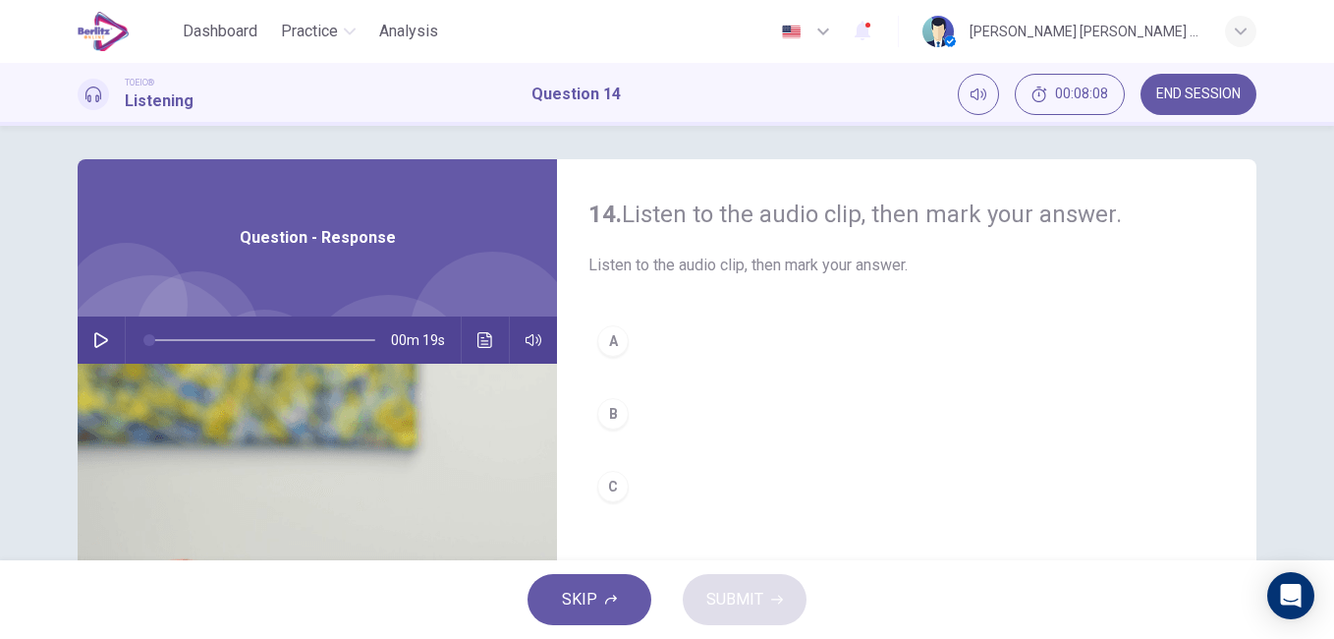
scroll to position [0, 0]
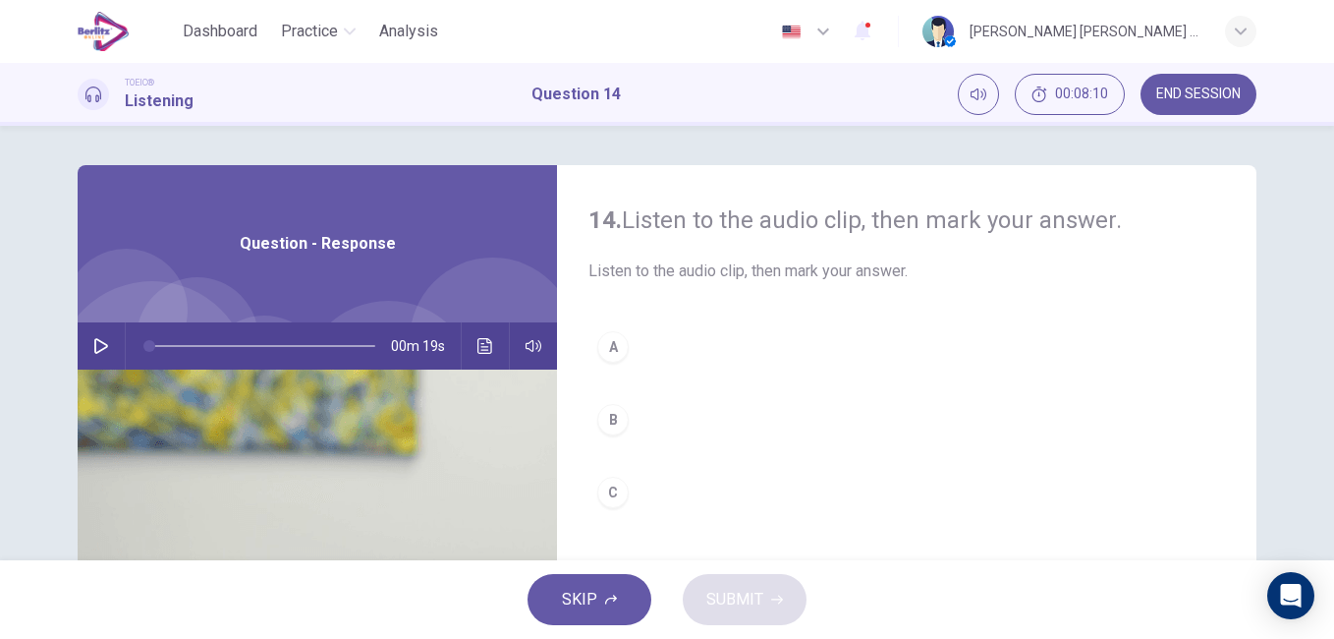
click at [94, 344] on icon "button" at bounding box center [101, 346] width 16 height 16
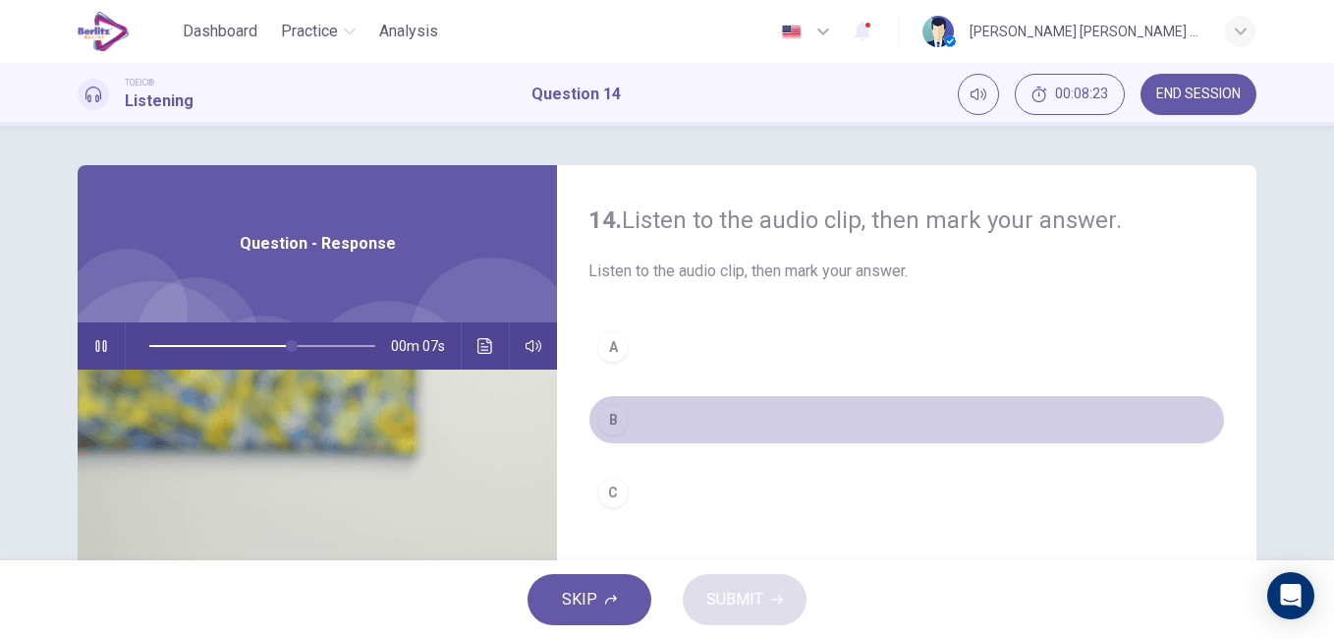
drag, startPoint x: 607, startPoint y: 416, endPoint x: 601, endPoint y: 428, distance: 14.1
click at [604, 418] on div "B" at bounding box center [612, 419] width 31 height 31
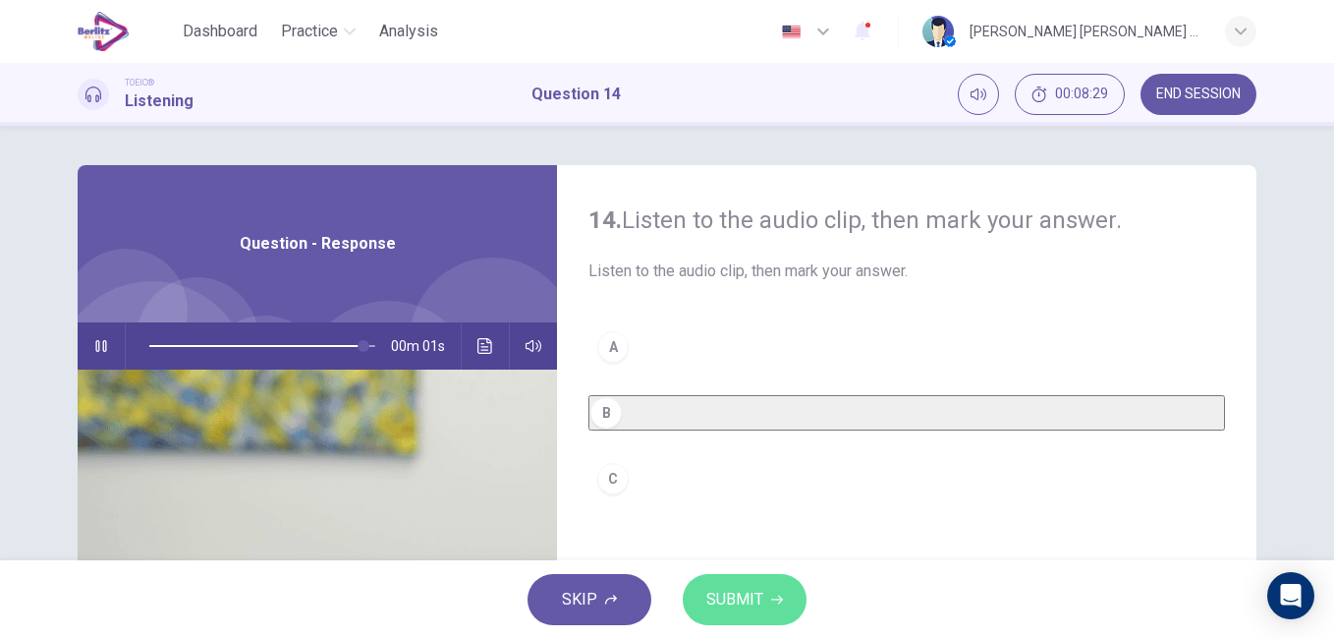
click at [717, 597] on span "SUBMIT" at bounding box center [734, 599] width 57 height 28
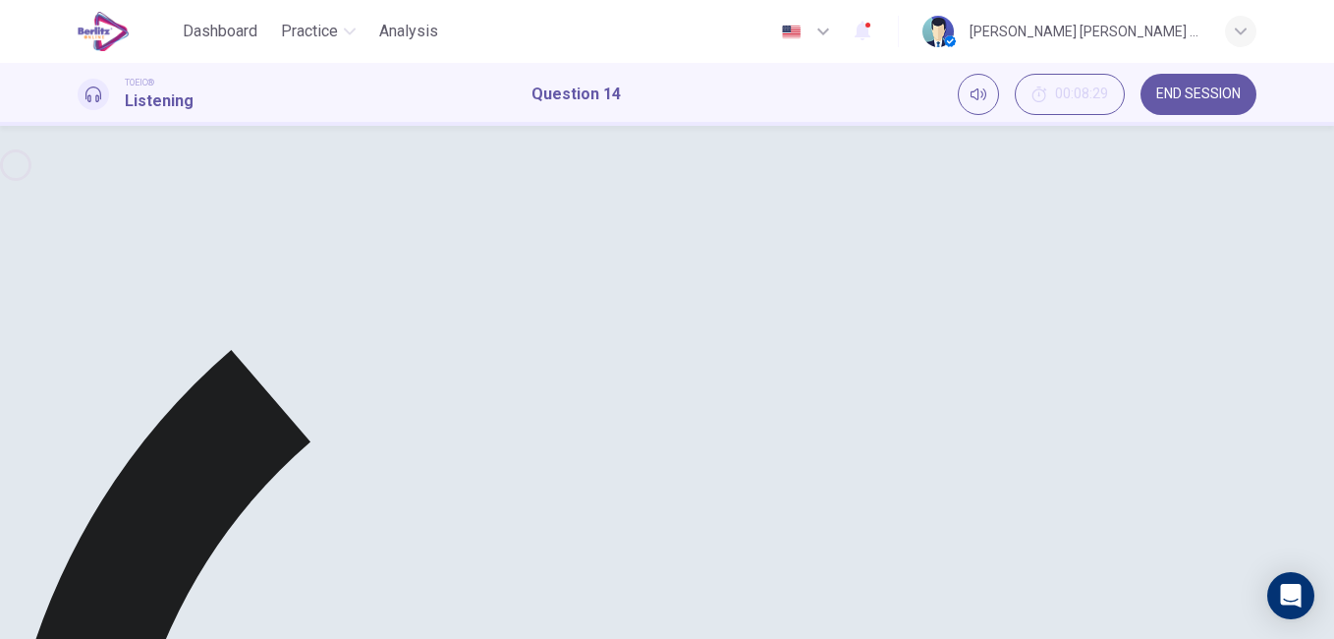
type input "*"
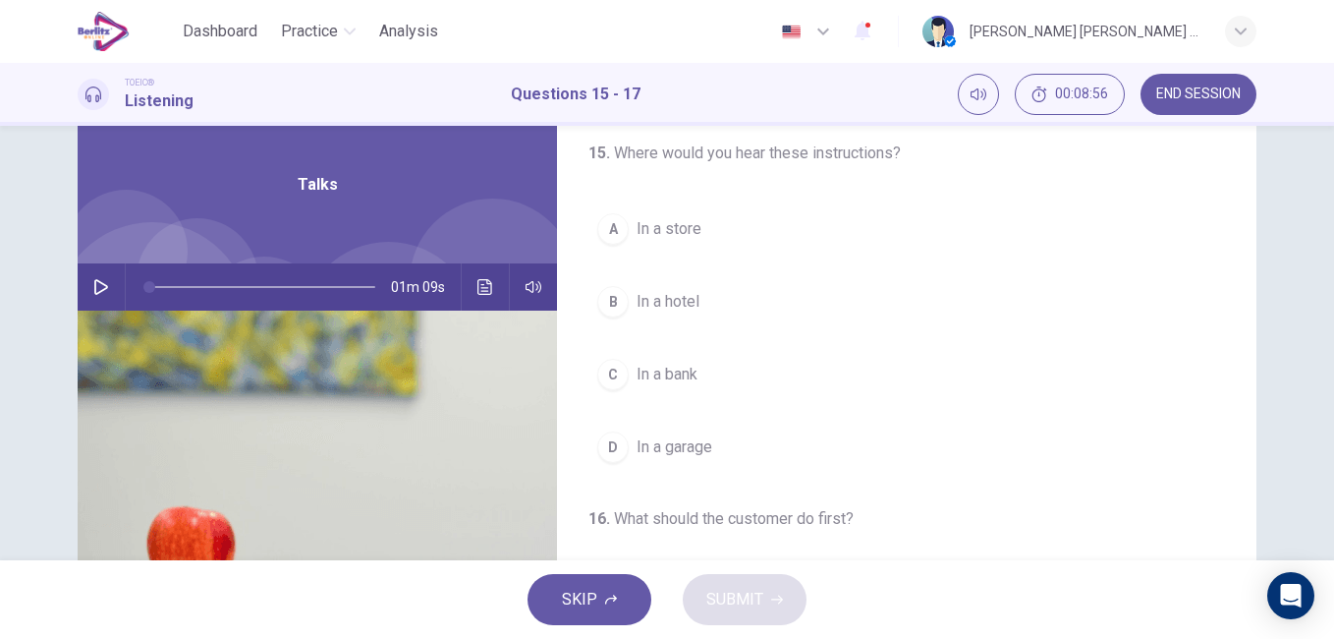
scroll to position [67, 0]
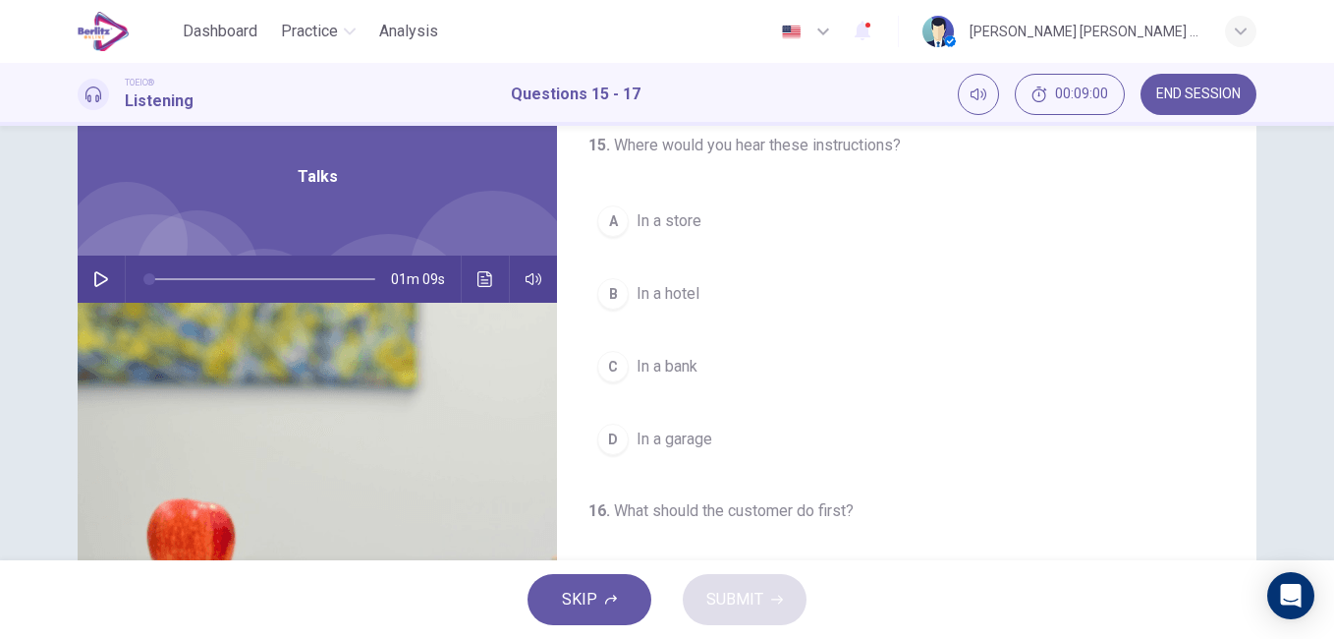
click at [98, 279] on icon "button" at bounding box center [101, 279] width 16 height 16
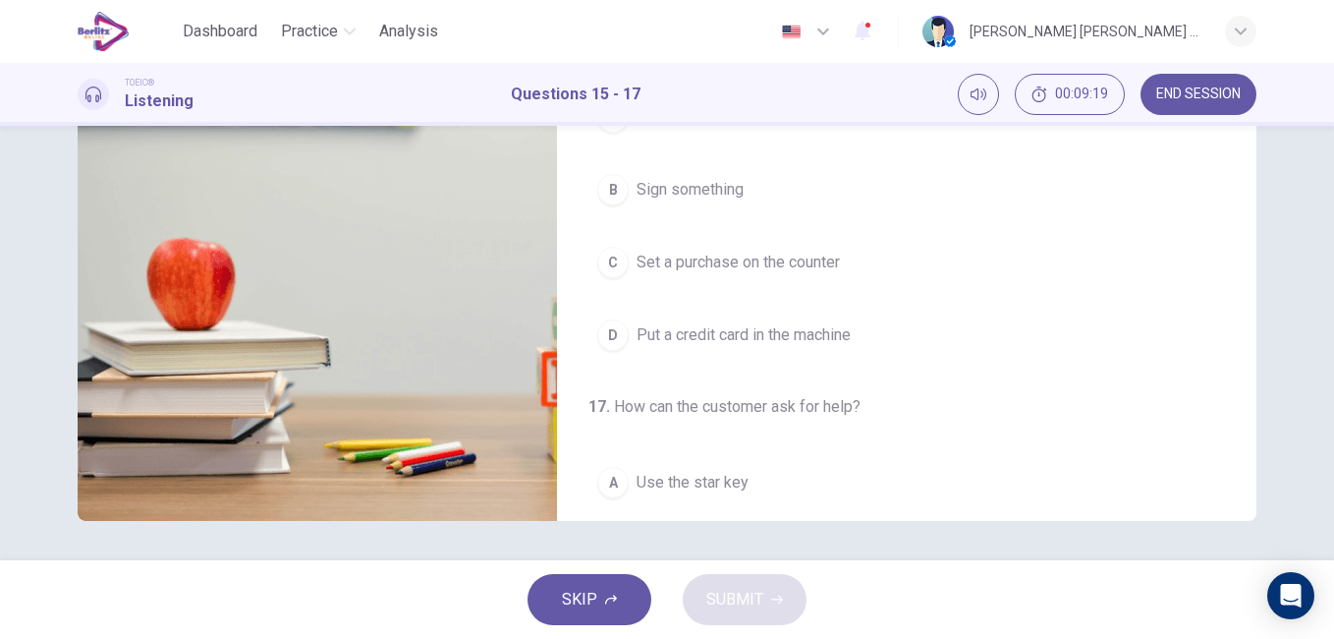
scroll to position [221, 0]
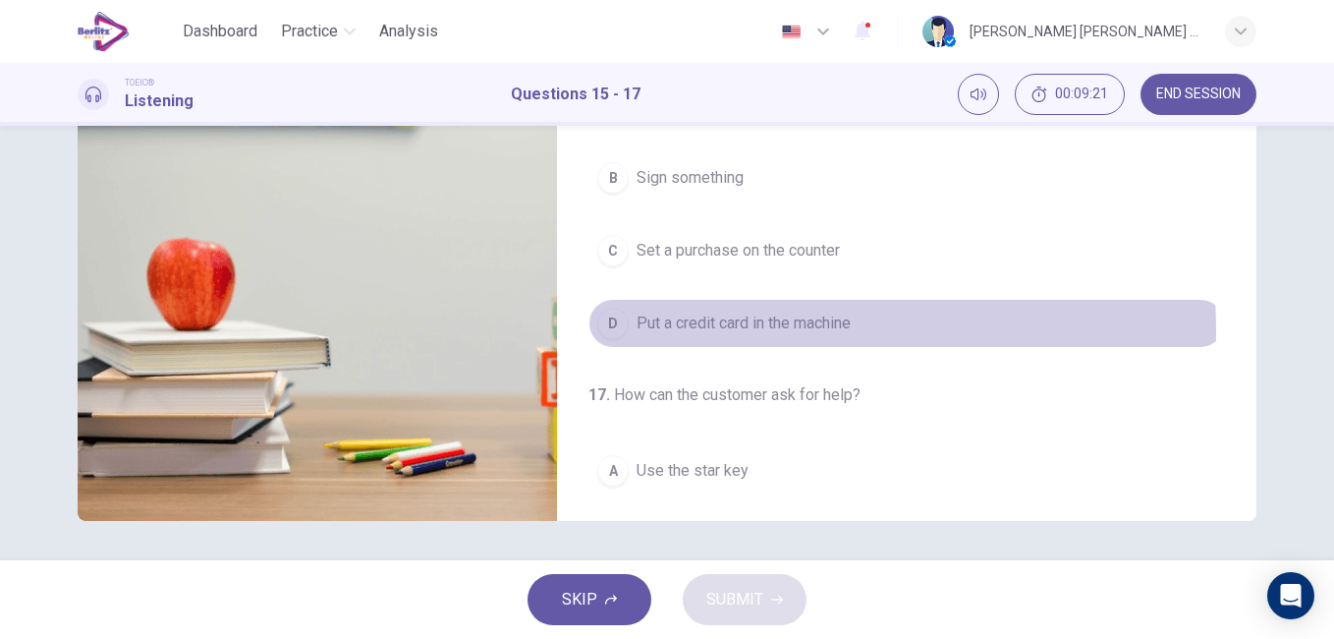
click at [715, 331] on span "Put a credit card in the machine" at bounding box center [744, 323] width 214 height 24
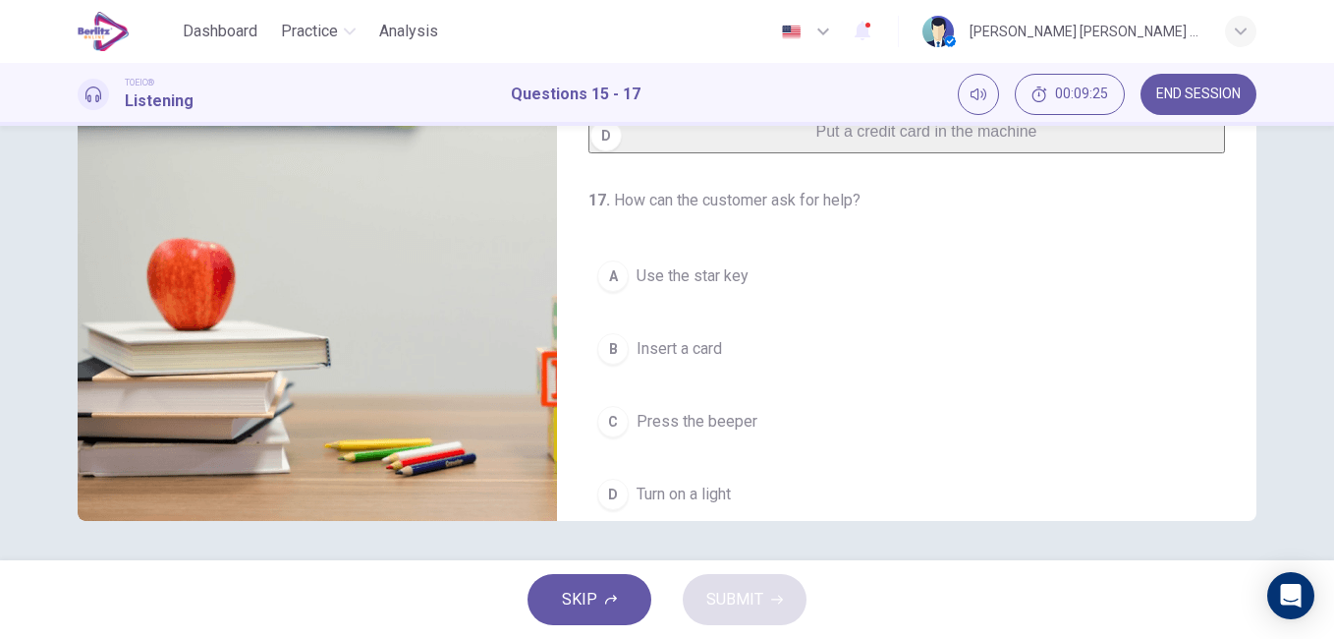
scroll to position [449, 0]
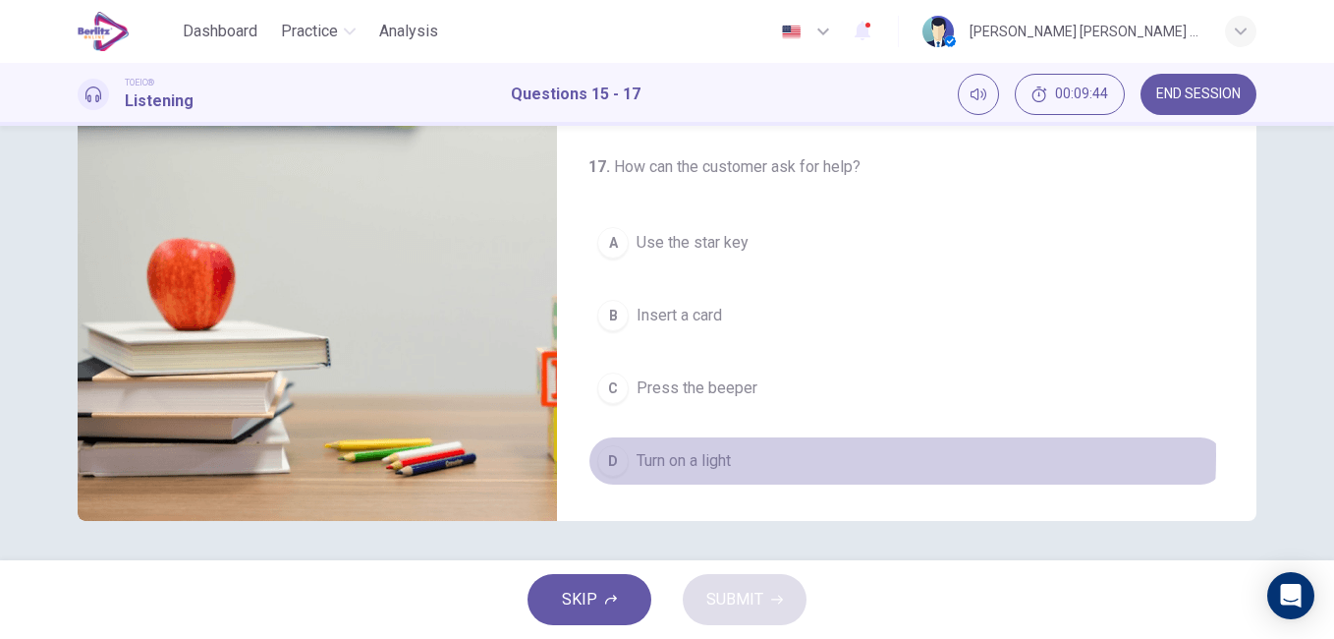
click at [703, 455] on span "Turn on a light" at bounding box center [684, 461] width 94 height 24
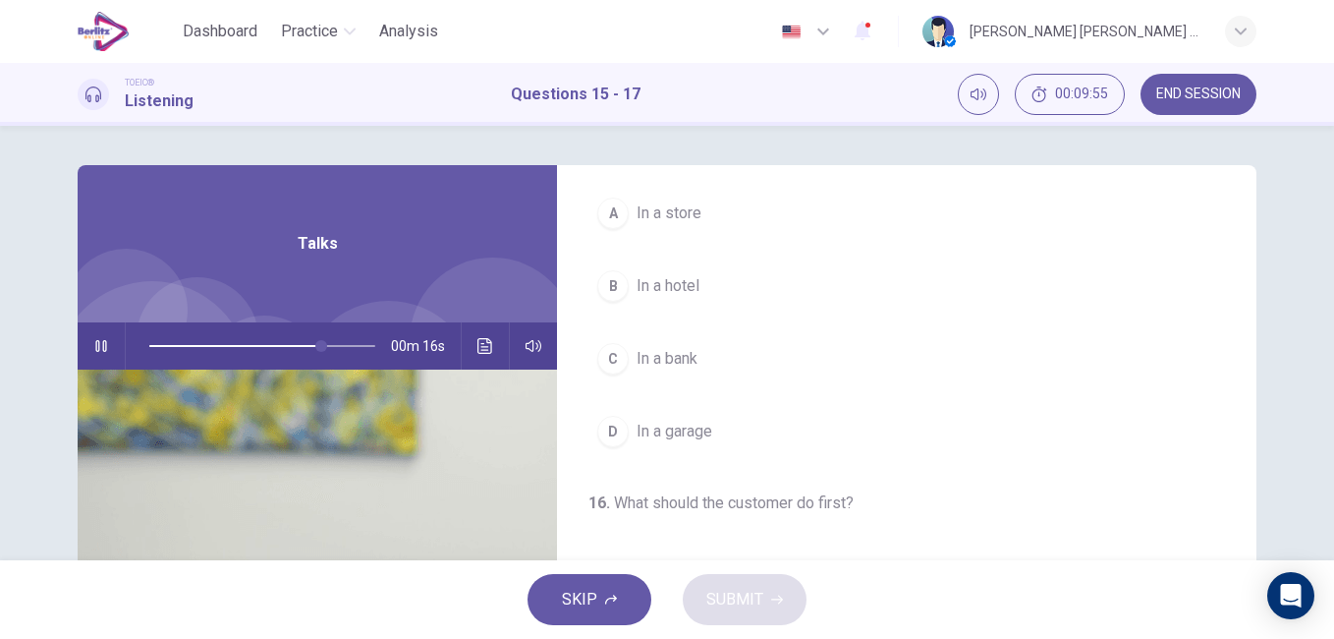
scroll to position [47, 0]
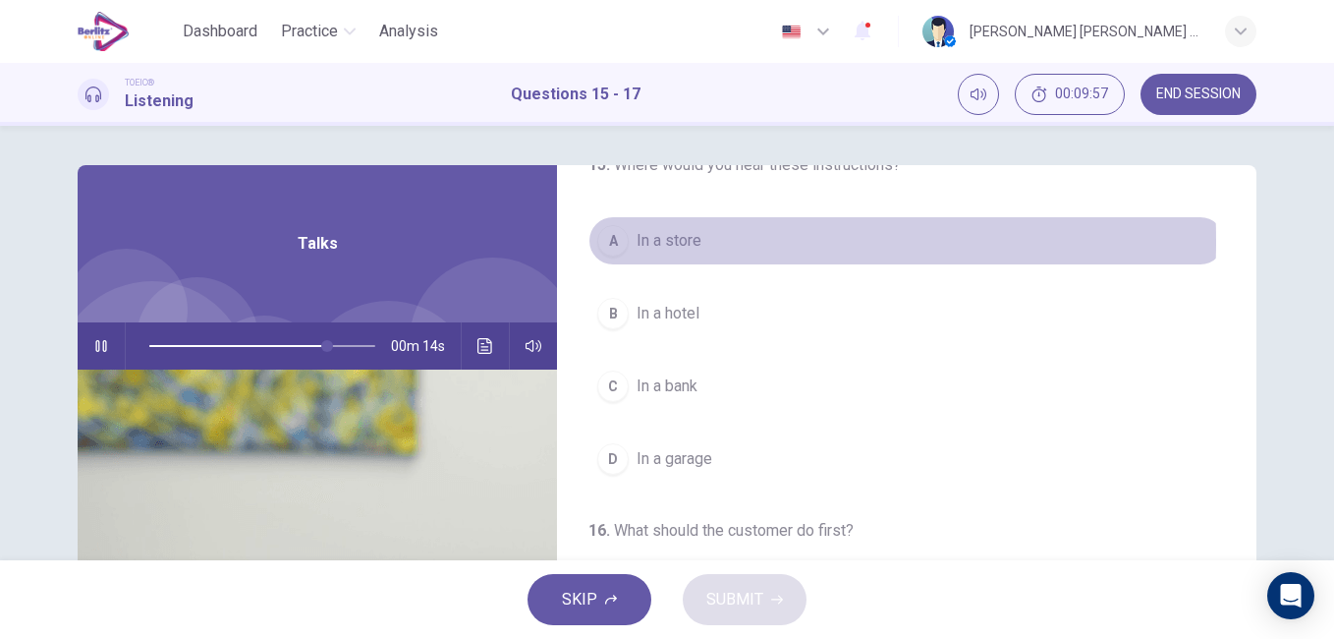
drag, startPoint x: 666, startPoint y: 241, endPoint x: 665, endPoint y: 252, distance: 11.8
click at [665, 246] on span "In a store" at bounding box center [669, 241] width 65 height 24
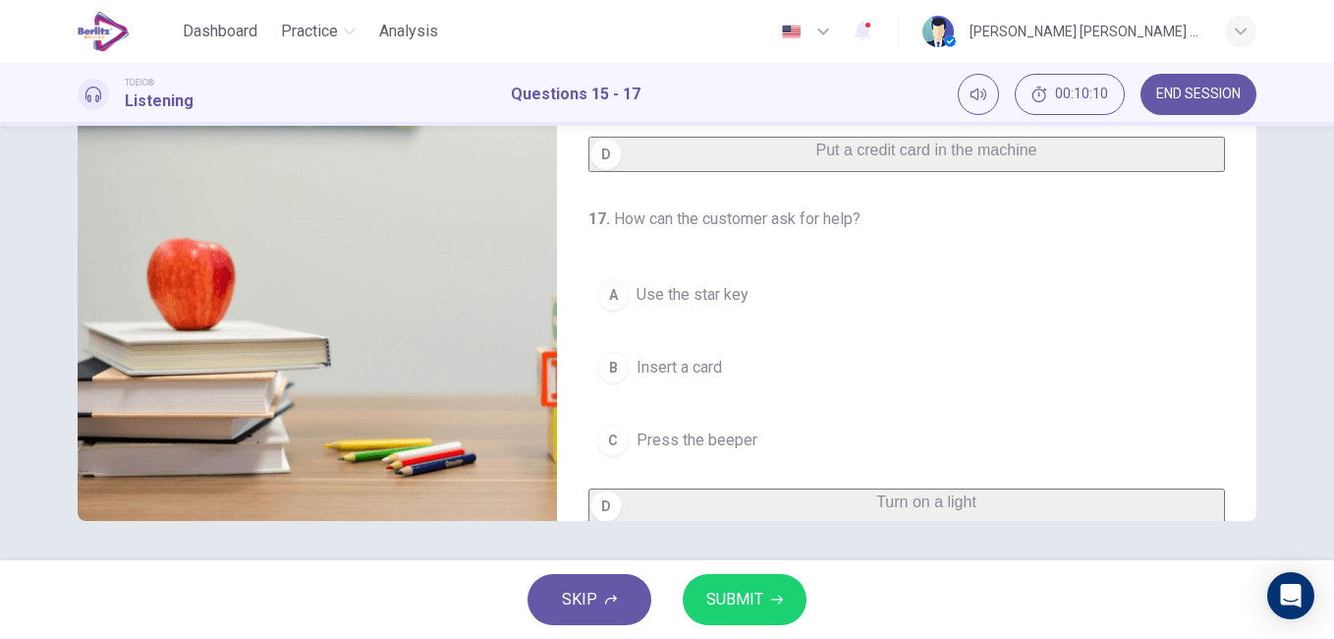
scroll to position [415, 0]
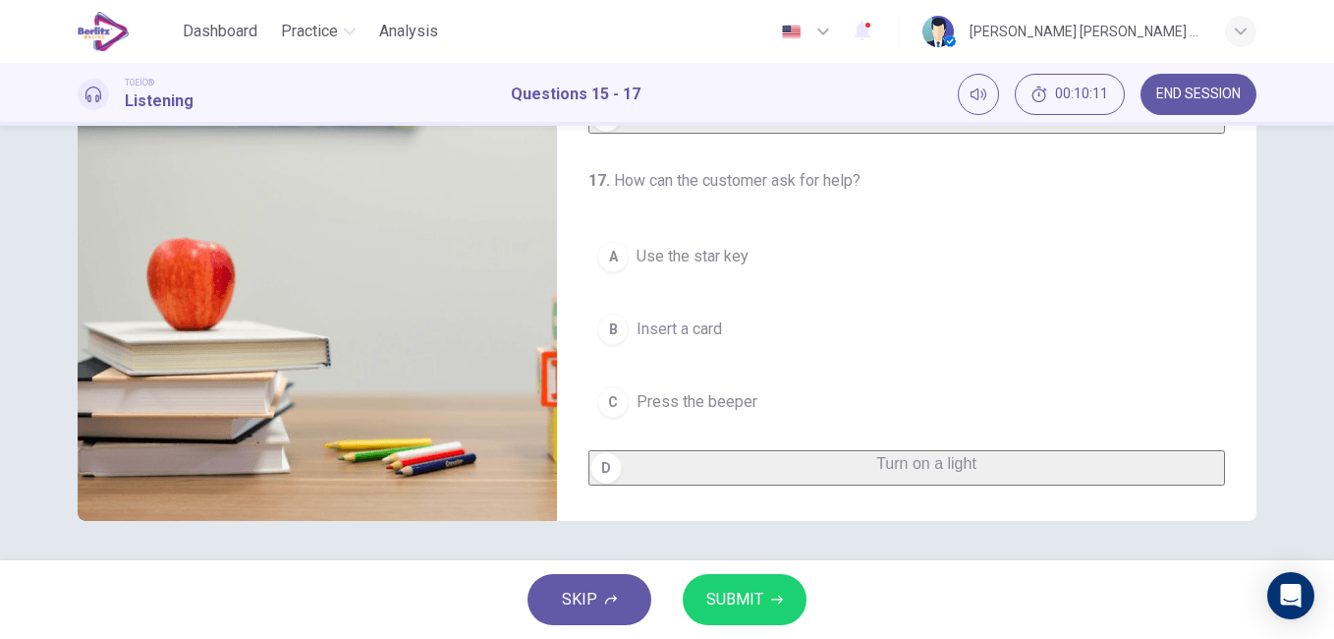
type input "*"
click at [722, 591] on span "SUBMIT" at bounding box center [734, 599] width 57 height 28
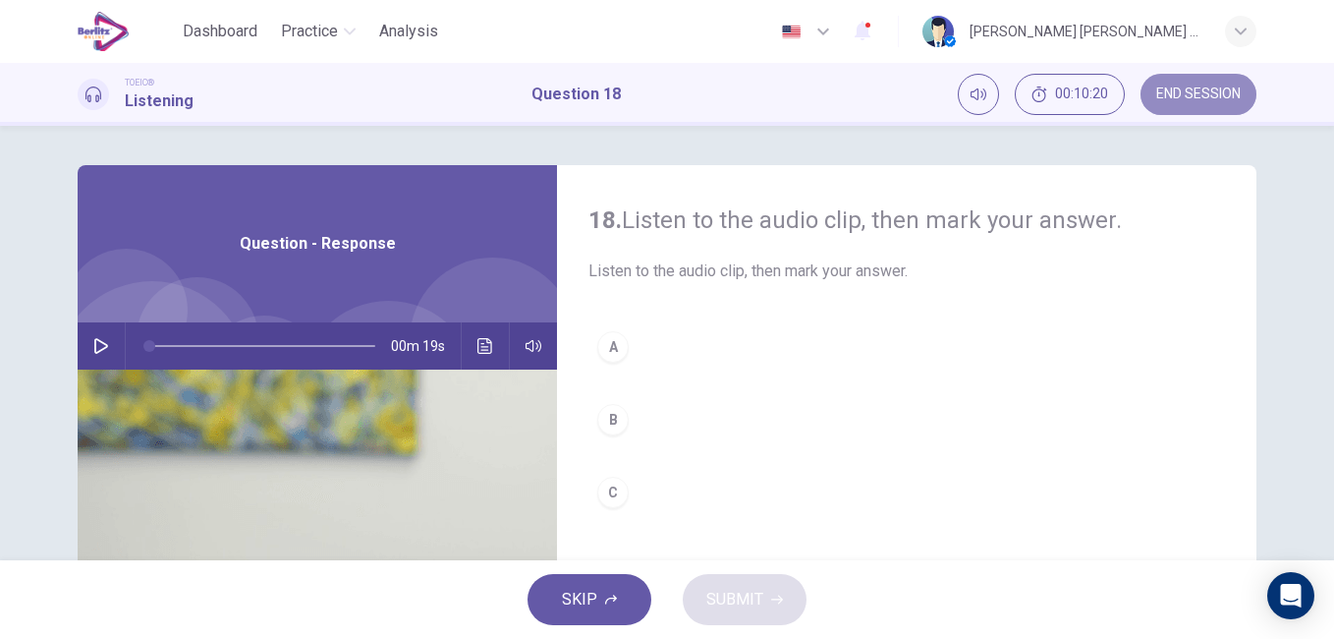
click at [1189, 98] on span "END SESSION" at bounding box center [1198, 94] width 84 height 16
